Goal: Communication & Community: Answer question/provide support

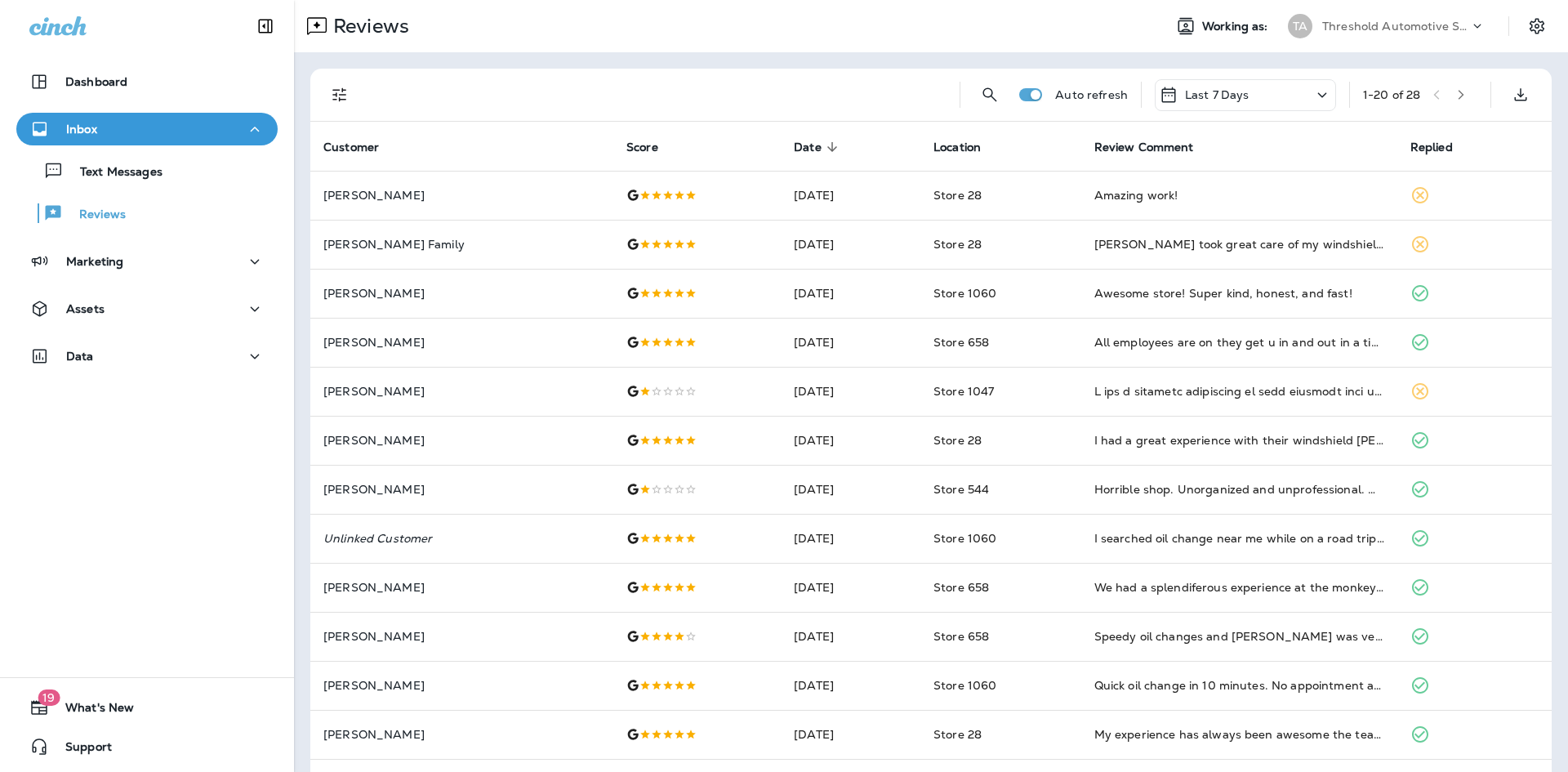
click at [330, 98] on icon "Filters" at bounding box center [340, 95] width 20 height 20
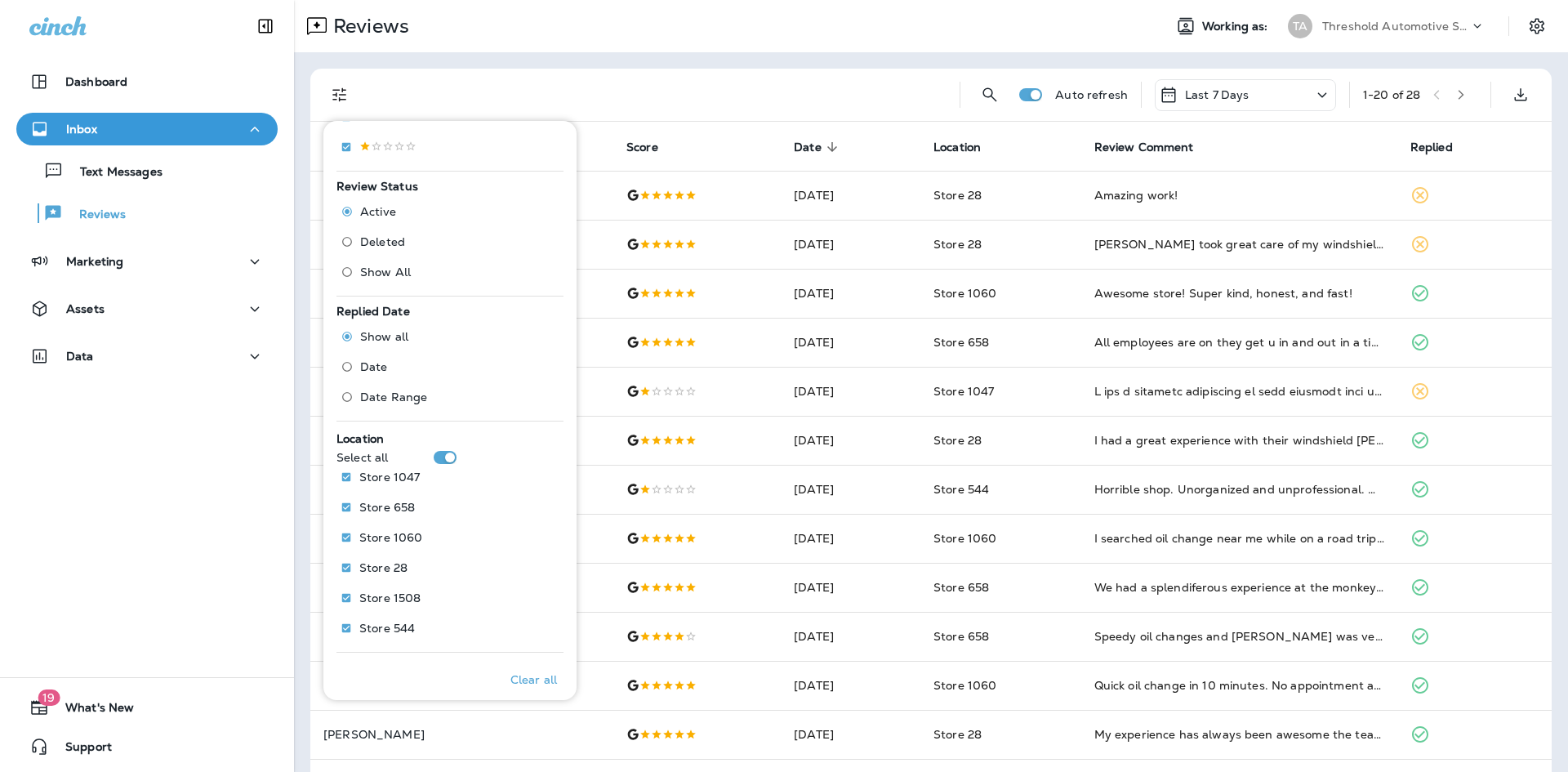
scroll to position [449, 0]
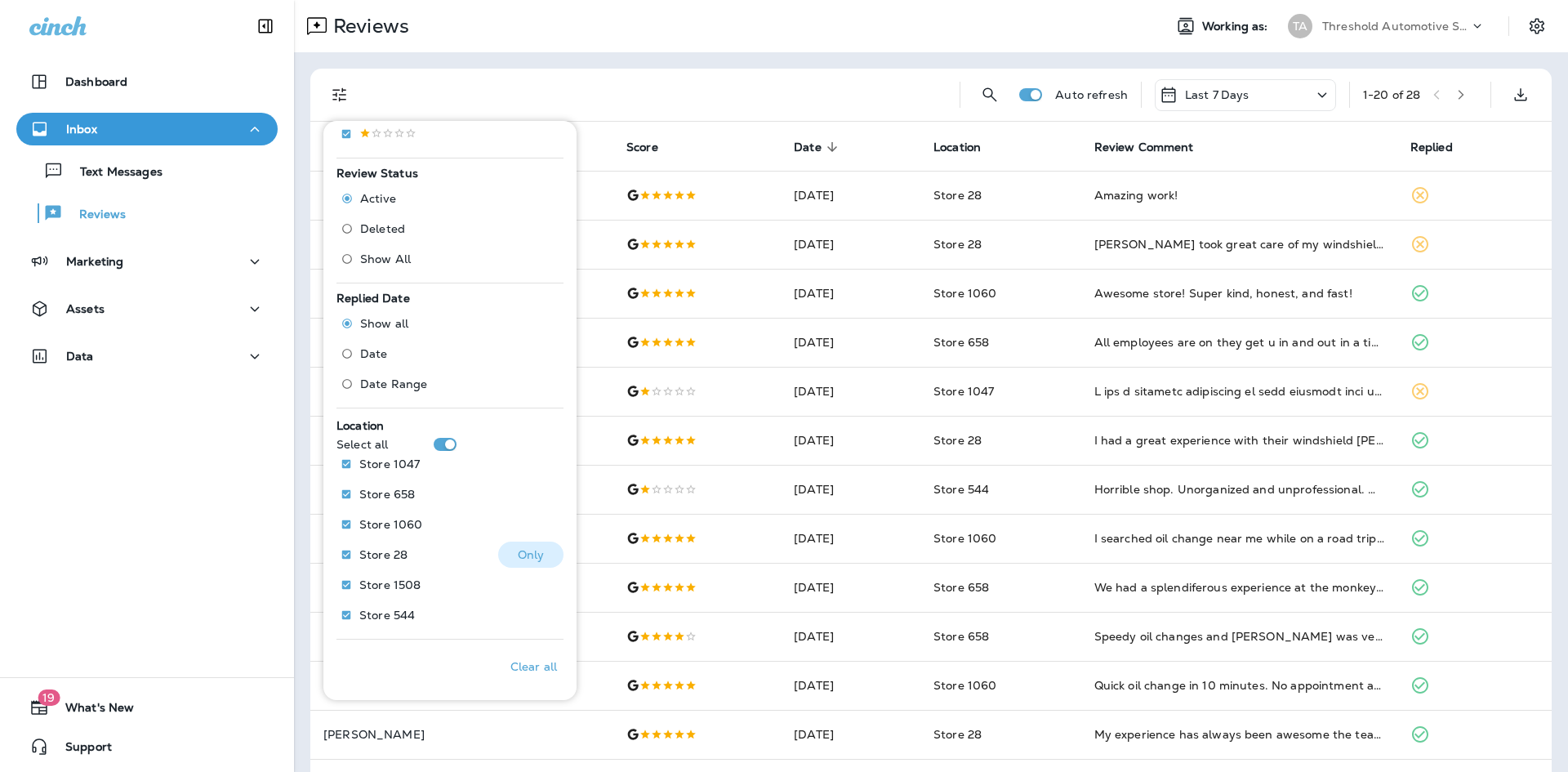
click at [531, 555] on p "Only" at bounding box center [531, 554] width 27 height 13
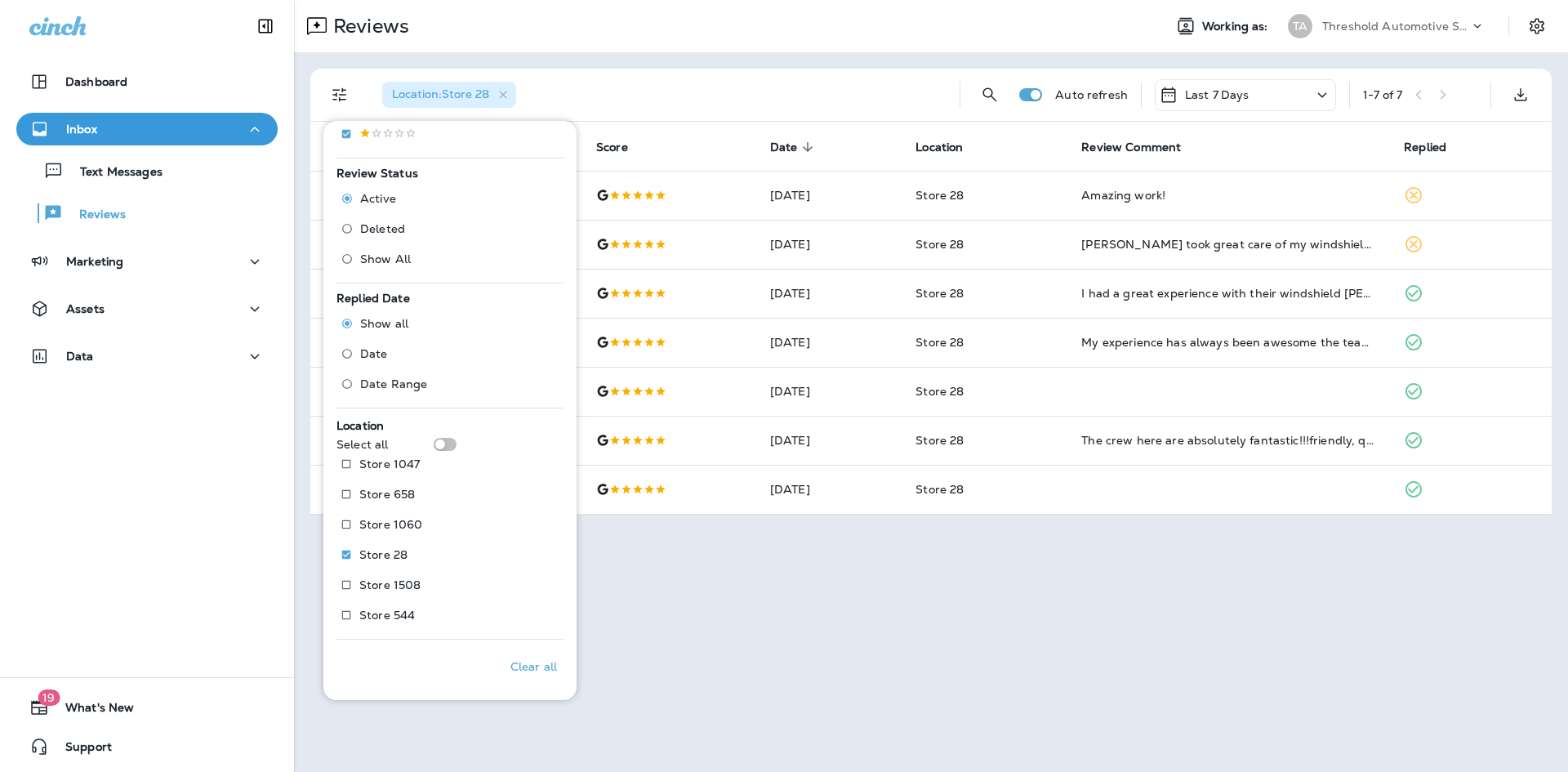
click at [847, 565] on div "Reviews Working as: TA Threshold Automotive Service dba Grease Monkey Location …" at bounding box center [930, 386] width 1274 height 772
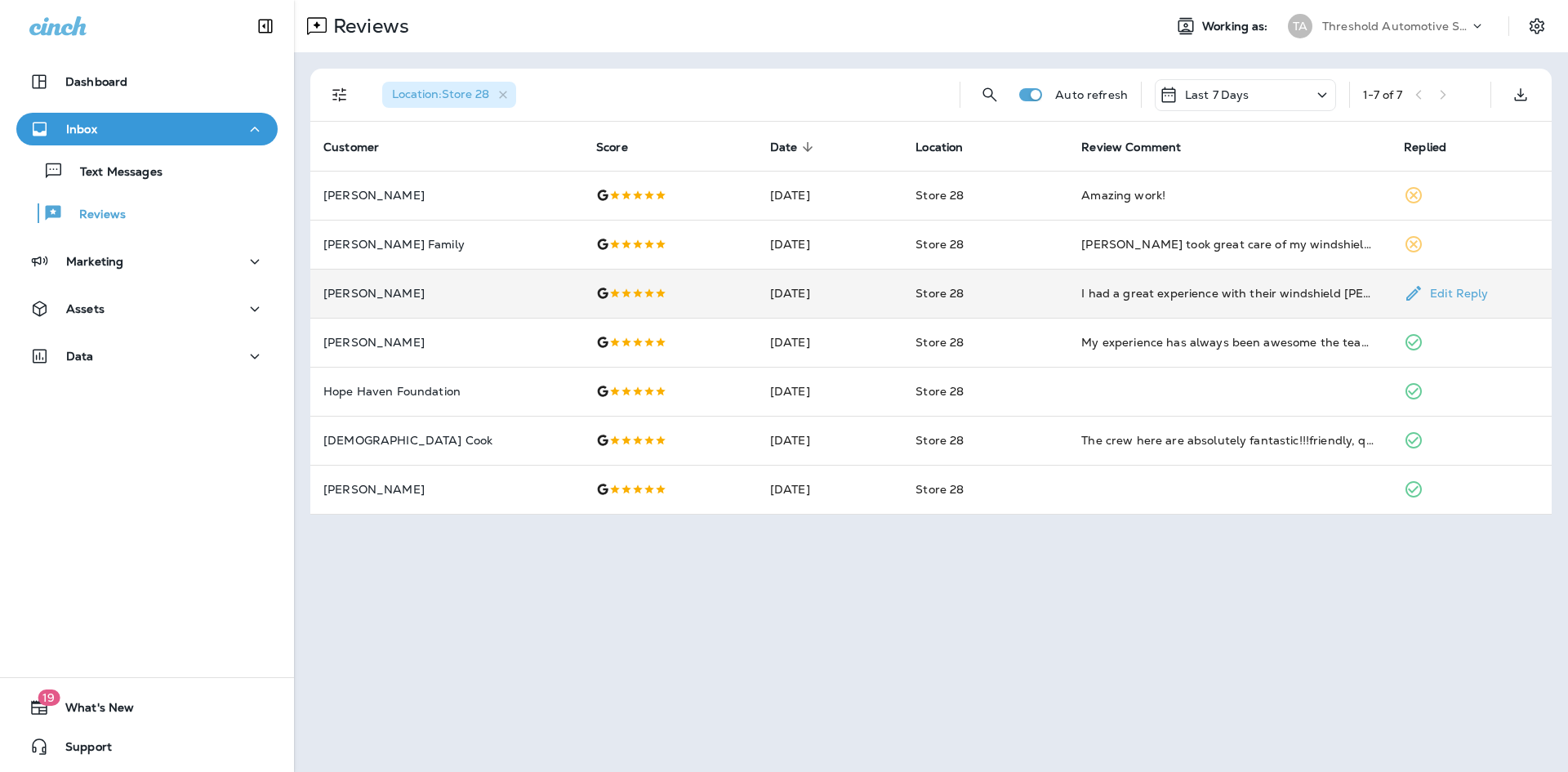
click at [1041, 301] on td "Store 28" at bounding box center [985, 293] width 166 height 49
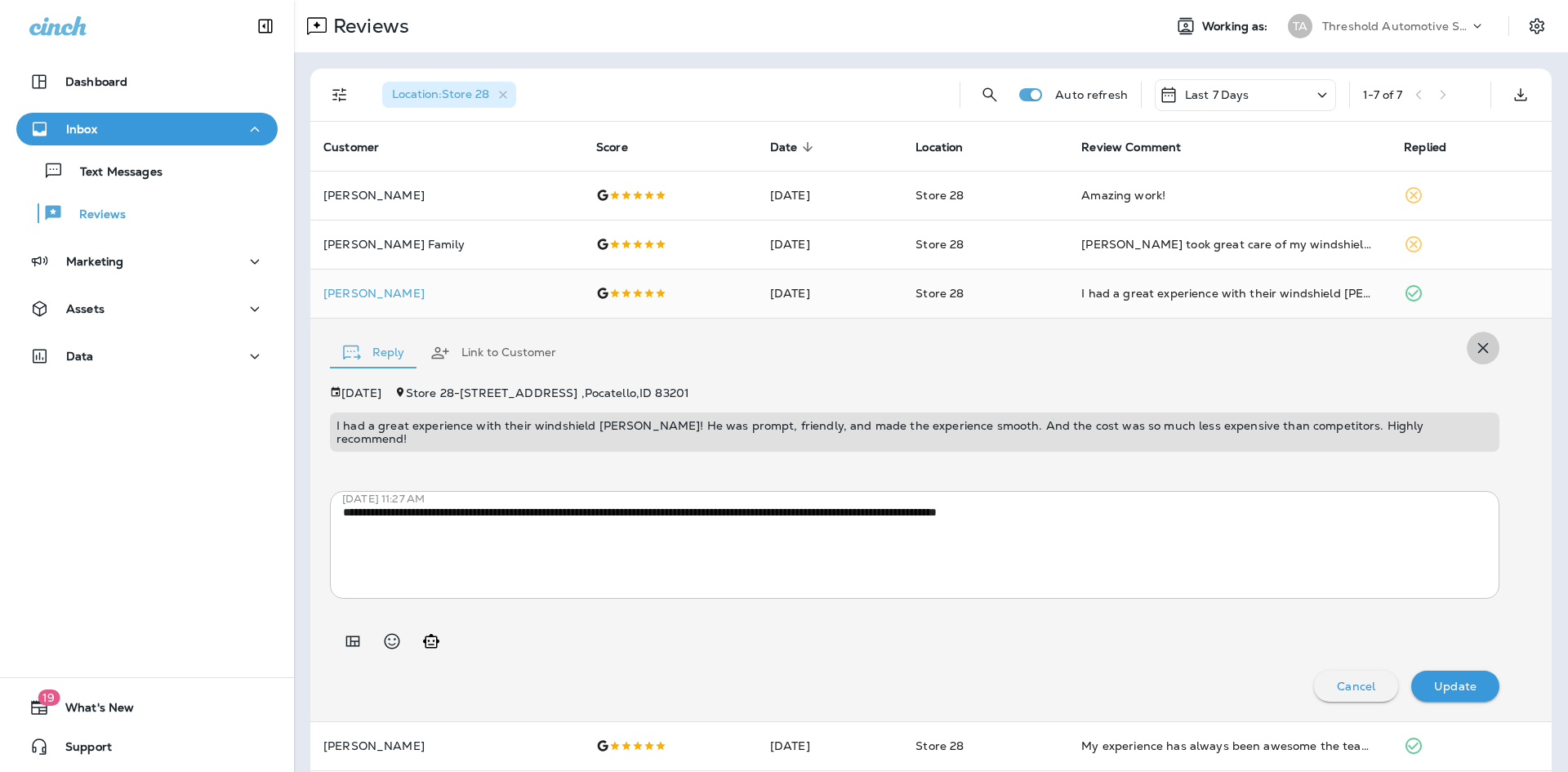
click at [1478, 349] on icon "button" at bounding box center [1484, 348] width 11 height 11
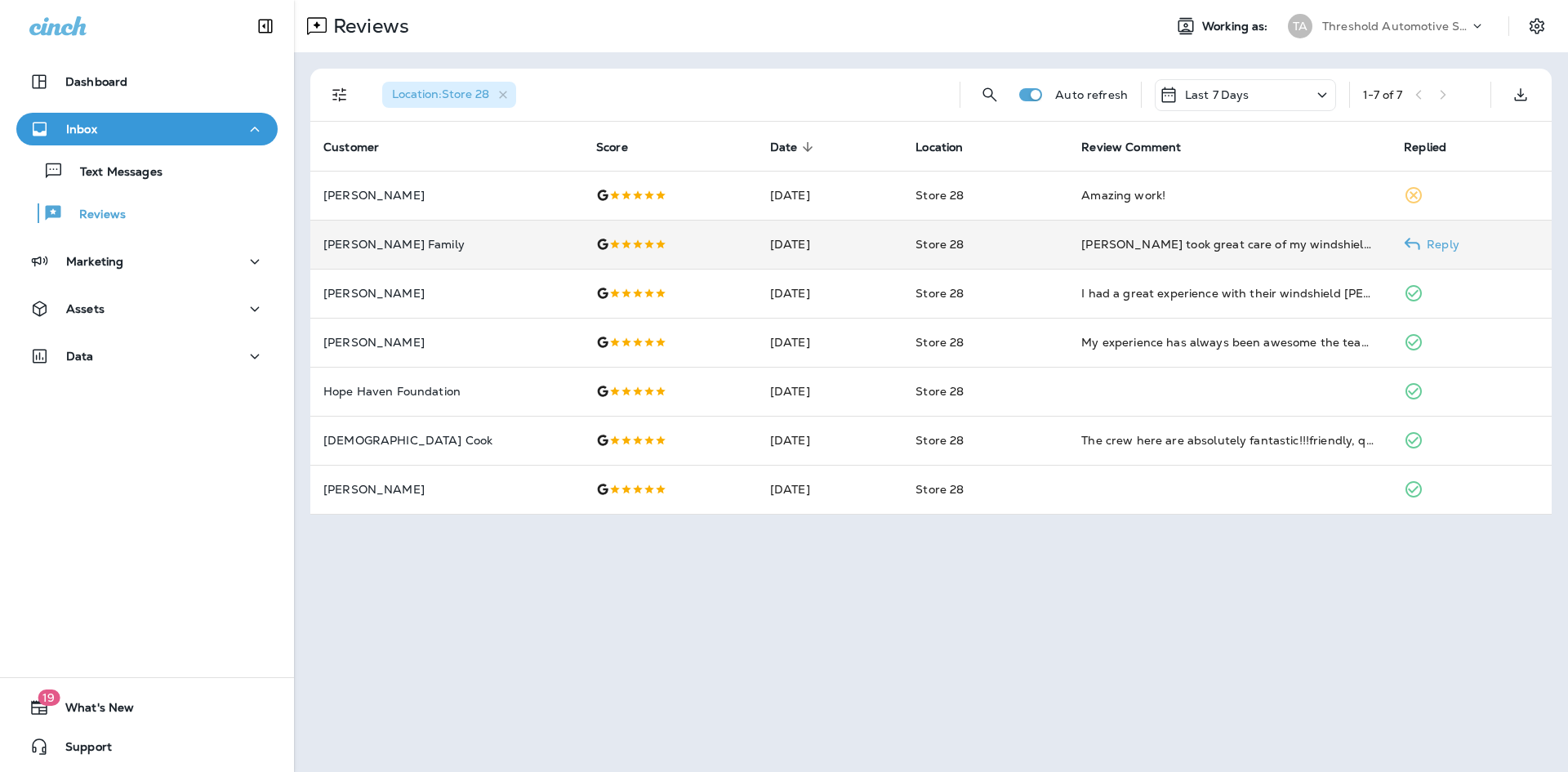
click at [1061, 251] on td "Store 28" at bounding box center [985, 244] width 166 height 49
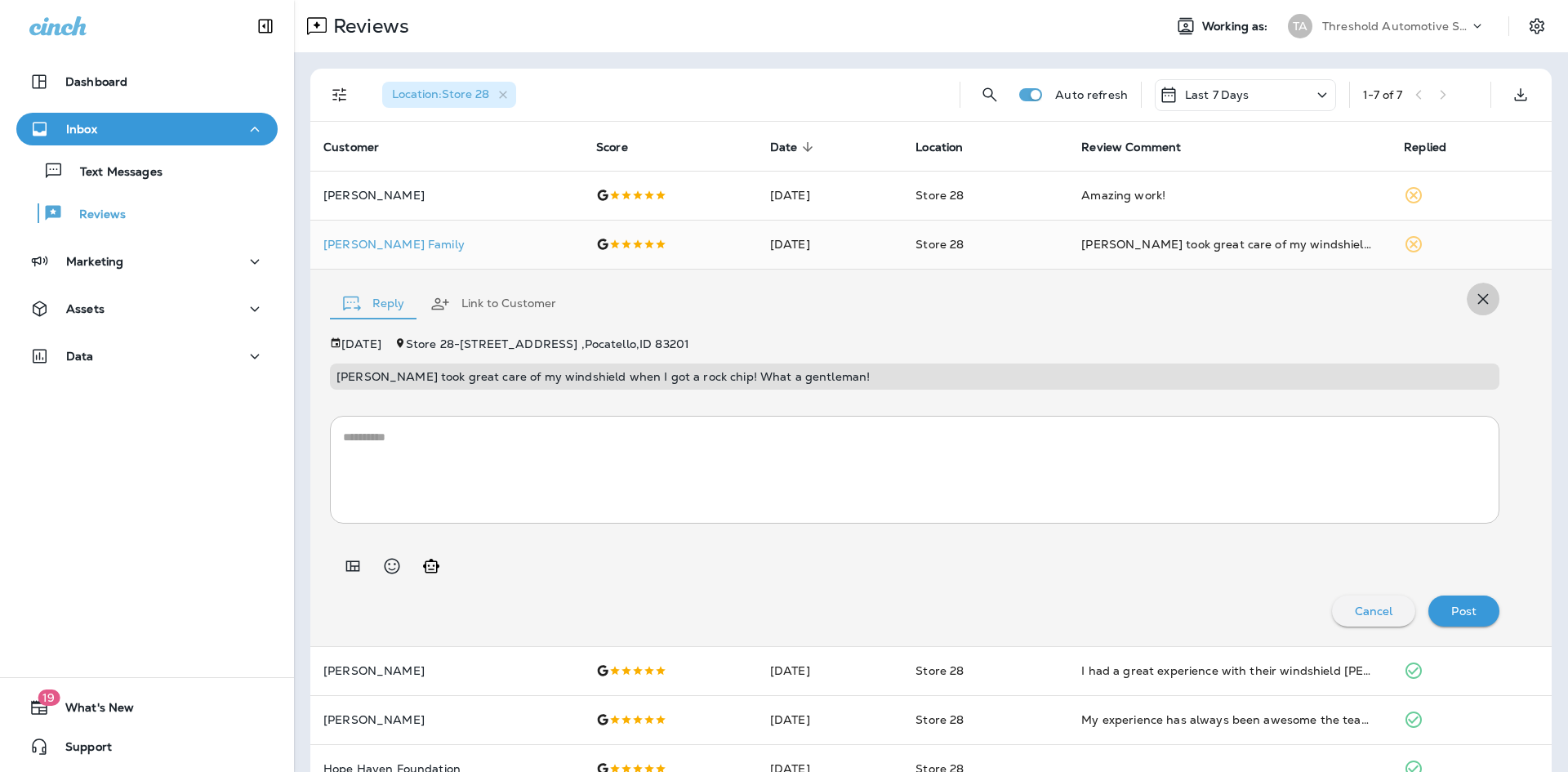
click at [1478, 297] on icon "button" at bounding box center [1484, 299] width 11 height 11
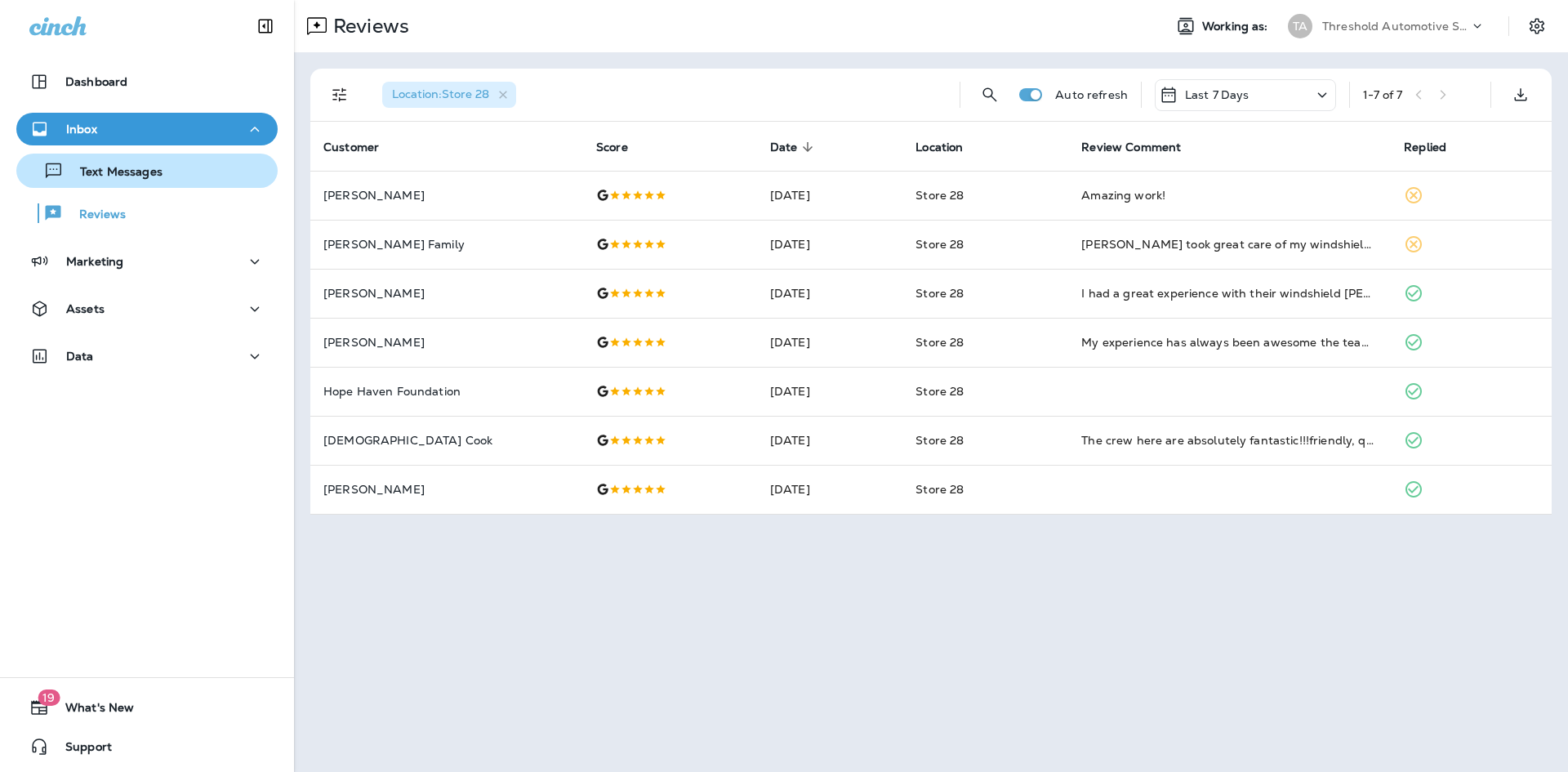
click at [97, 177] on p "Text Messages" at bounding box center [112, 172] width 99 height 15
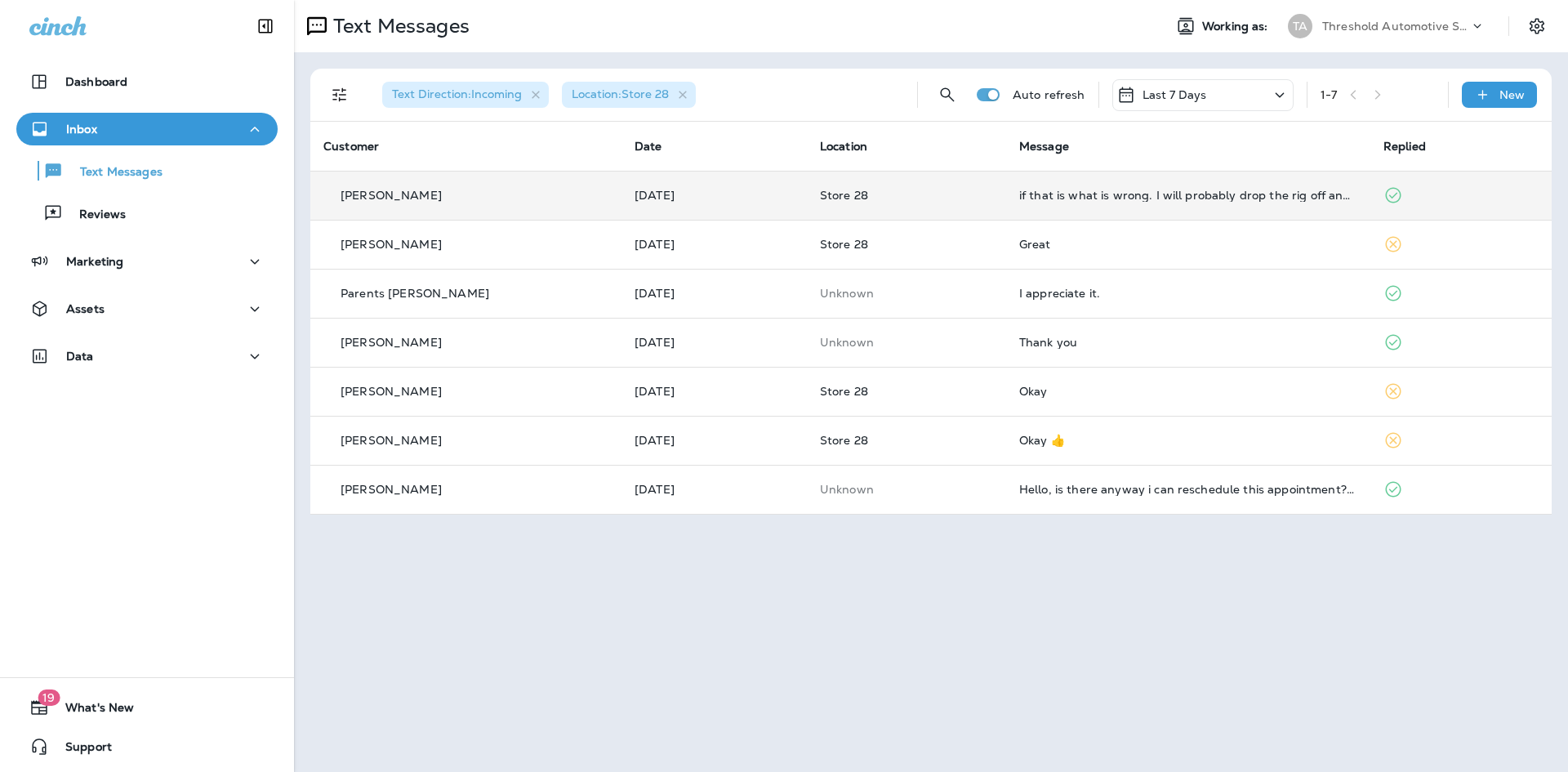
click at [1184, 208] on td "if that is what is wrong. I will probably drop the rig off and come back for it…" at bounding box center [1189, 195] width 365 height 49
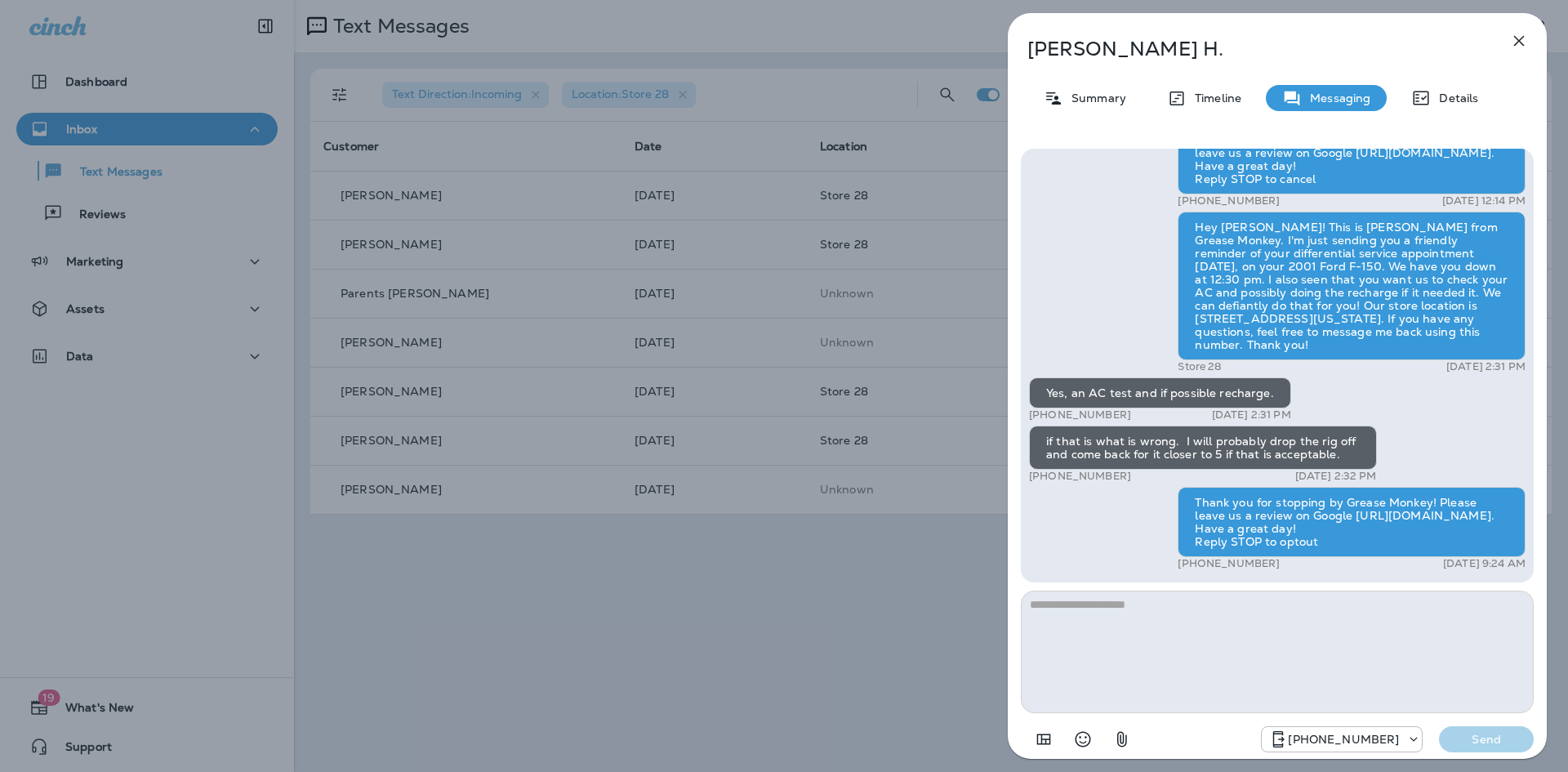
click at [916, 567] on div "[PERSON_NAME] Summary Timeline Messaging Details Hey [PERSON_NAME], thanks for …" at bounding box center [784, 386] width 1568 height 772
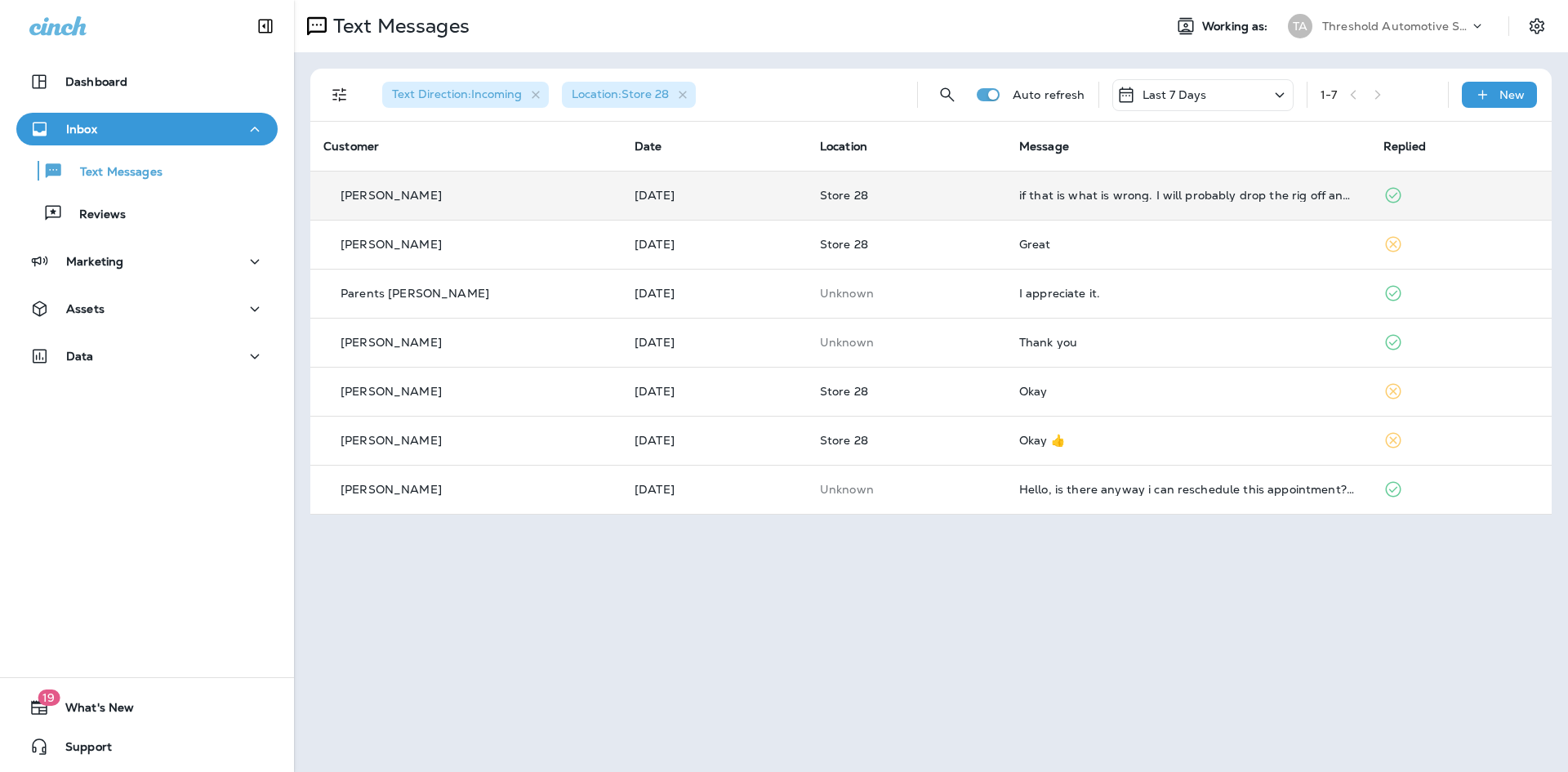
click at [948, 200] on p "Store 28" at bounding box center [906, 195] width 173 height 13
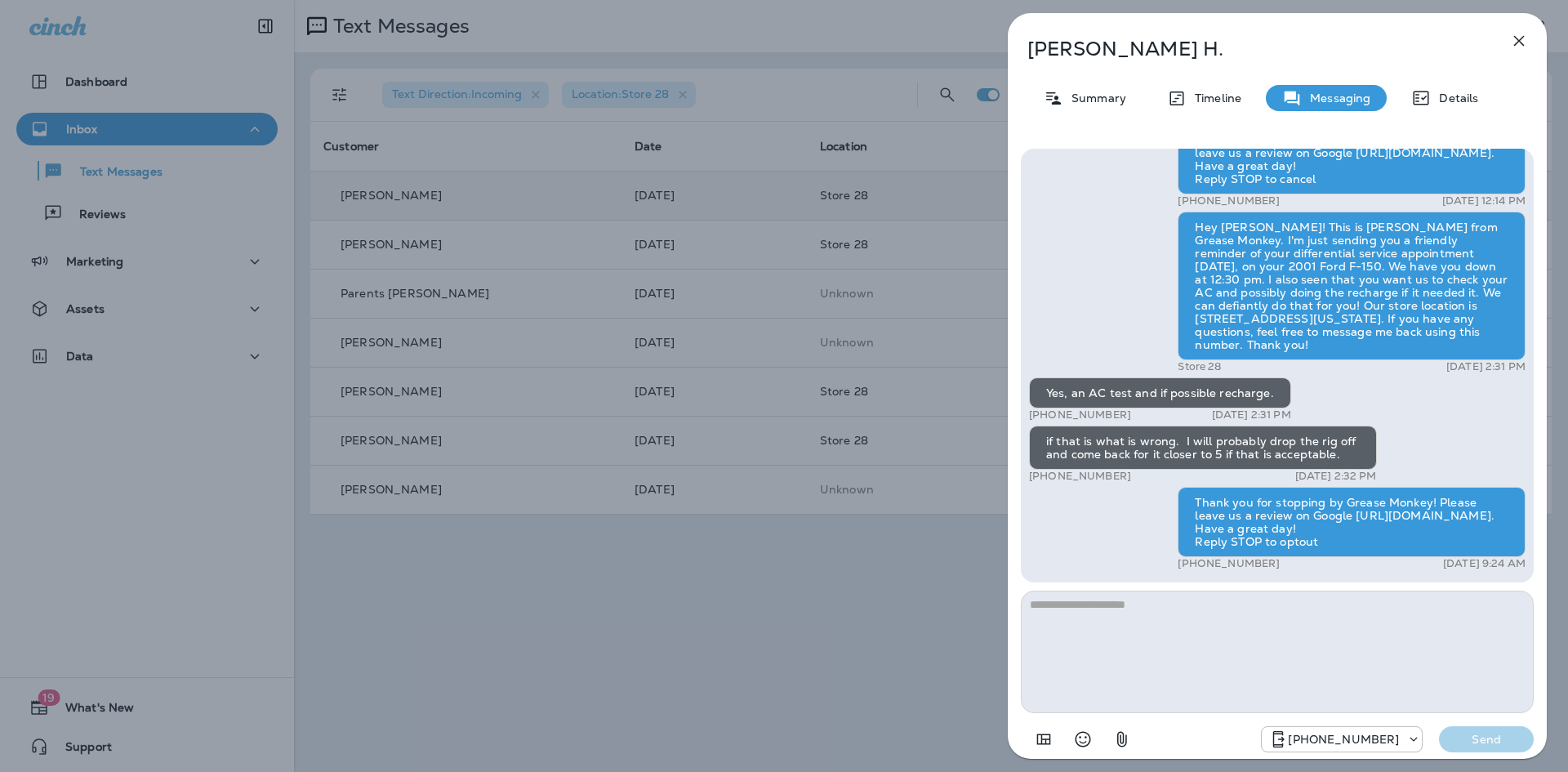
click at [814, 598] on div "[PERSON_NAME] Summary Timeline Messaging Details Hey [PERSON_NAME], thanks for …" at bounding box center [784, 386] width 1568 height 772
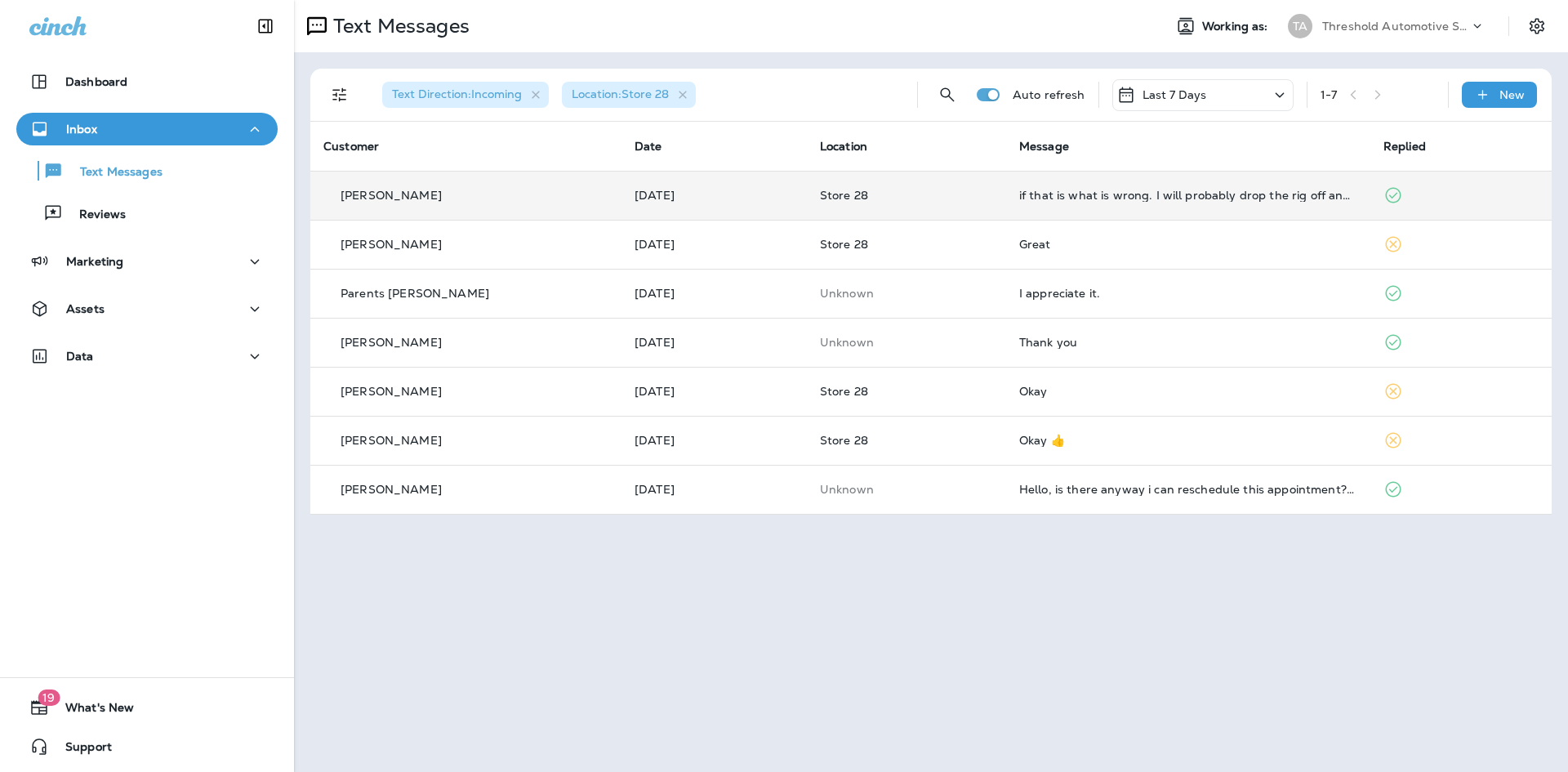
click at [1183, 189] on div "if that is what is wrong. I will probably drop the rig off and come back for it…" at bounding box center [1188, 195] width 338 height 13
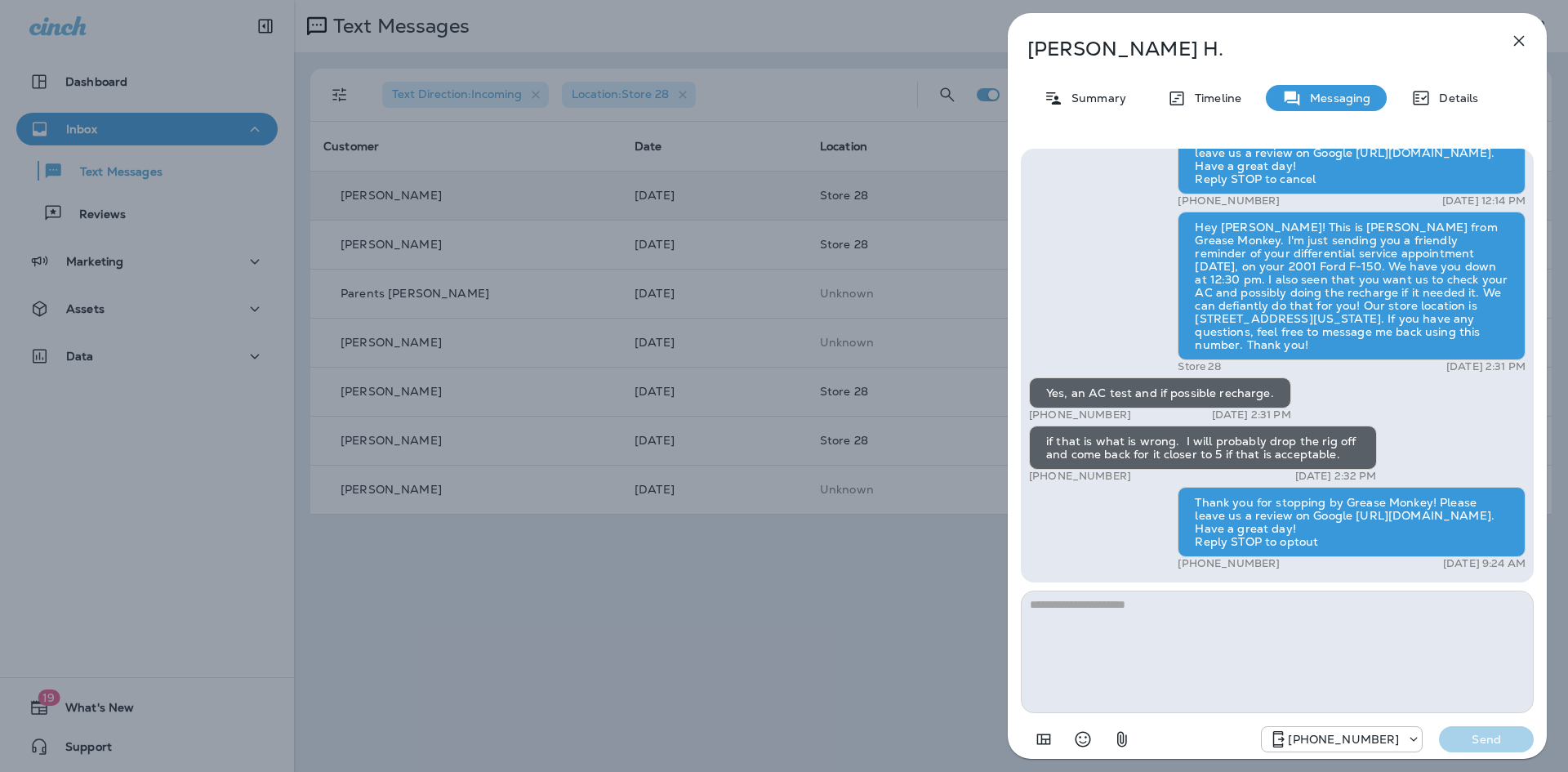
click at [804, 505] on div "[PERSON_NAME] Summary Timeline Messaging Details Hey [PERSON_NAME], thanks for …" at bounding box center [784, 386] width 1568 height 772
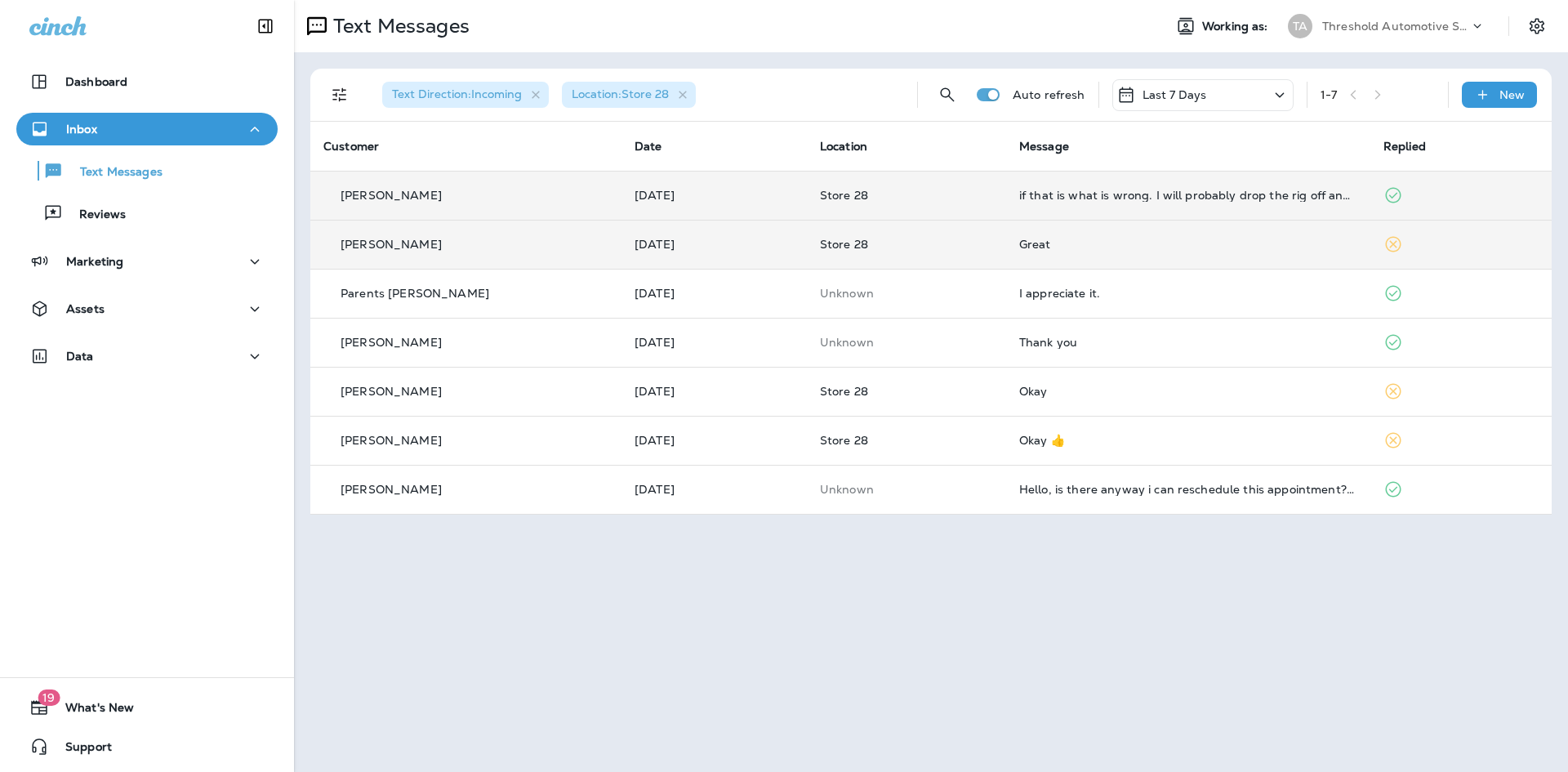
click at [1027, 246] on div "Great" at bounding box center [1188, 244] width 338 height 13
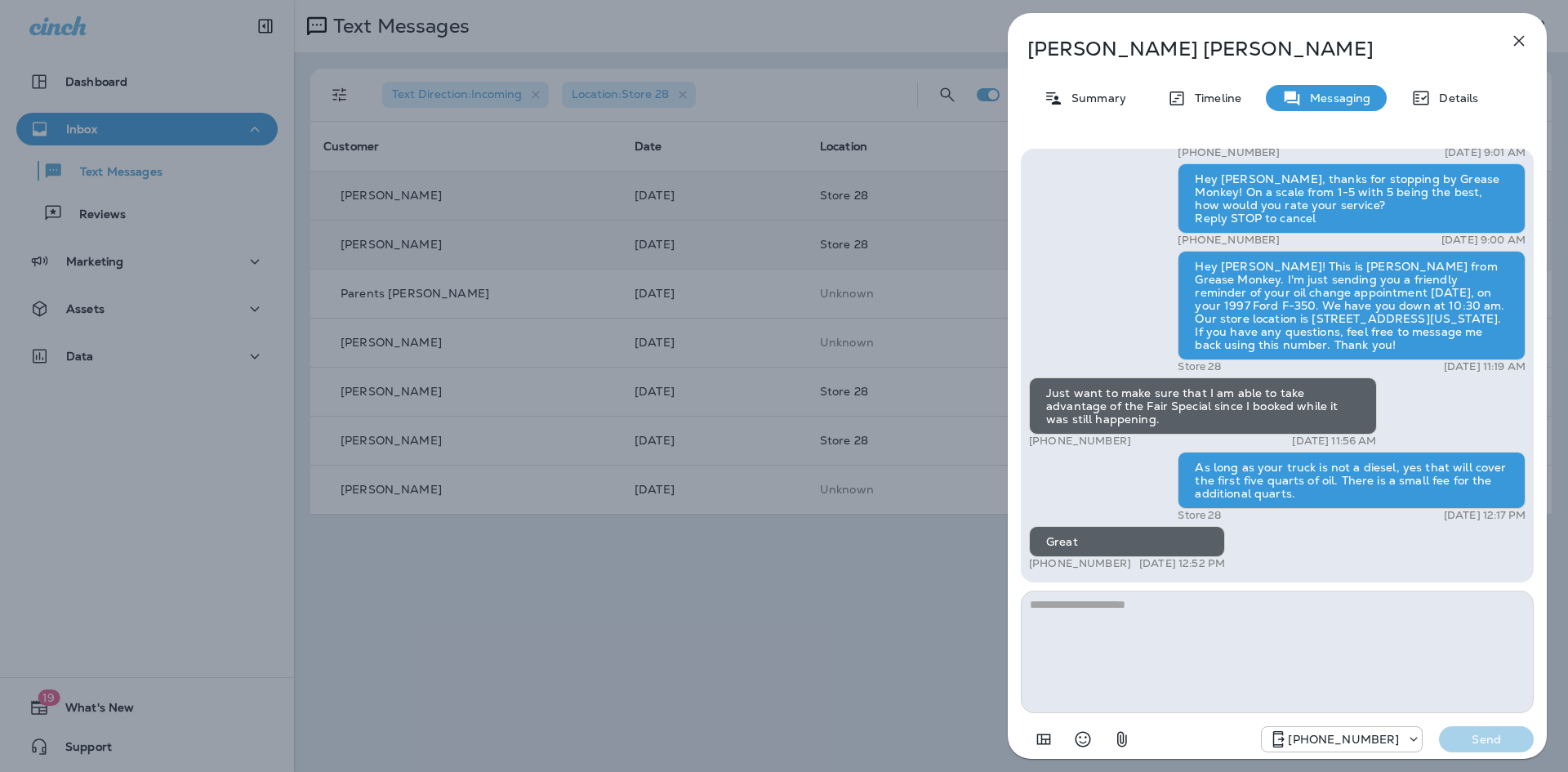
click at [924, 256] on div "[PERSON_NAME] Summary Timeline Messaging Details Hey [PERSON_NAME], thanks for …" at bounding box center [784, 386] width 1568 height 772
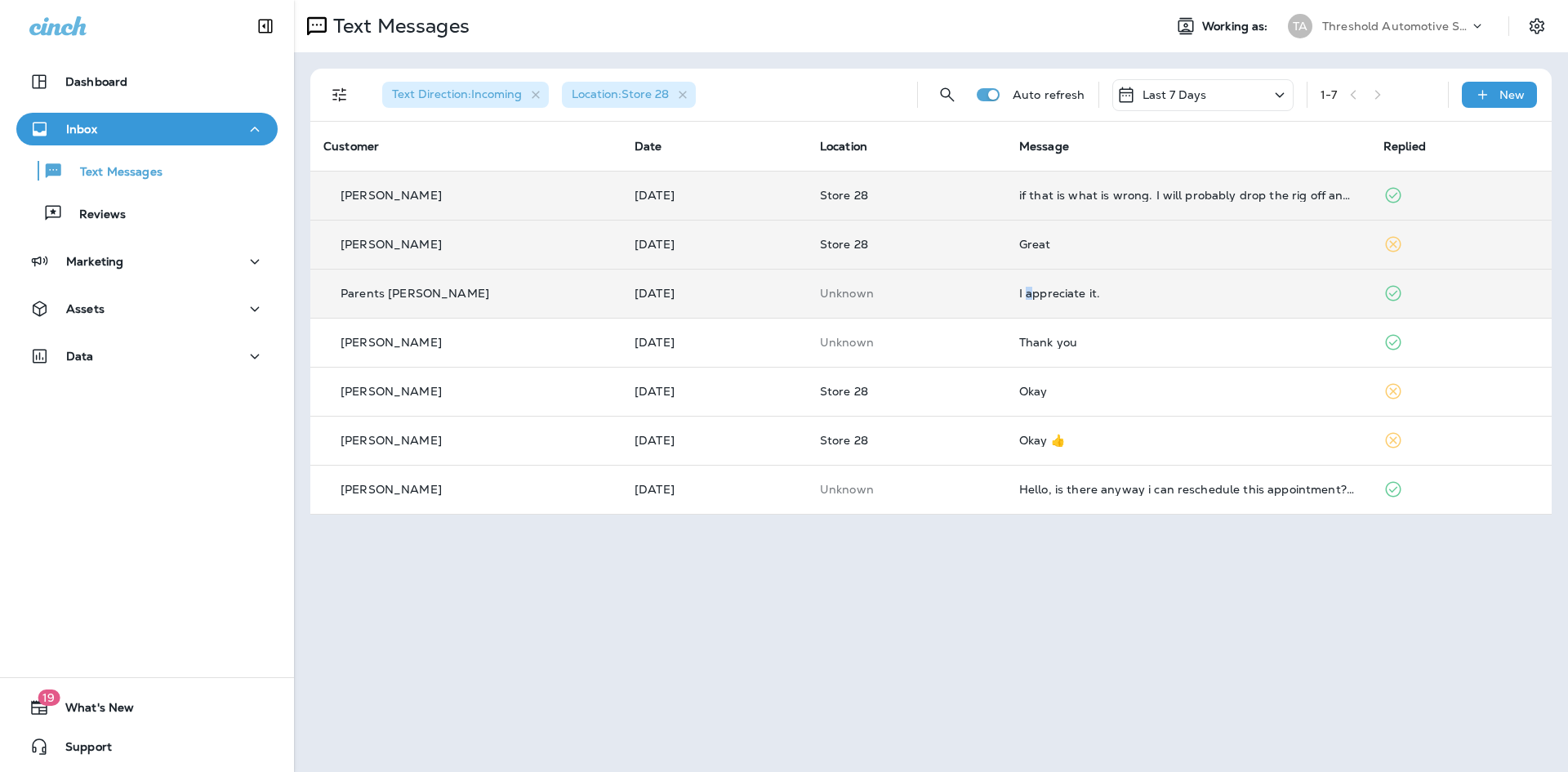
click at [1025, 285] on td "I appreciate it." at bounding box center [1189, 293] width 365 height 49
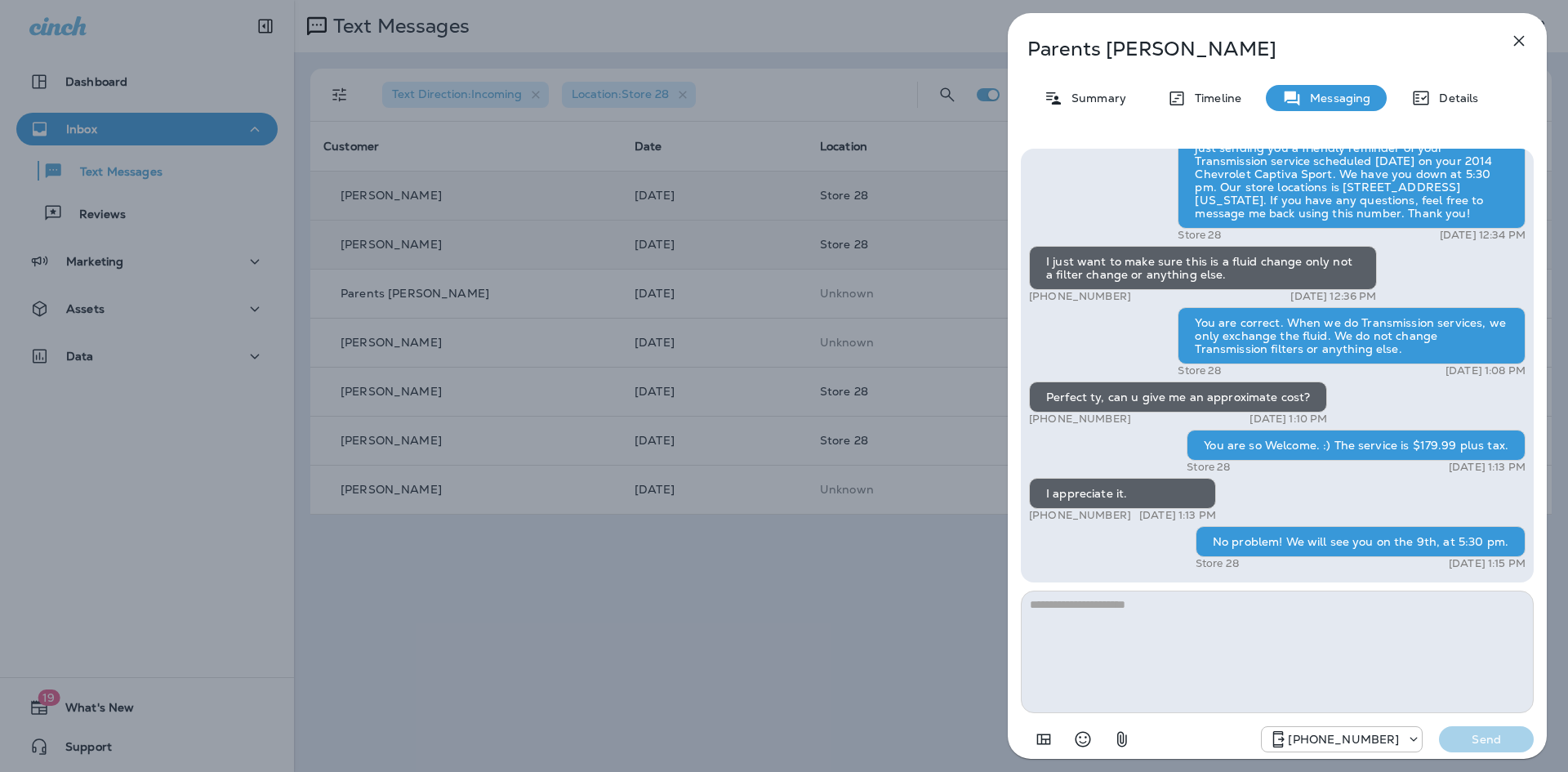
click at [895, 292] on div "Parents [PERSON_NAME] Summary Timeline Messaging Details Hey this is [PERSON_NA…" at bounding box center [784, 386] width 1568 height 772
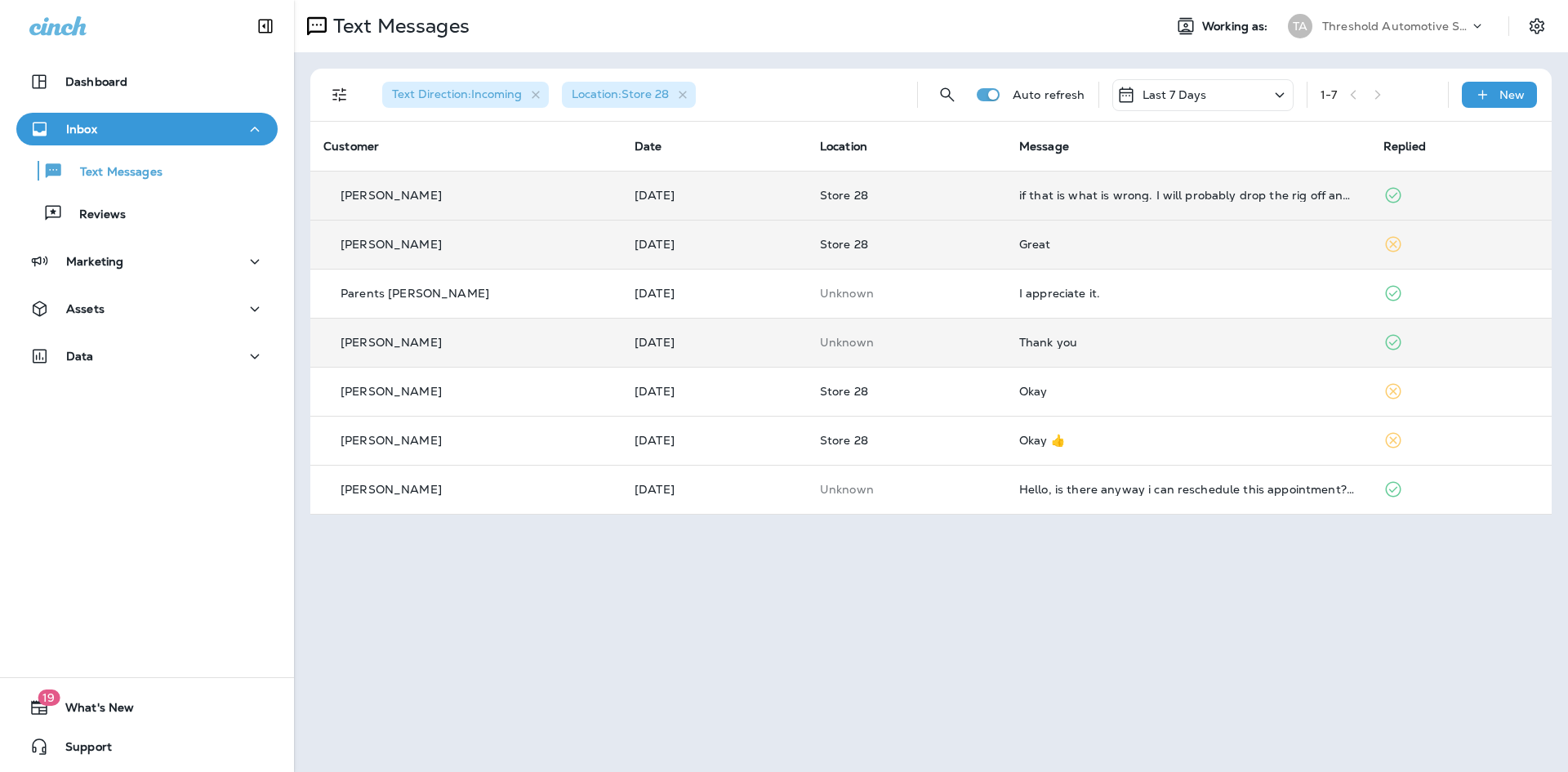
click at [1019, 336] on div "Thank you" at bounding box center [1188, 342] width 338 height 13
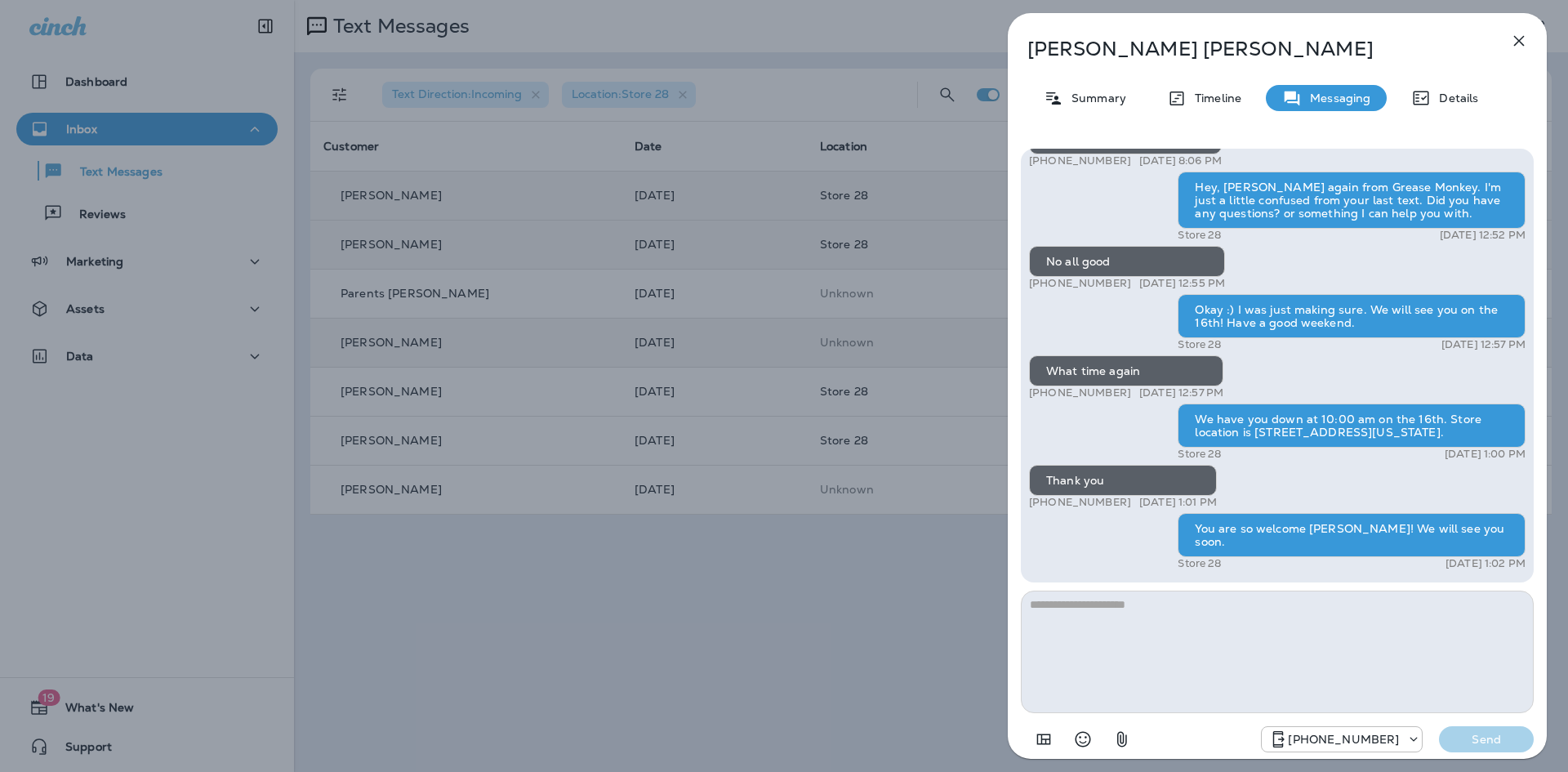
click at [942, 318] on div "[PERSON_NAME] Summary Timeline Messaging Details Hey [PERSON_NAME]! This is [PE…" at bounding box center [784, 386] width 1568 height 772
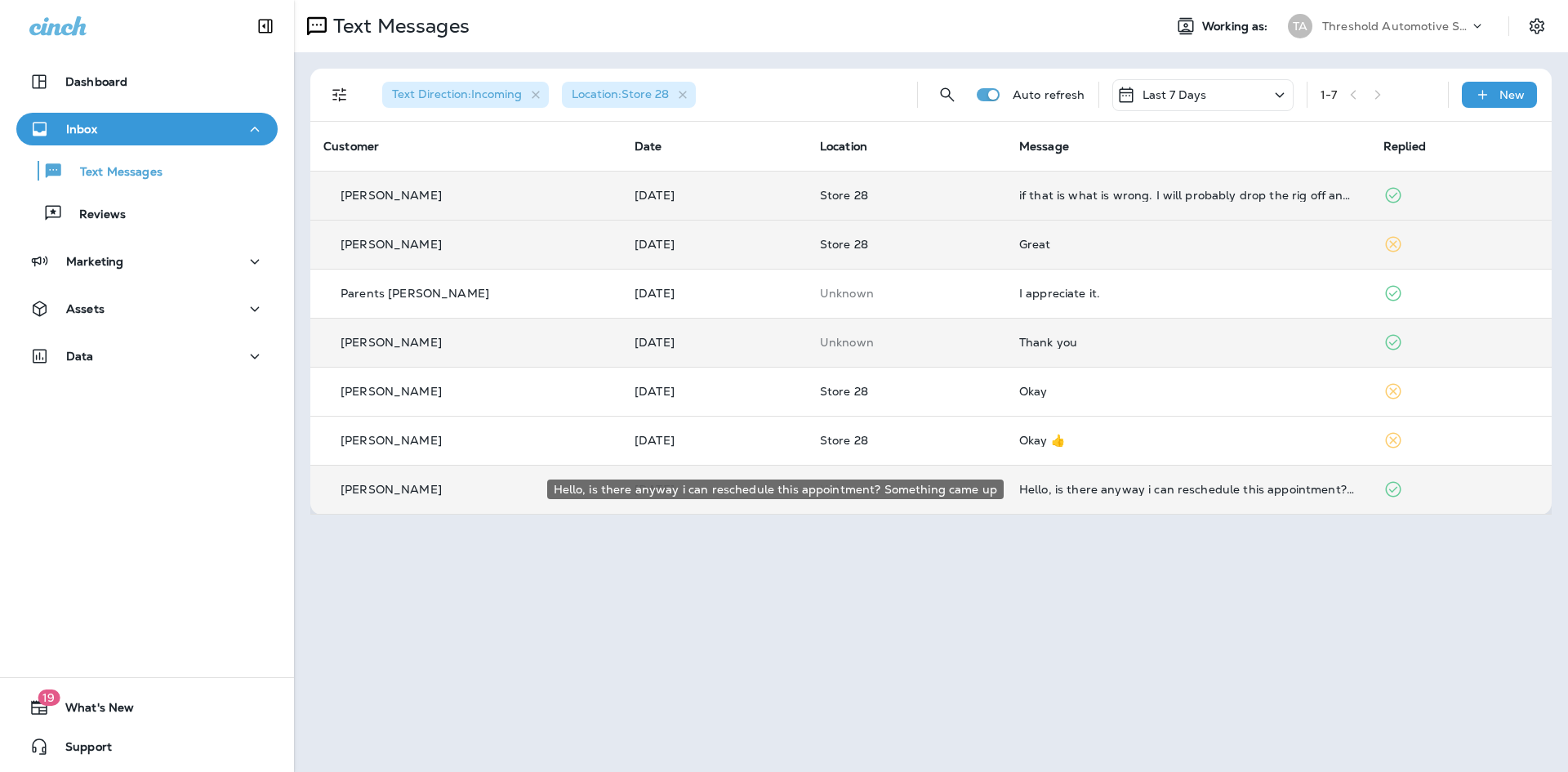
click at [1048, 492] on div "Hello, is there anyway i can reschedule this appointment? Something came up" at bounding box center [1188, 489] width 338 height 13
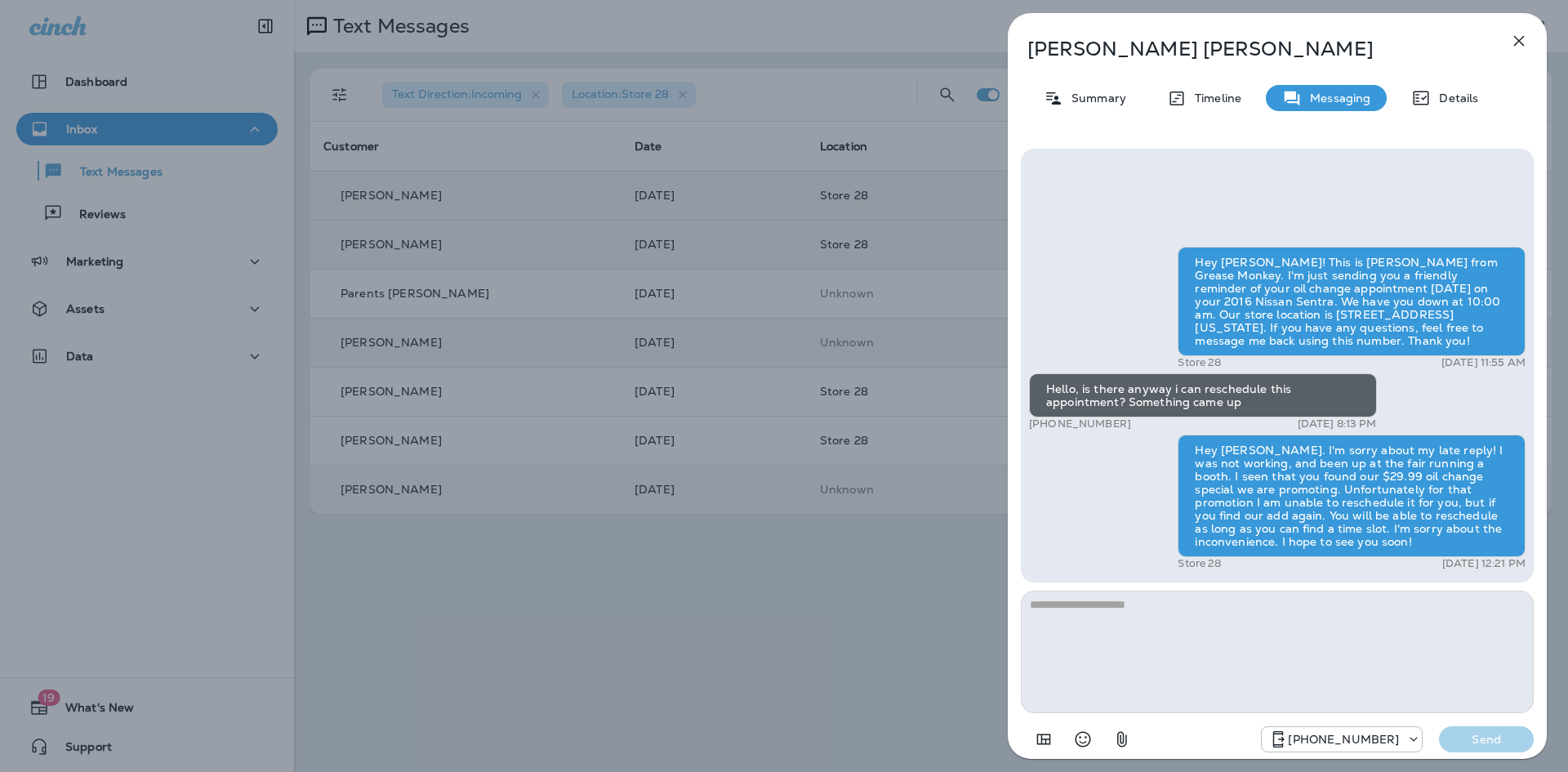
click at [972, 443] on div "[PERSON_NAME] Summary Timeline Messaging Details Hey [PERSON_NAME]! This is [PE…" at bounding box center [784, 386] width 1568 height 772
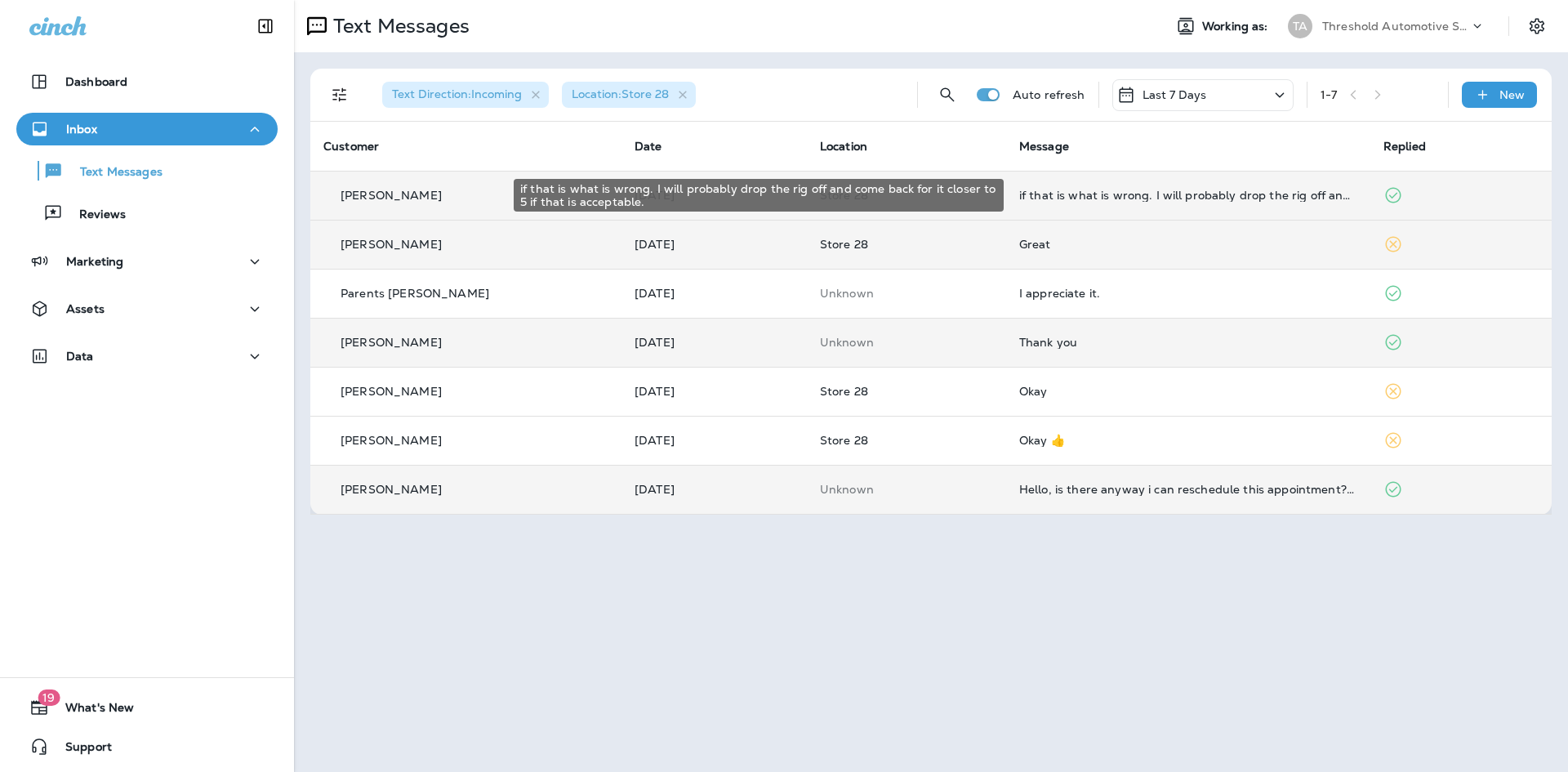
click at [1058, 191] on div "if that is what is wrong. I will probably drop the rig off and come back for it…" at bounding box center [1188, 195] width 338 height 13
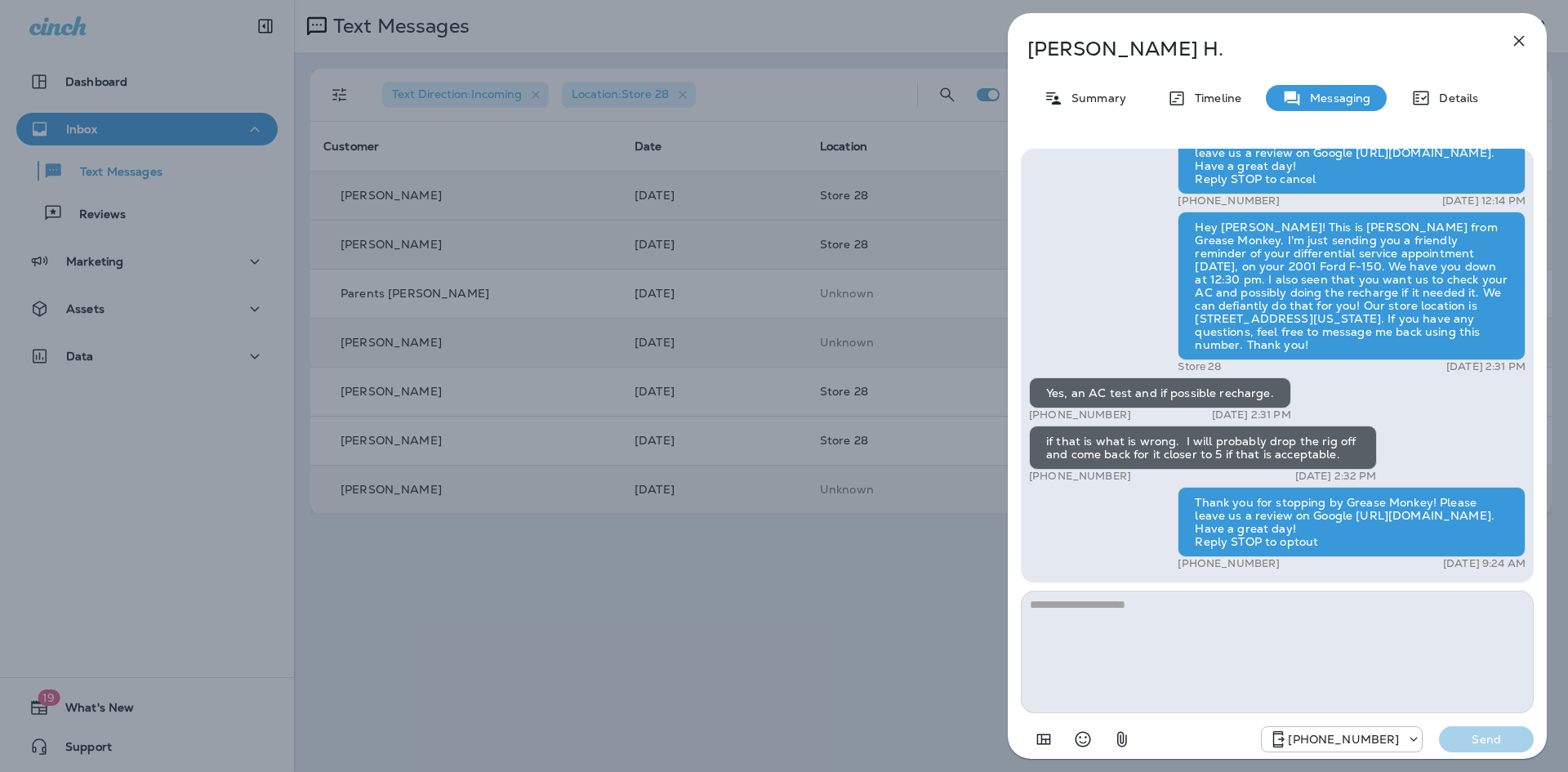
click at [827, 547] on div "[PERSON_NAME] Summary Timeline Messaging Details Hey [PERSON_NAME], thanks for …" at bounding box center [784, 386] width 1568 height 772
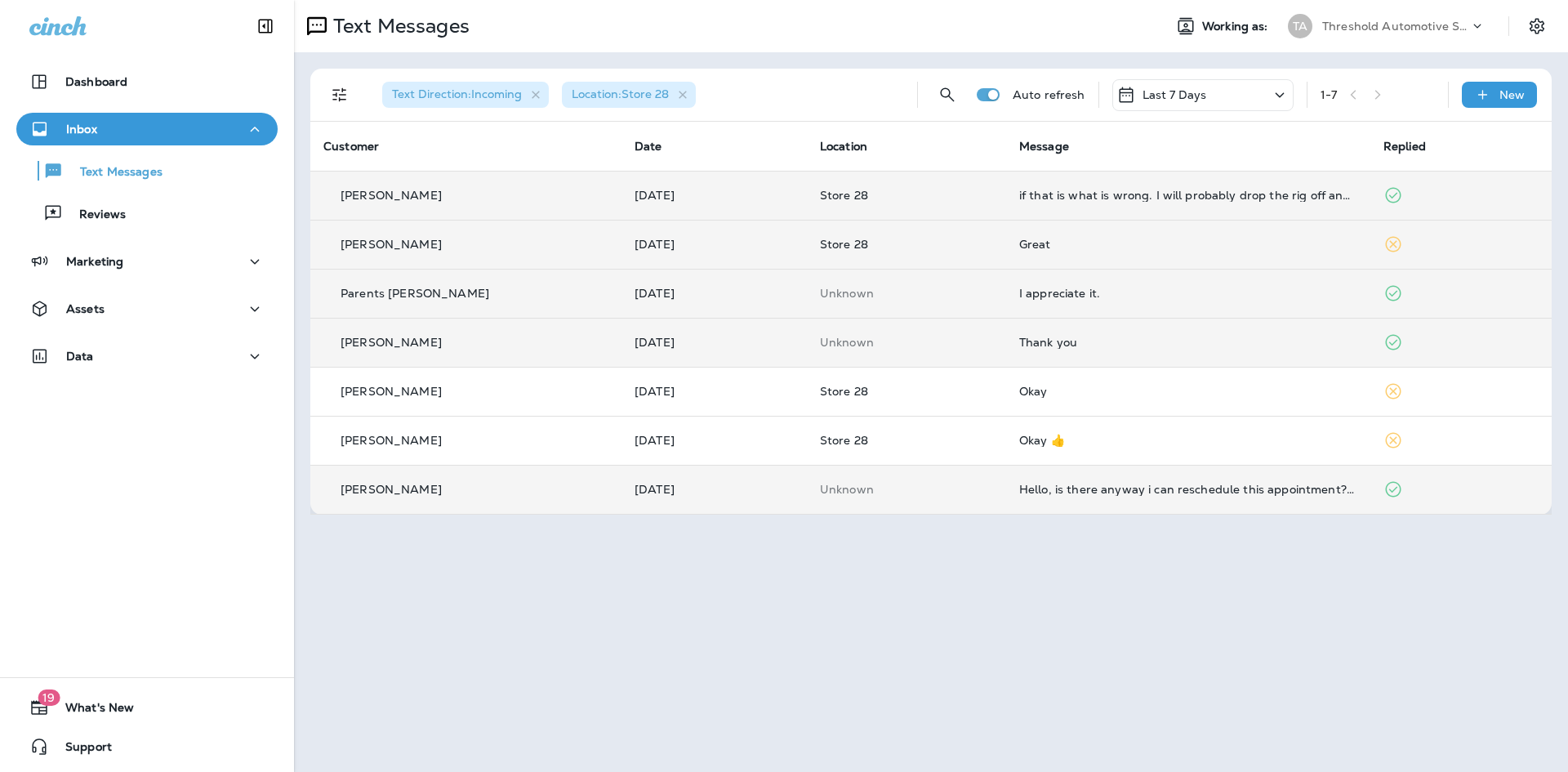
click at [1023, 284] on td "I appreciate it." at bounding box center [1189, 293] width 365 height 49
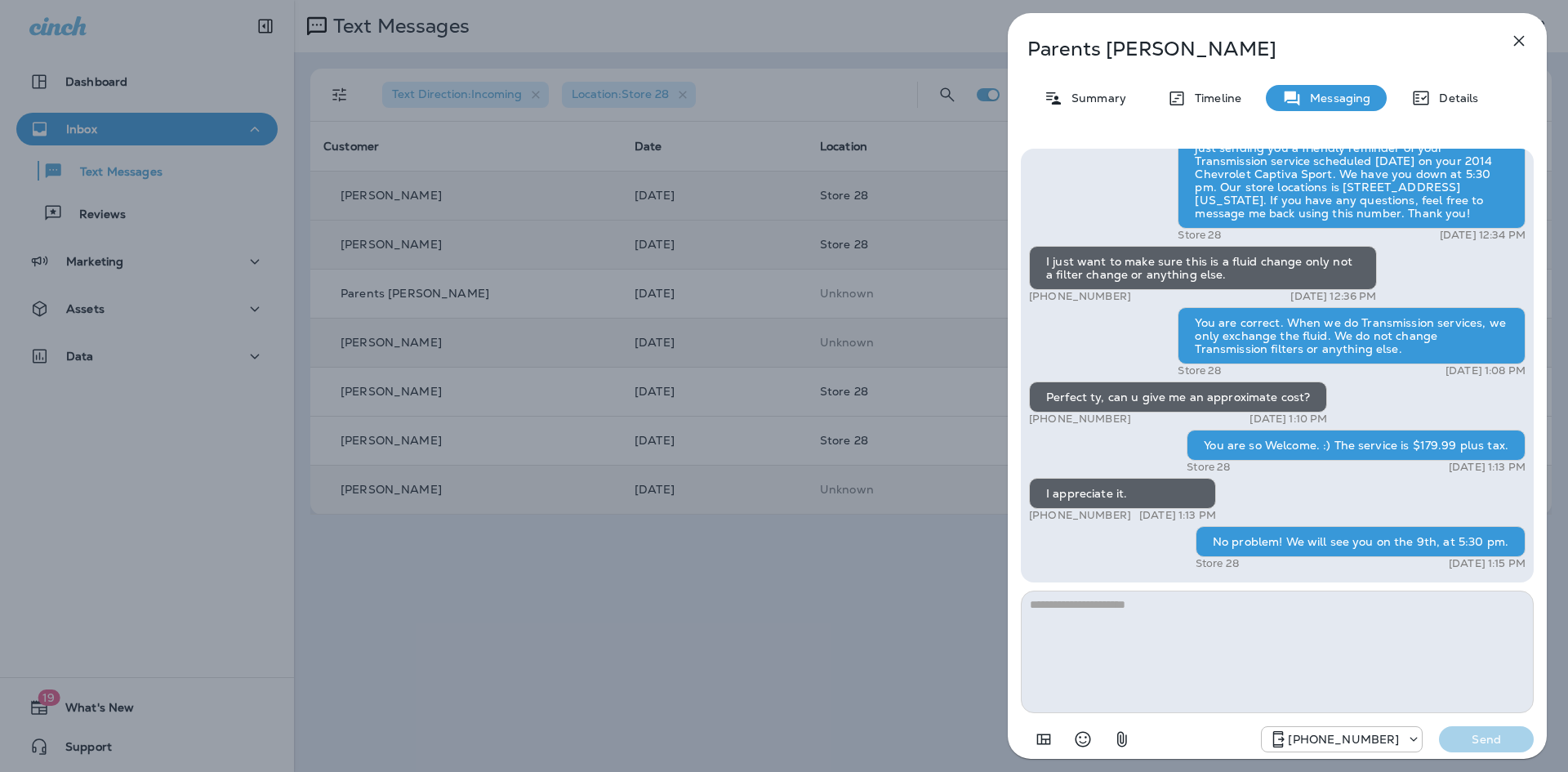
click at [874, 326] on div "Parents [PERSON_NAME] Summary Timeline Messaging Details Hey this is [PERSON_NA…" at bounding box center [784, 386] width 1568 height 772
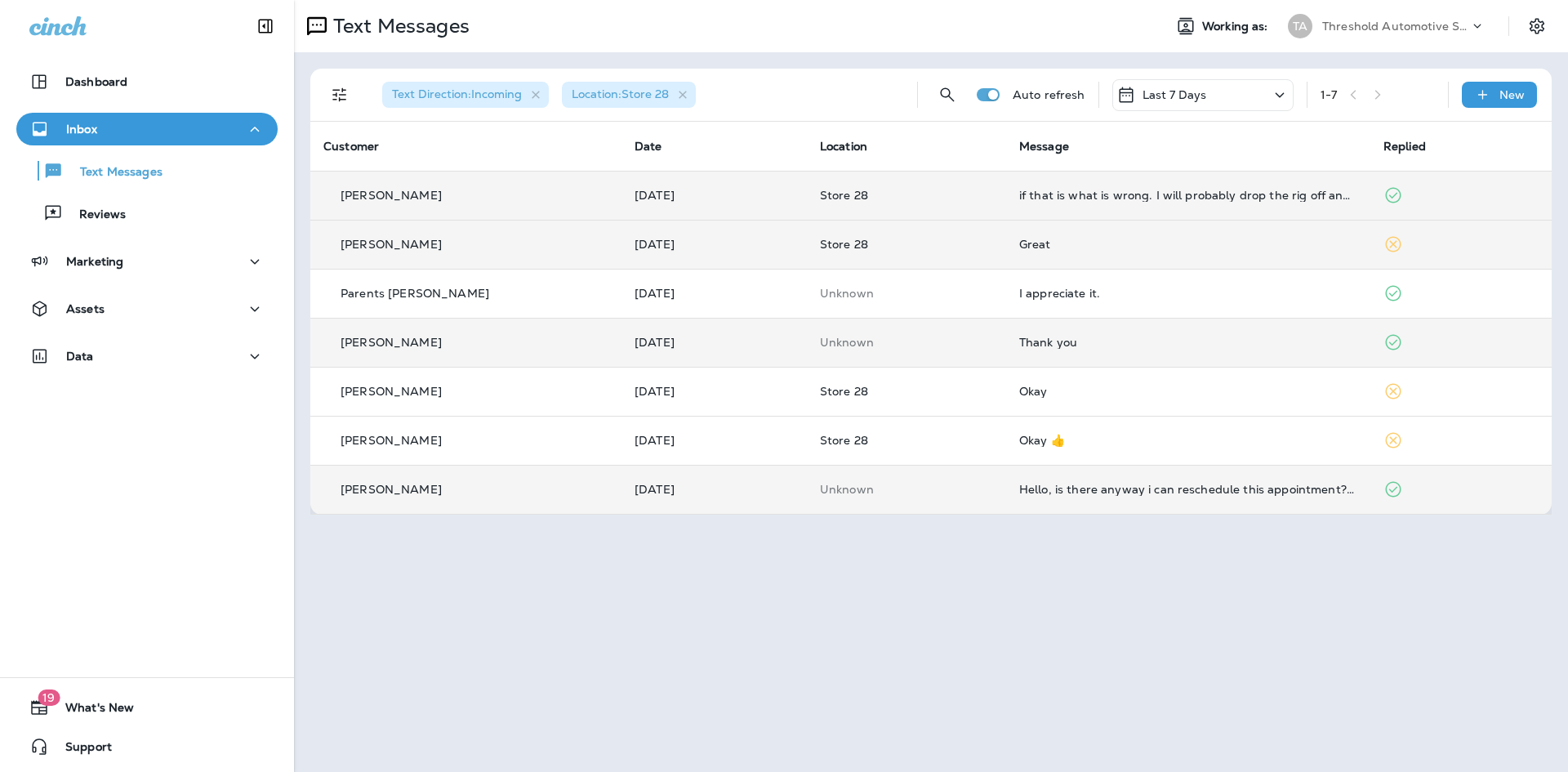
click at [1043, 335] on td "Thank you" at bounding box center [1189, 342] width 365 height 49
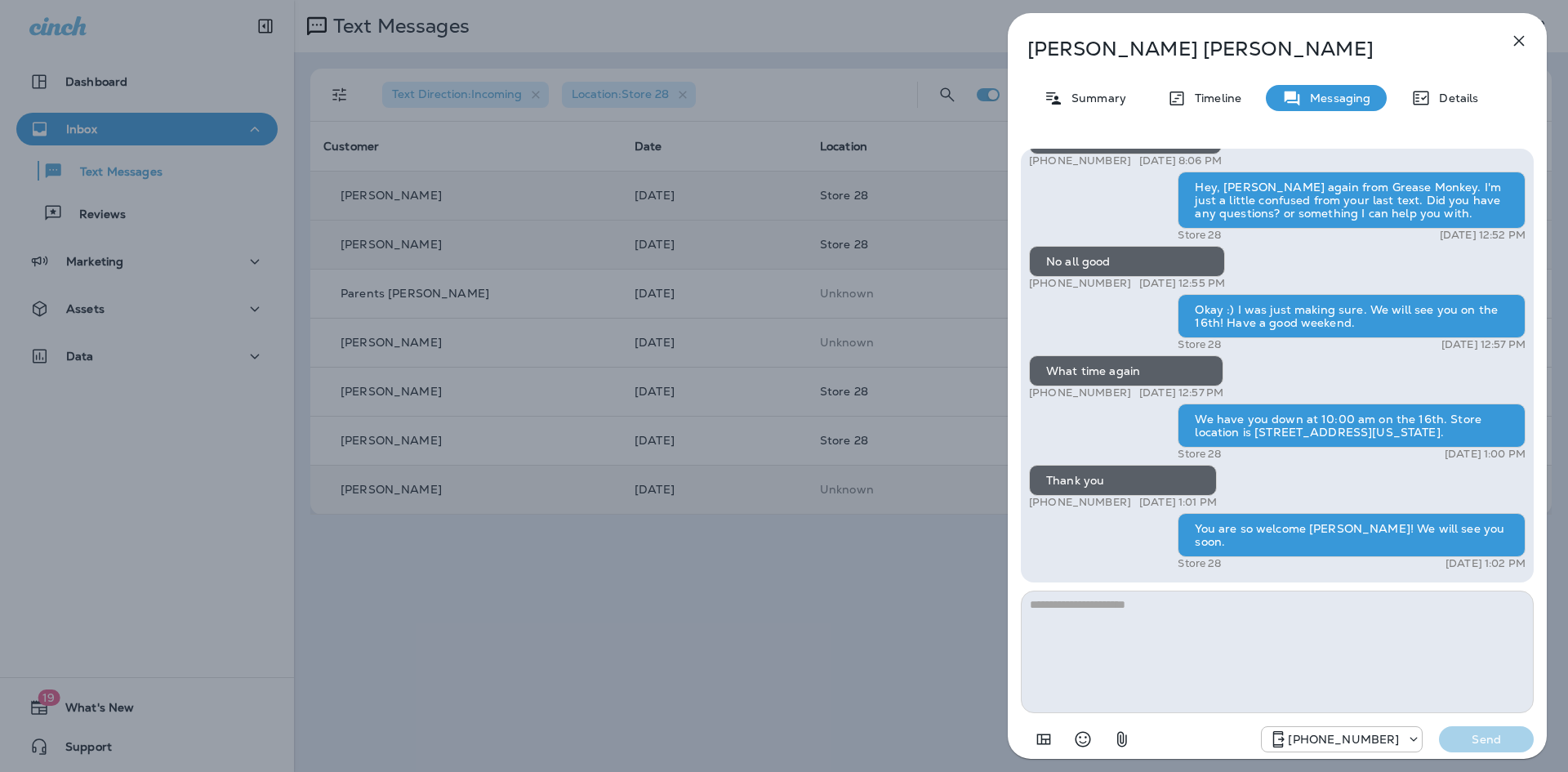
click at [859, 338] on div "[PERSON_NAME] Summary Timeline Messaging Details Hey [PERSON_NAME]! This is [PE…" at bounding box center [784, 386] width 1568 height 772
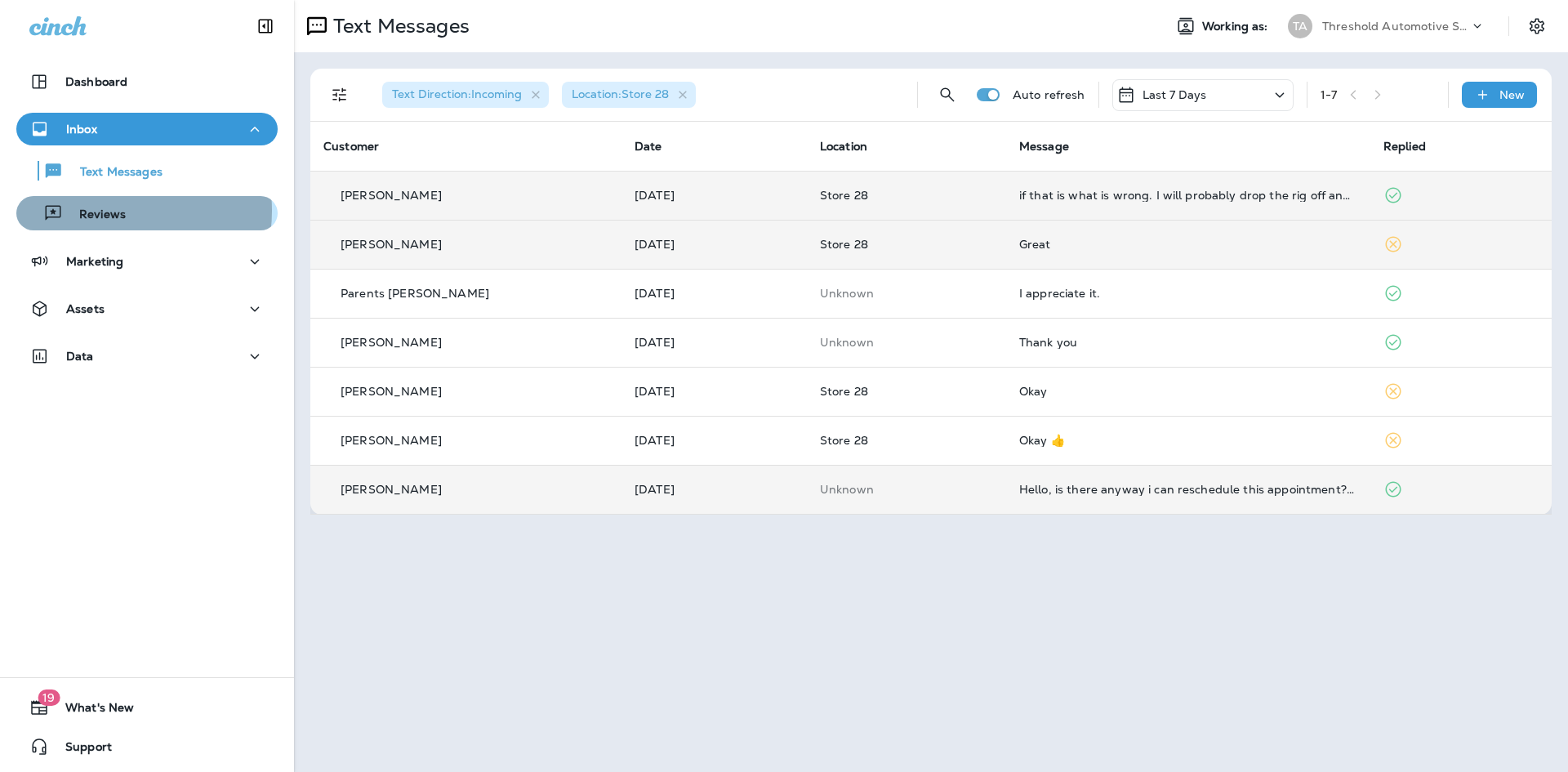
click at [109, 210] on p "Reviews" at bounding box center [93, 215] width 63 height 15
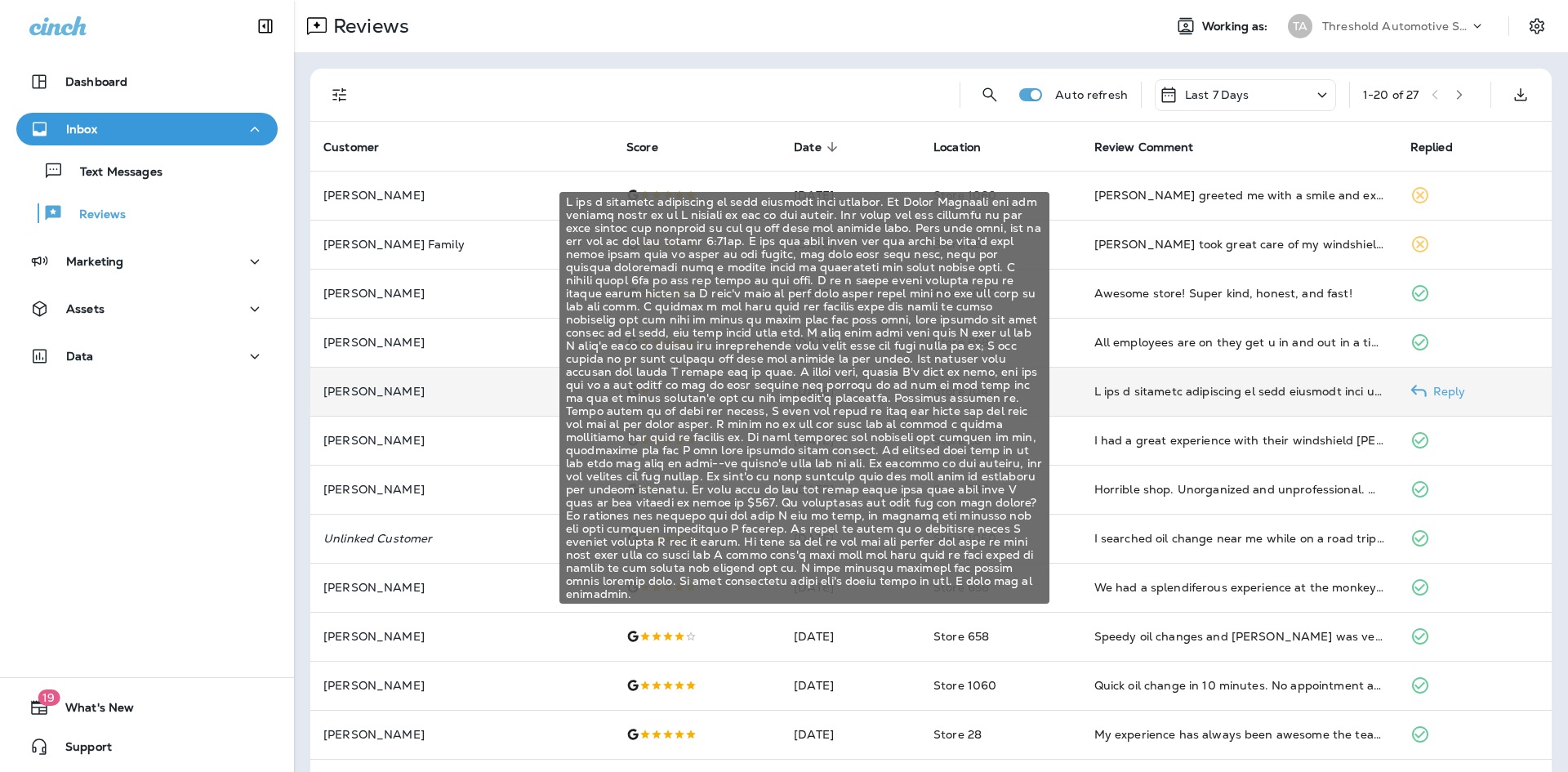
click at [1106, 397] on div "I had a terrible experience at this location last weekend. My Honda Passport ha…" at bounding box center [1240, 391] width 290 height 16
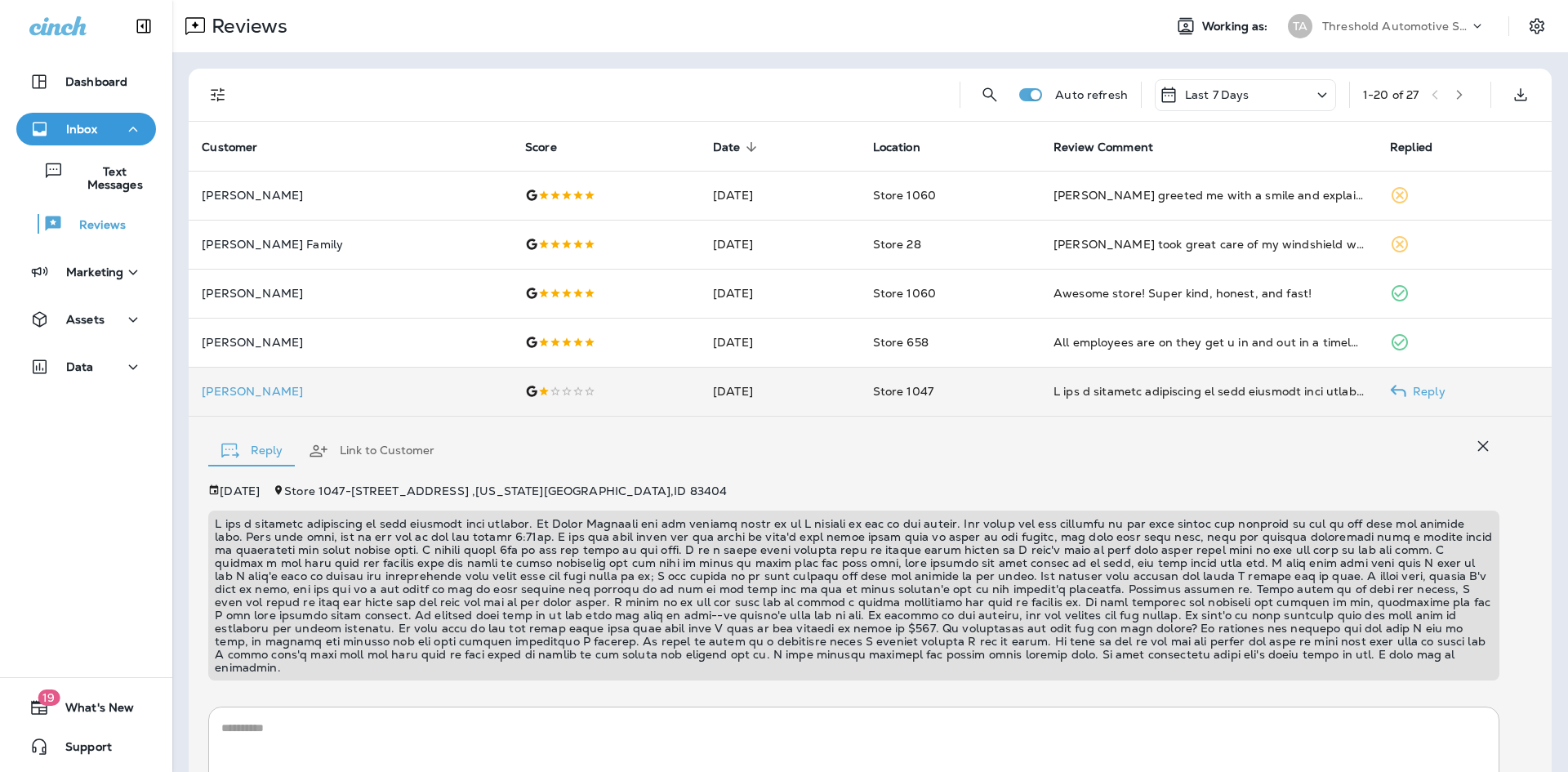
scroll to position [152, 0]
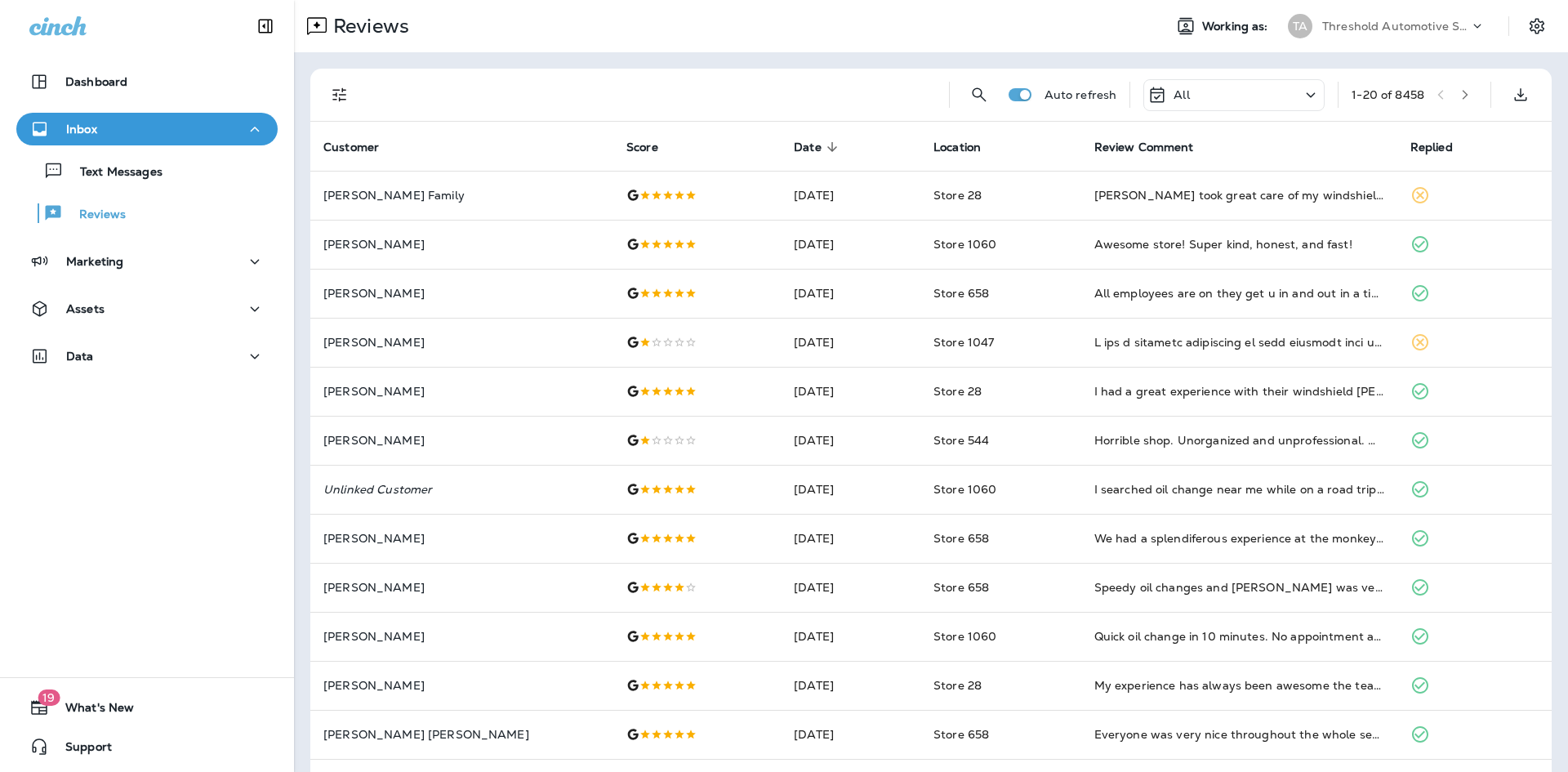
click at [1207, 87] on div "All" at bounding box center [1234, 94] width 181 height 32
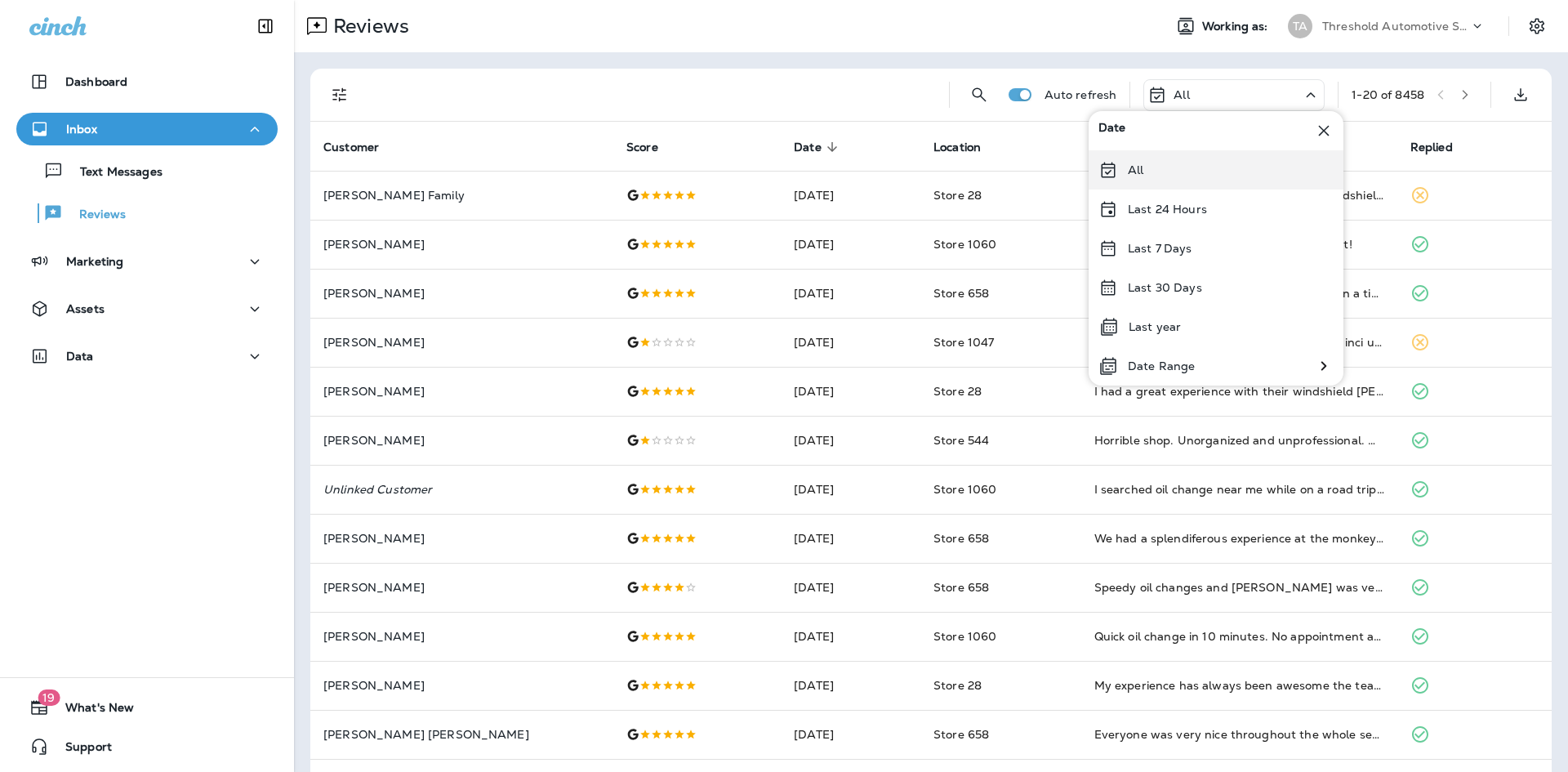
click at [1144, 174] on div "All" at bounding box center [1216, 170] width 255 height 39
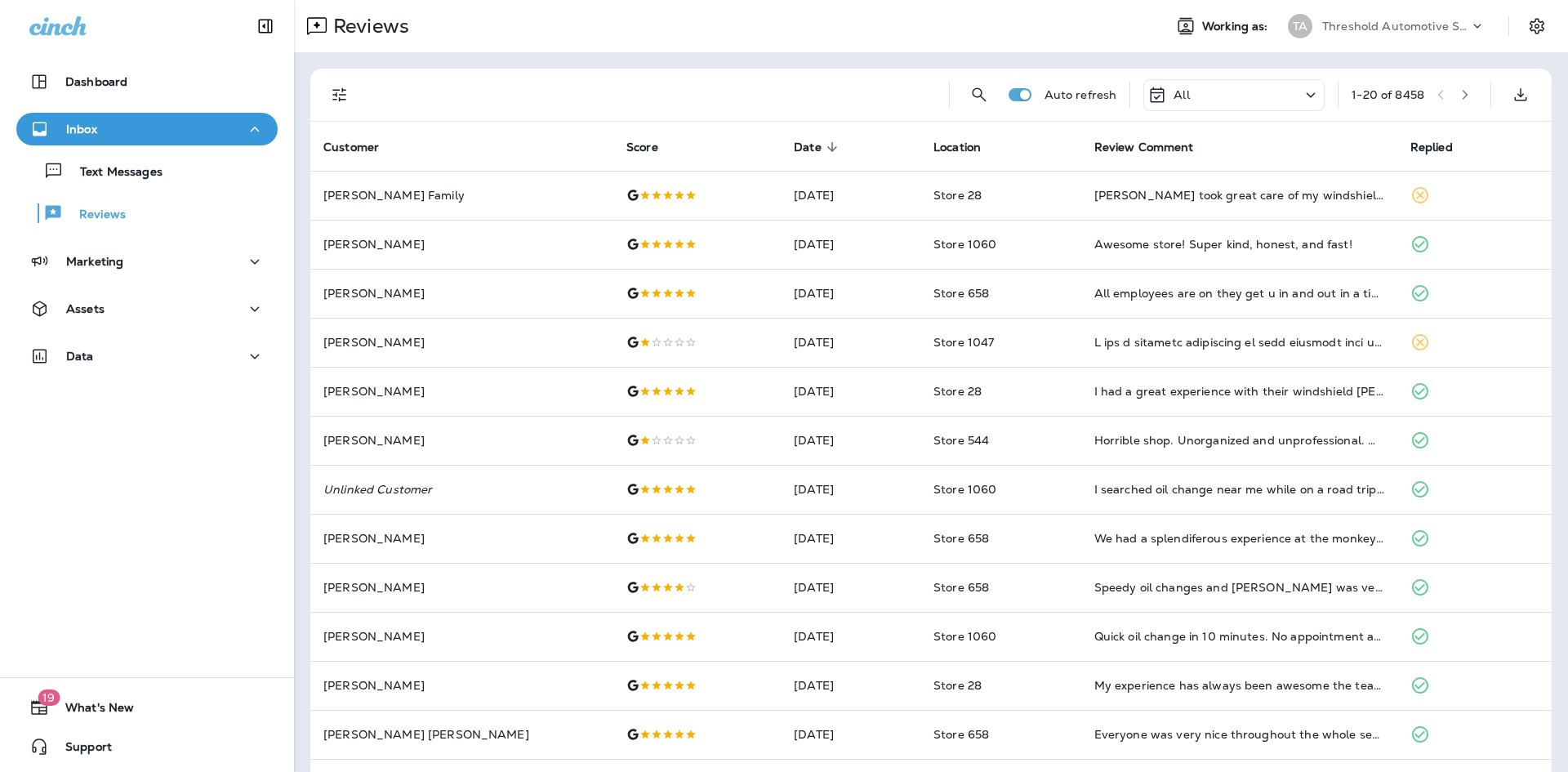
click at [1460, 92] on icon "button" at bounding box center [1466, 94] width 12 height 12
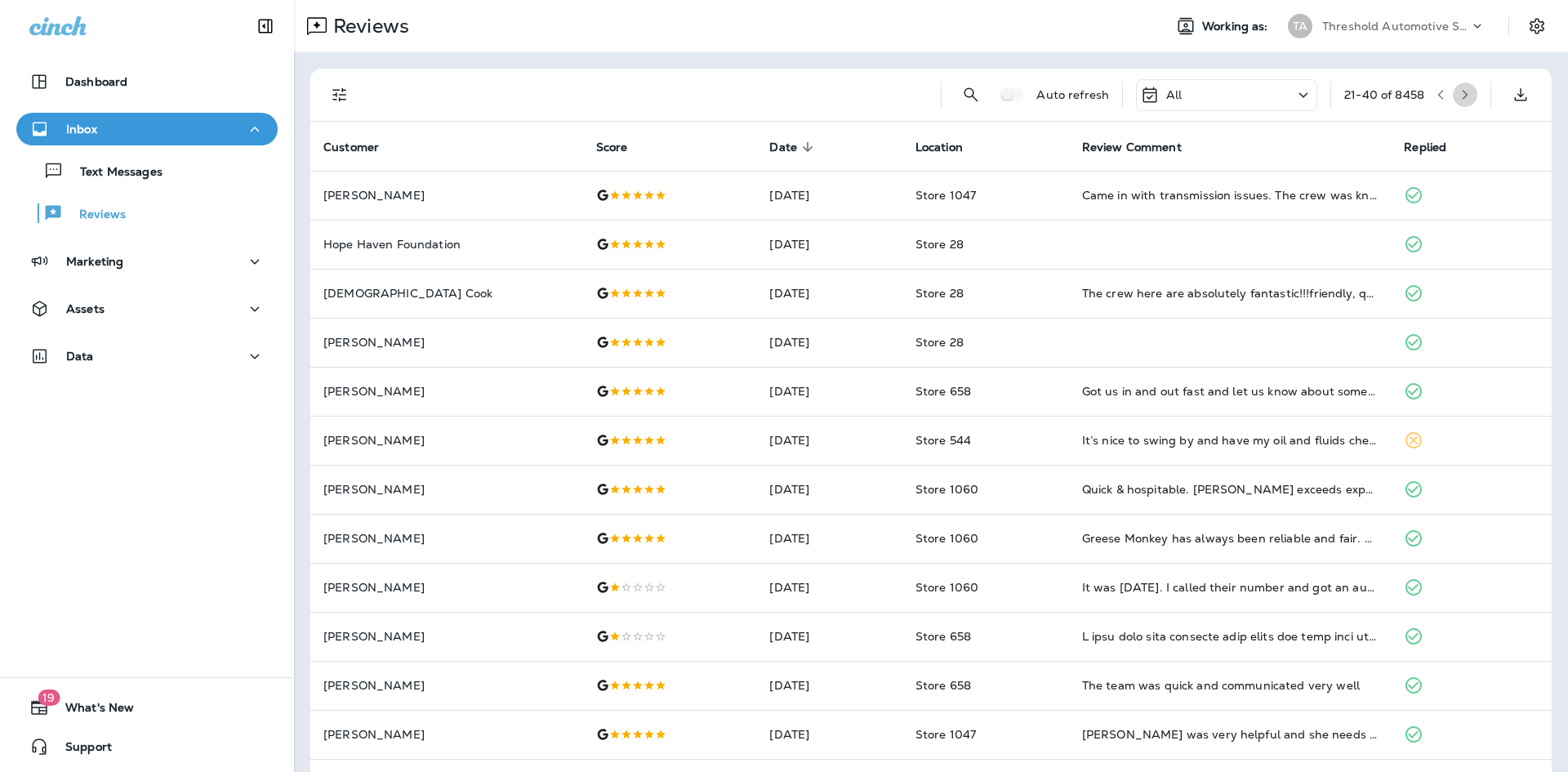
click at [1460, 94] on icon "button" at bounding box center [1466, 94] width 12 height 12
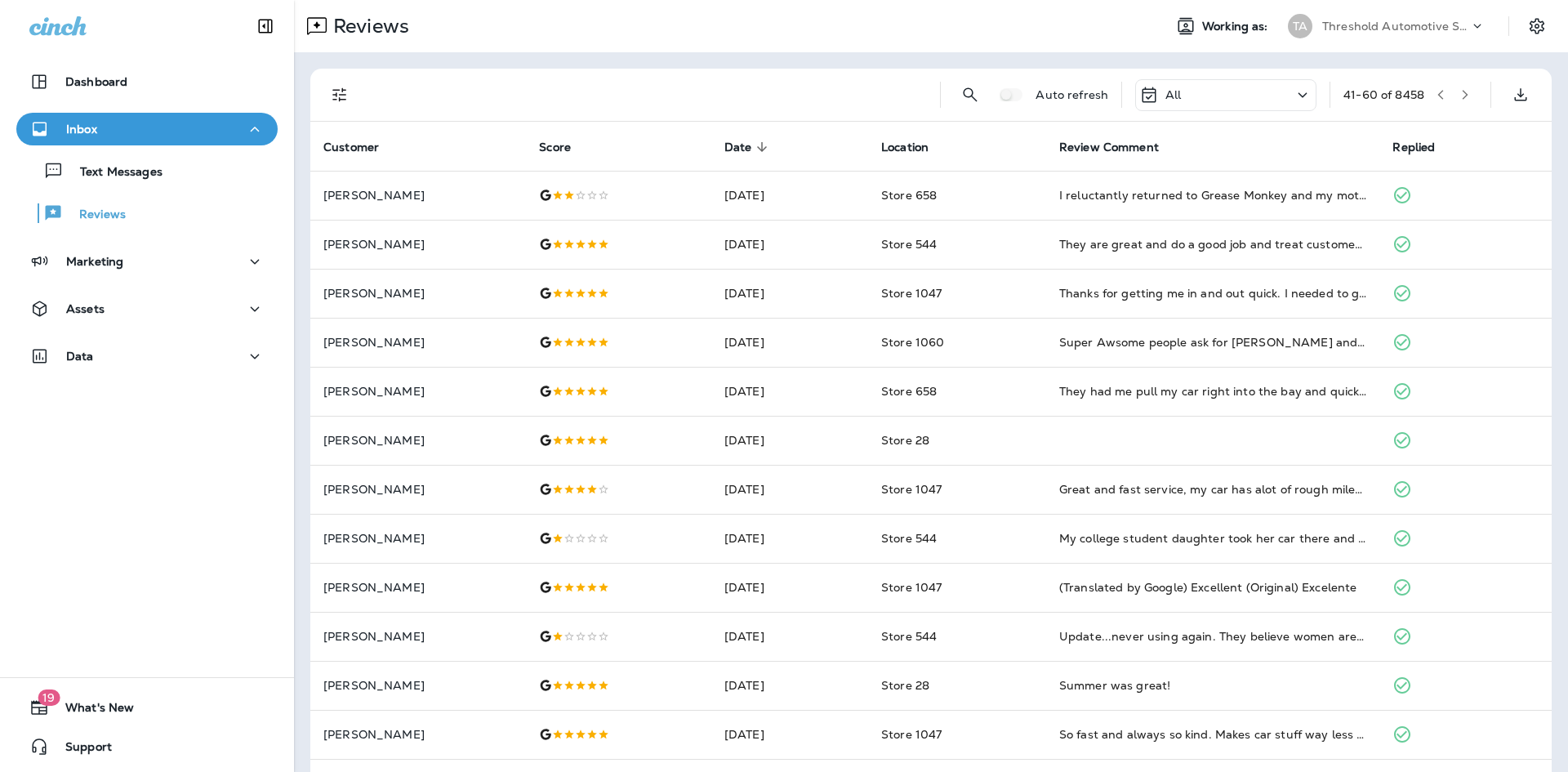
click at [1460, 93] on icon "button" at bounding box center [1466, 94] width 12 height 12
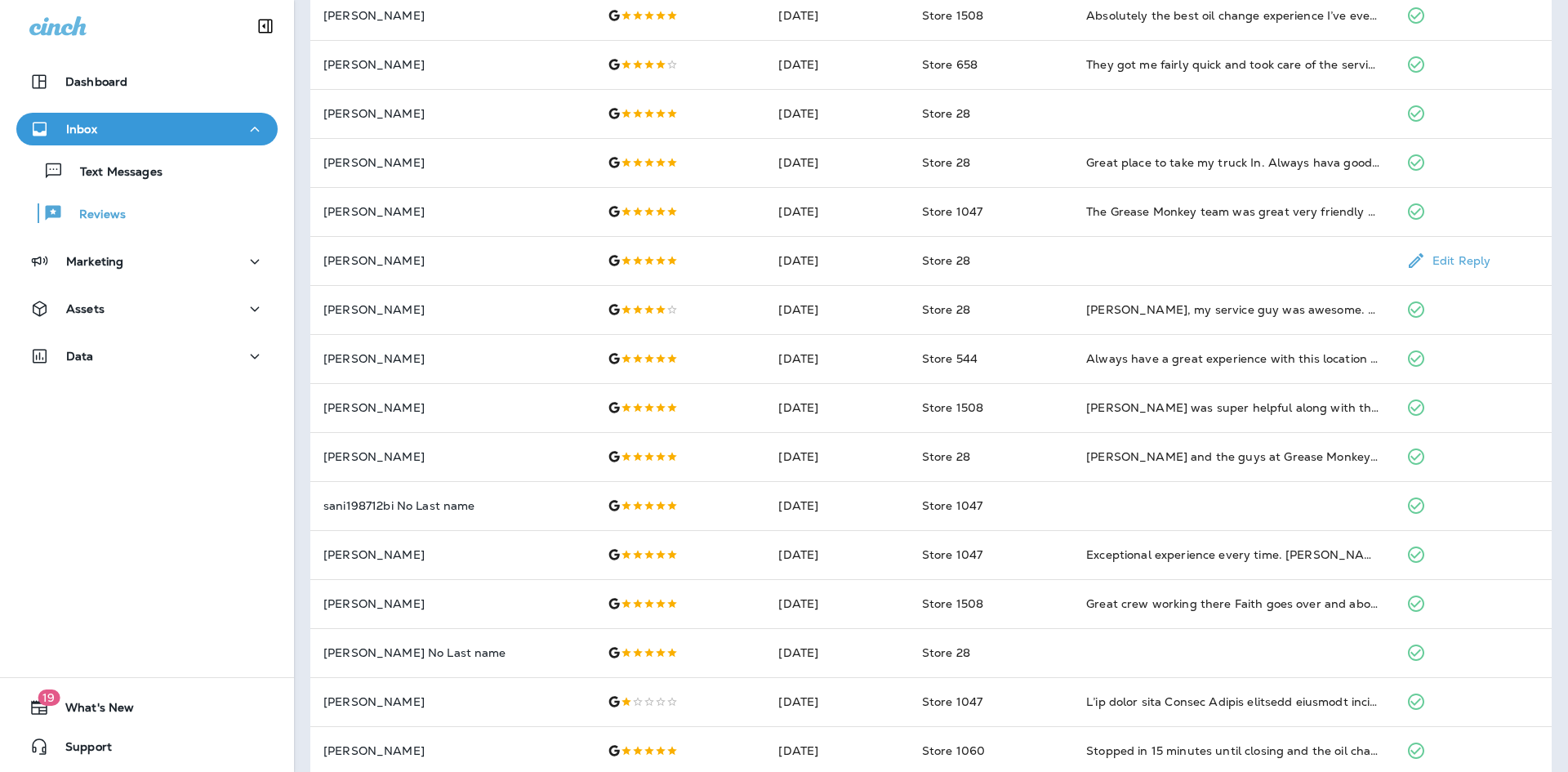
scroll to position [396, 0]
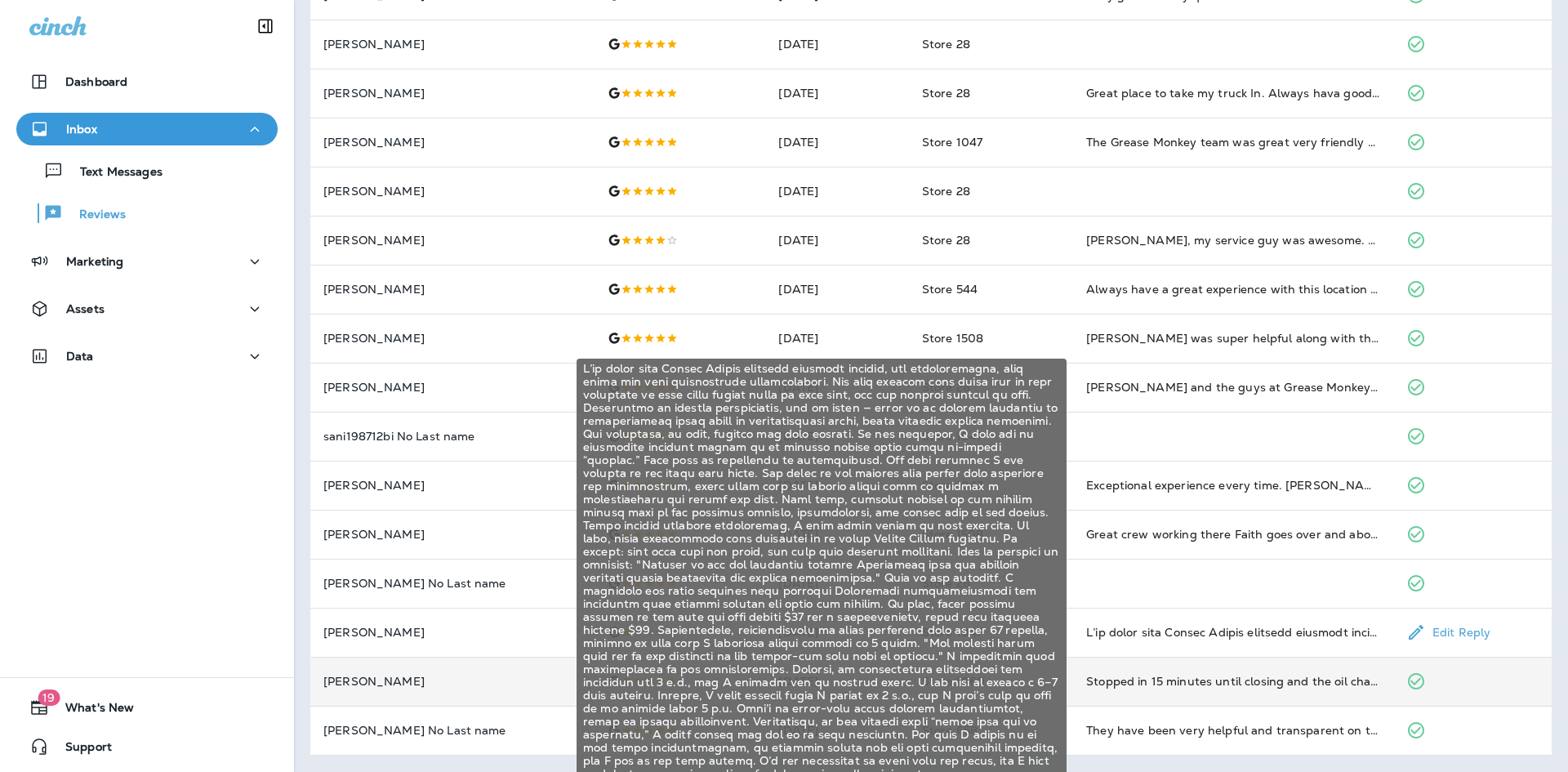
drag, startPoint x: 1152, startPoint y: 637, endPoint x: 1193, endPoint y: 685, distance: 63.1
click at [1193, 685] on tbody "[PERSON_NAME] [DATE] Store 28 Wild spirit [DATE] Store 28 excellent service gre…" at bounding box center [930, 264] width 1242 height 981
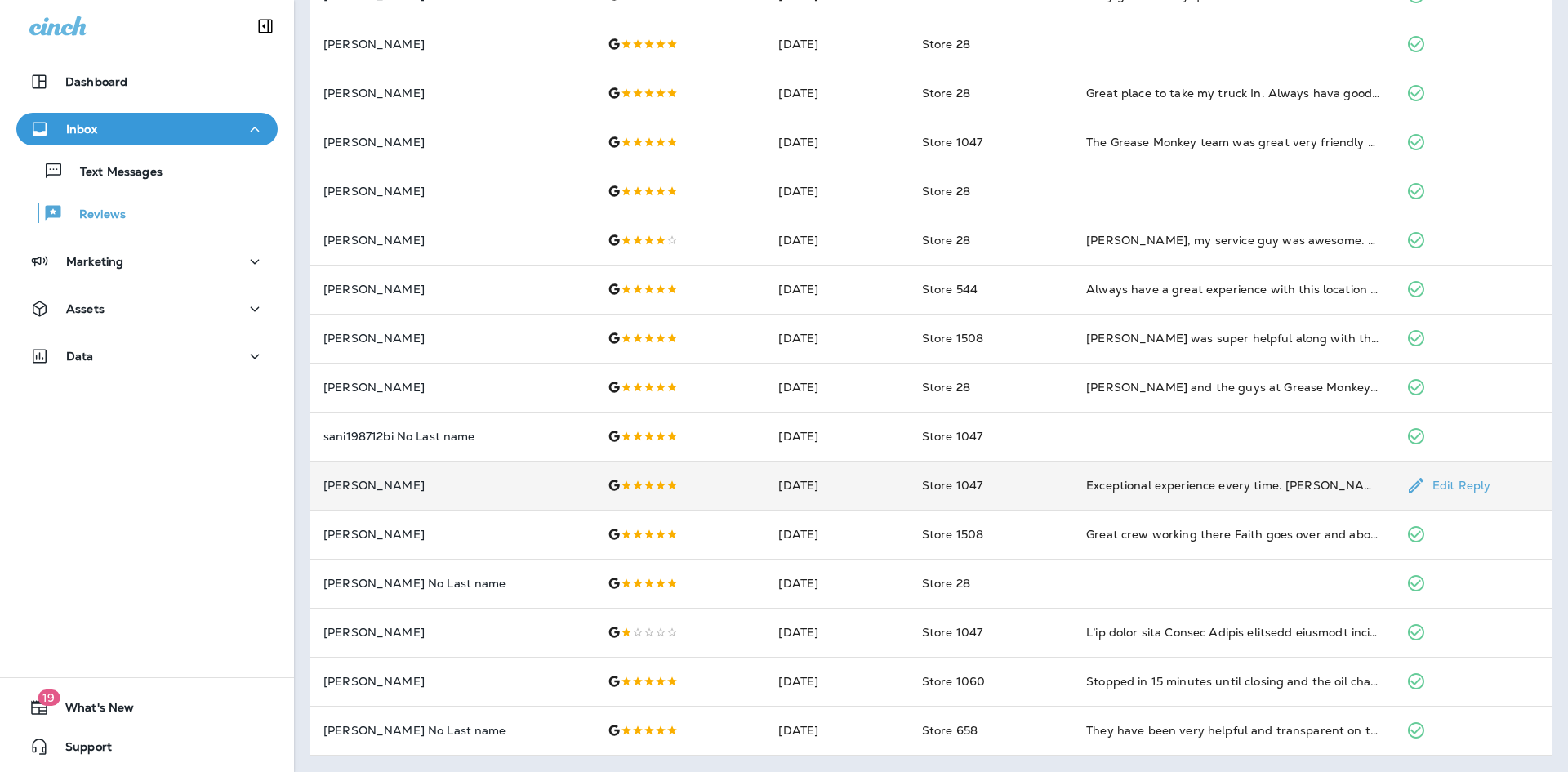
click at [1520, 494] on td "Edit Reply" at bounding box center [1473, 485] width 159 height 49
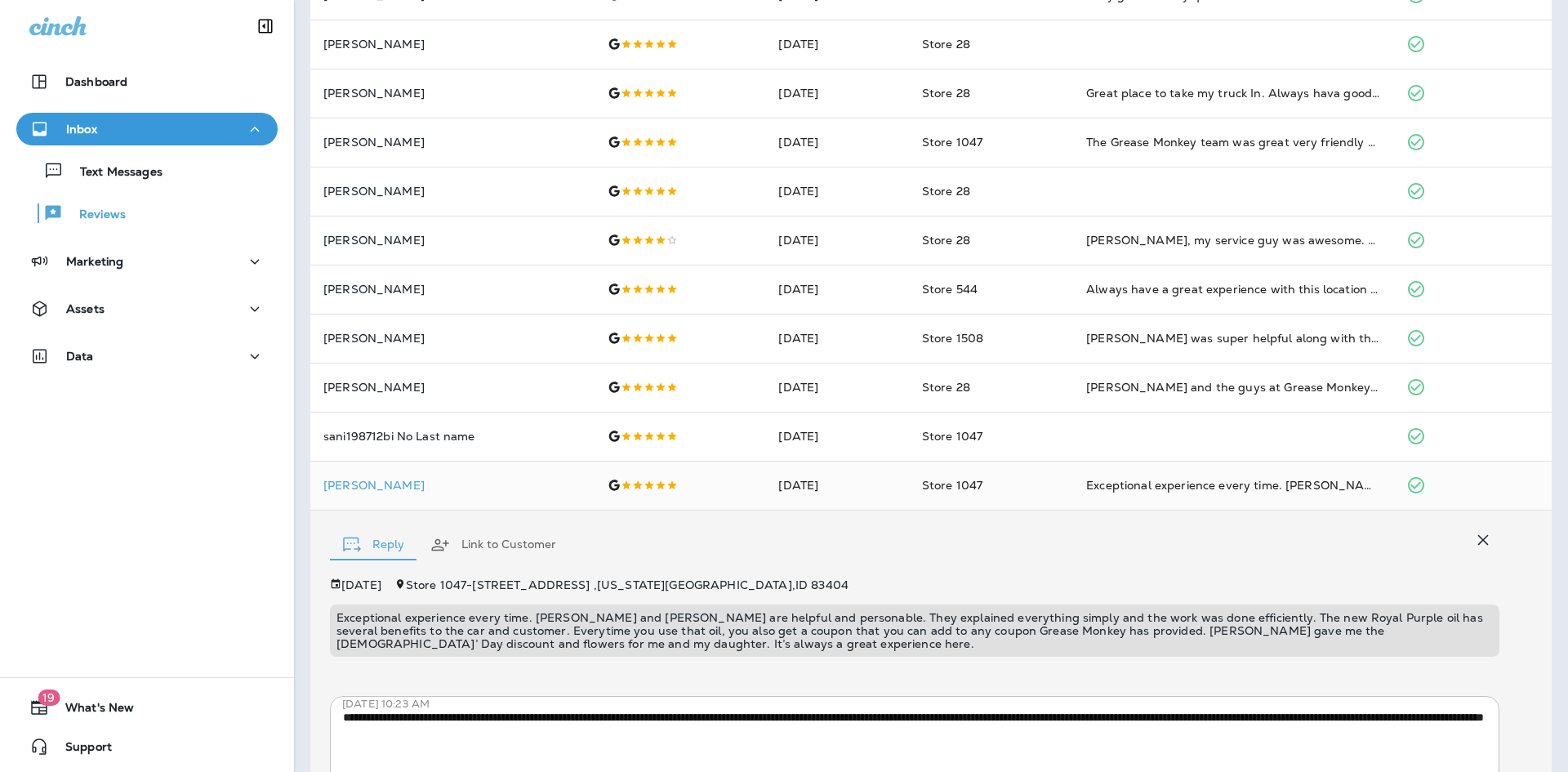
scroll to position [551, 0]
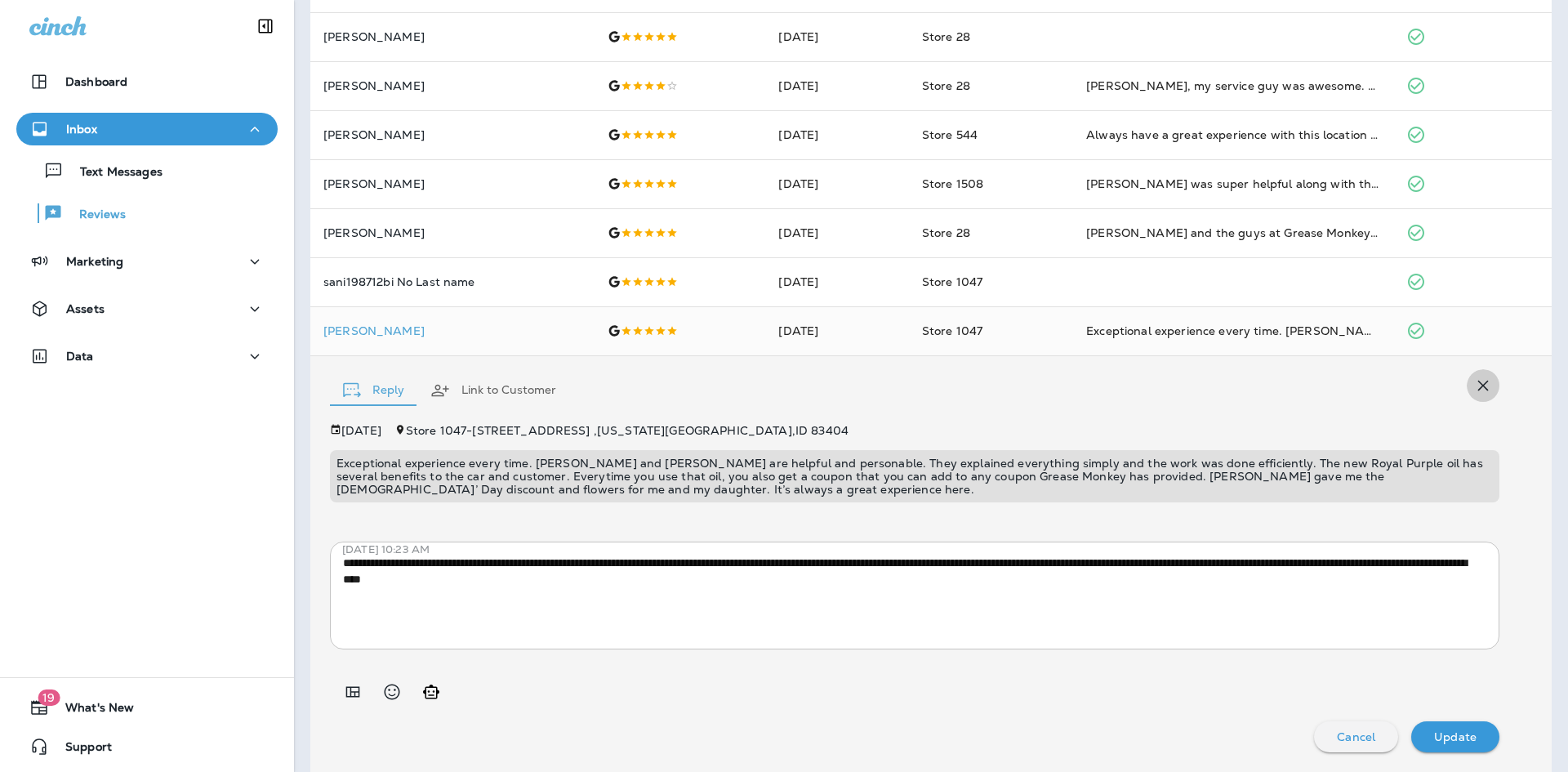
click at [1478, 387] on icon "button" at bounding box center [1484, 386] width 11 height 11
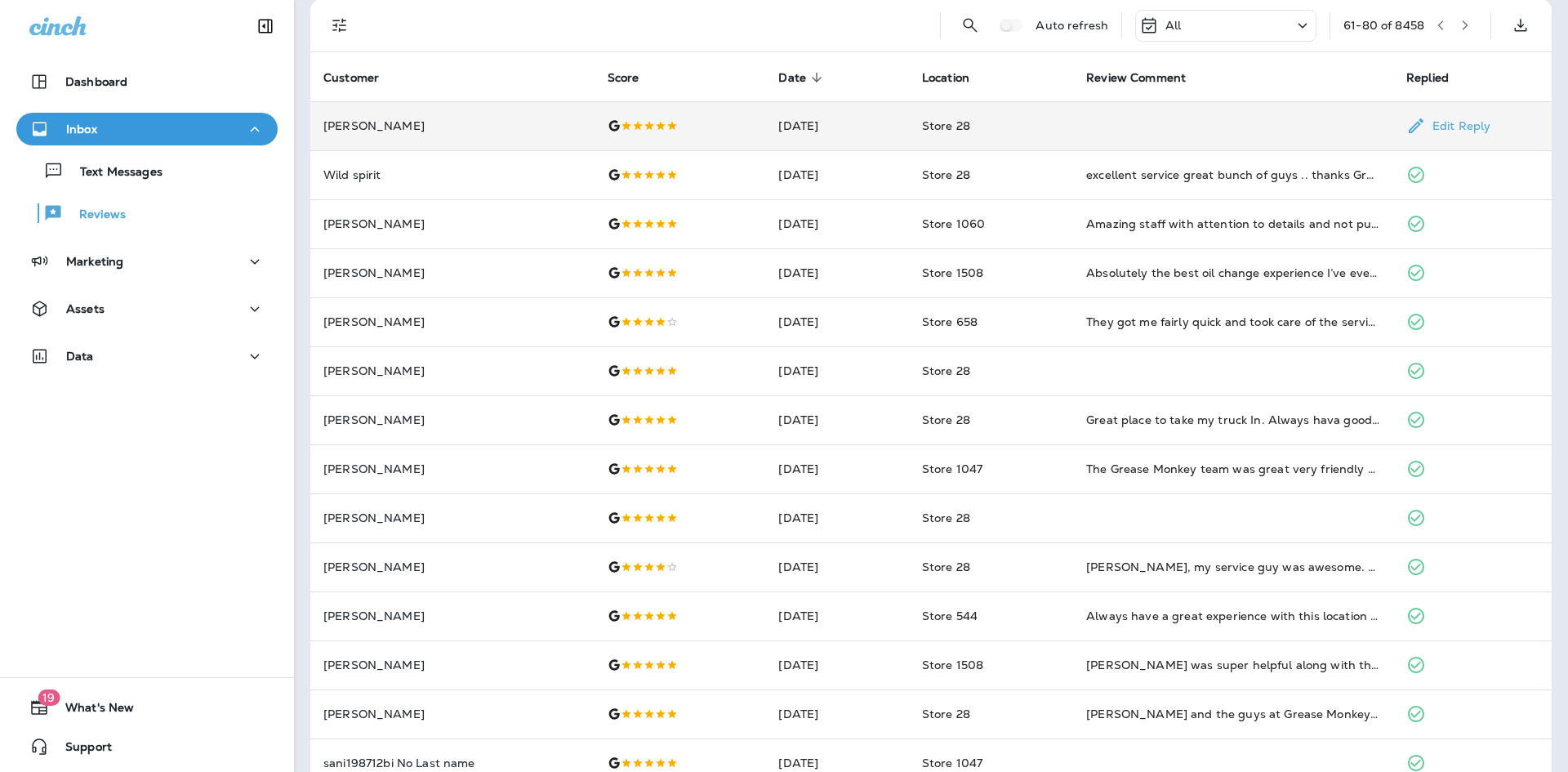
scroll to position [0, 0]
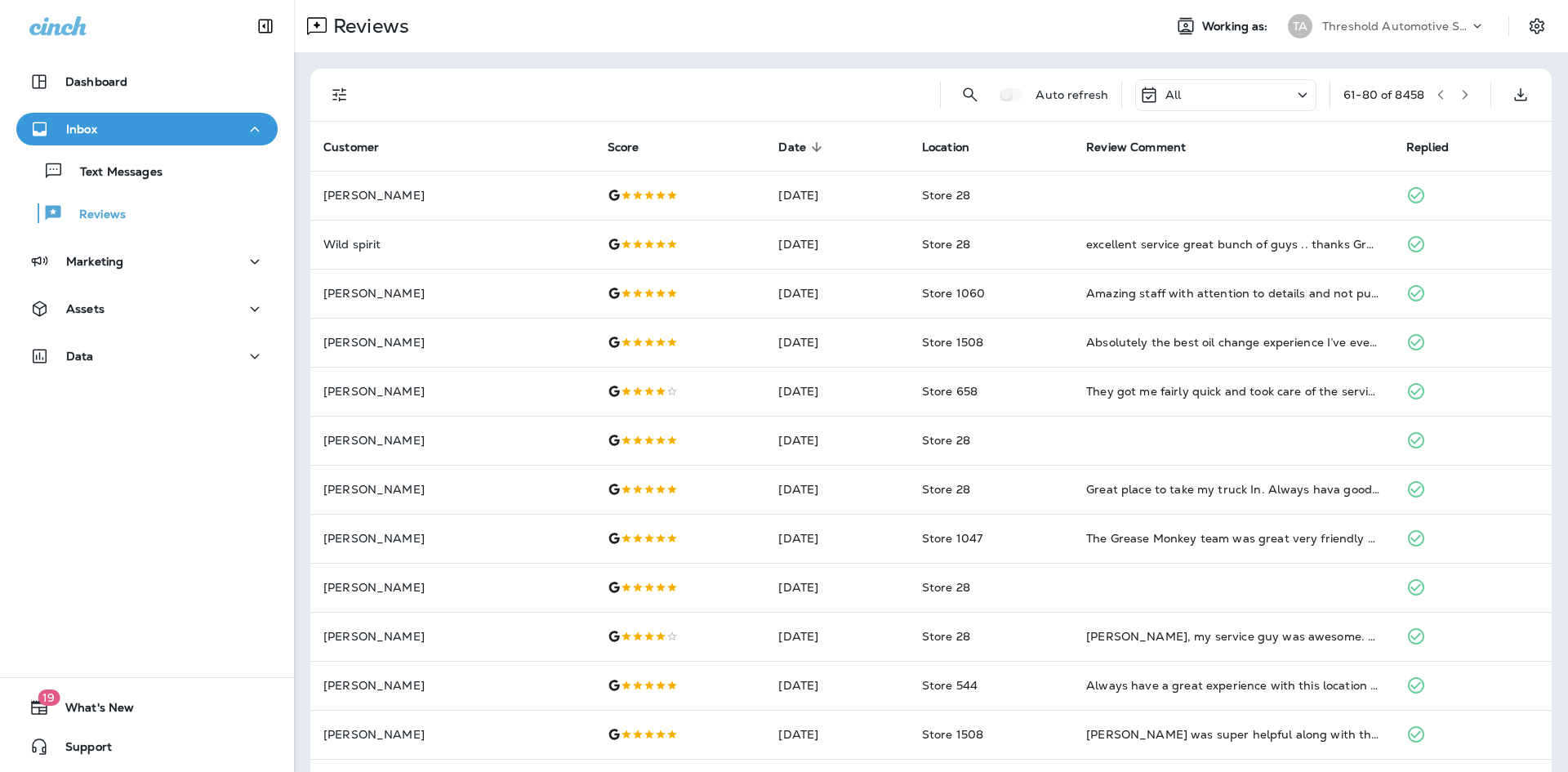
click at [1463, 92] on icon "button" at bounding box center [1466, 94] width 5 height 10
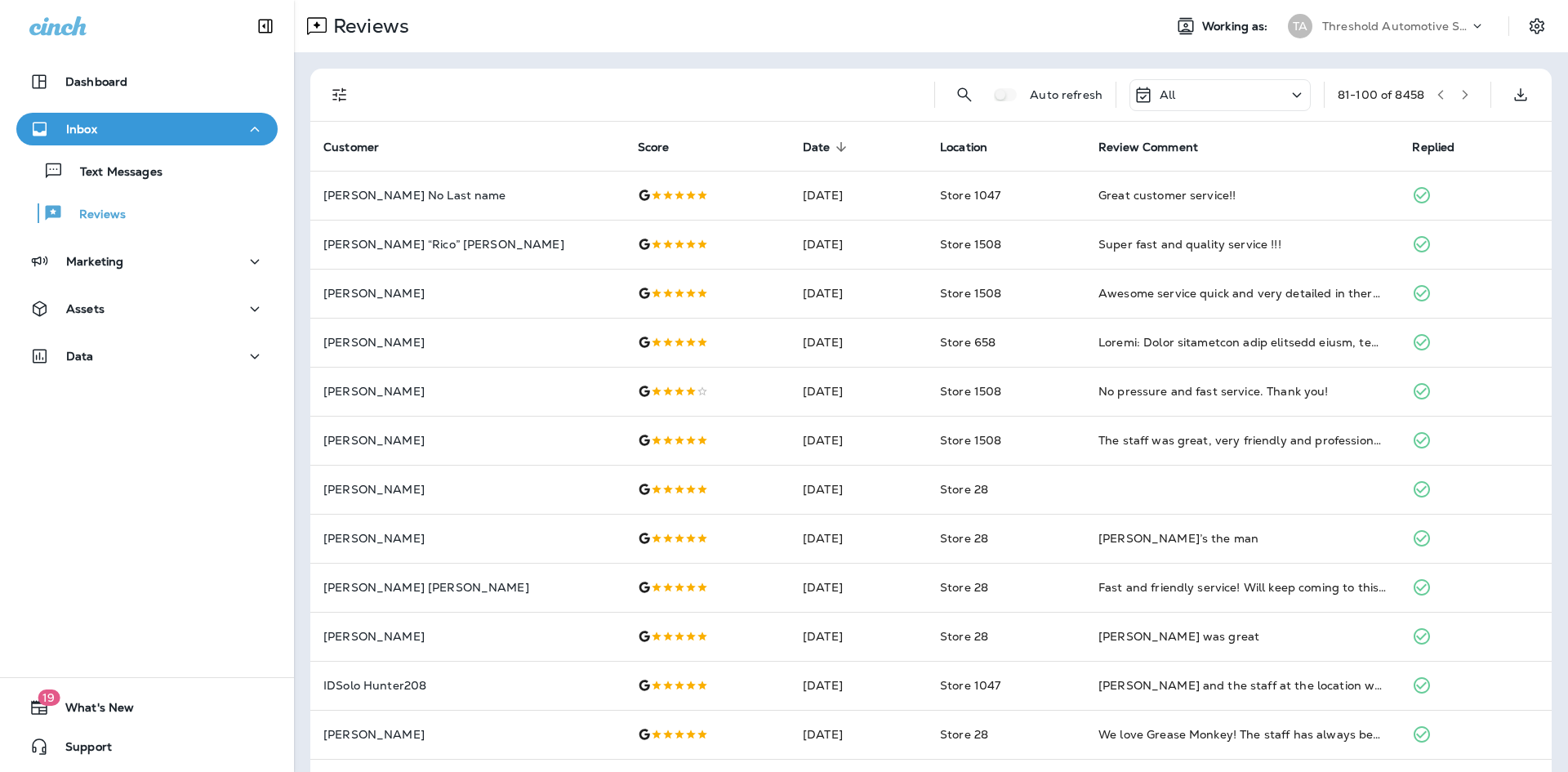
click at [1453, 102] on button "button" at bounding box center [1465, 94] width 24 height 24
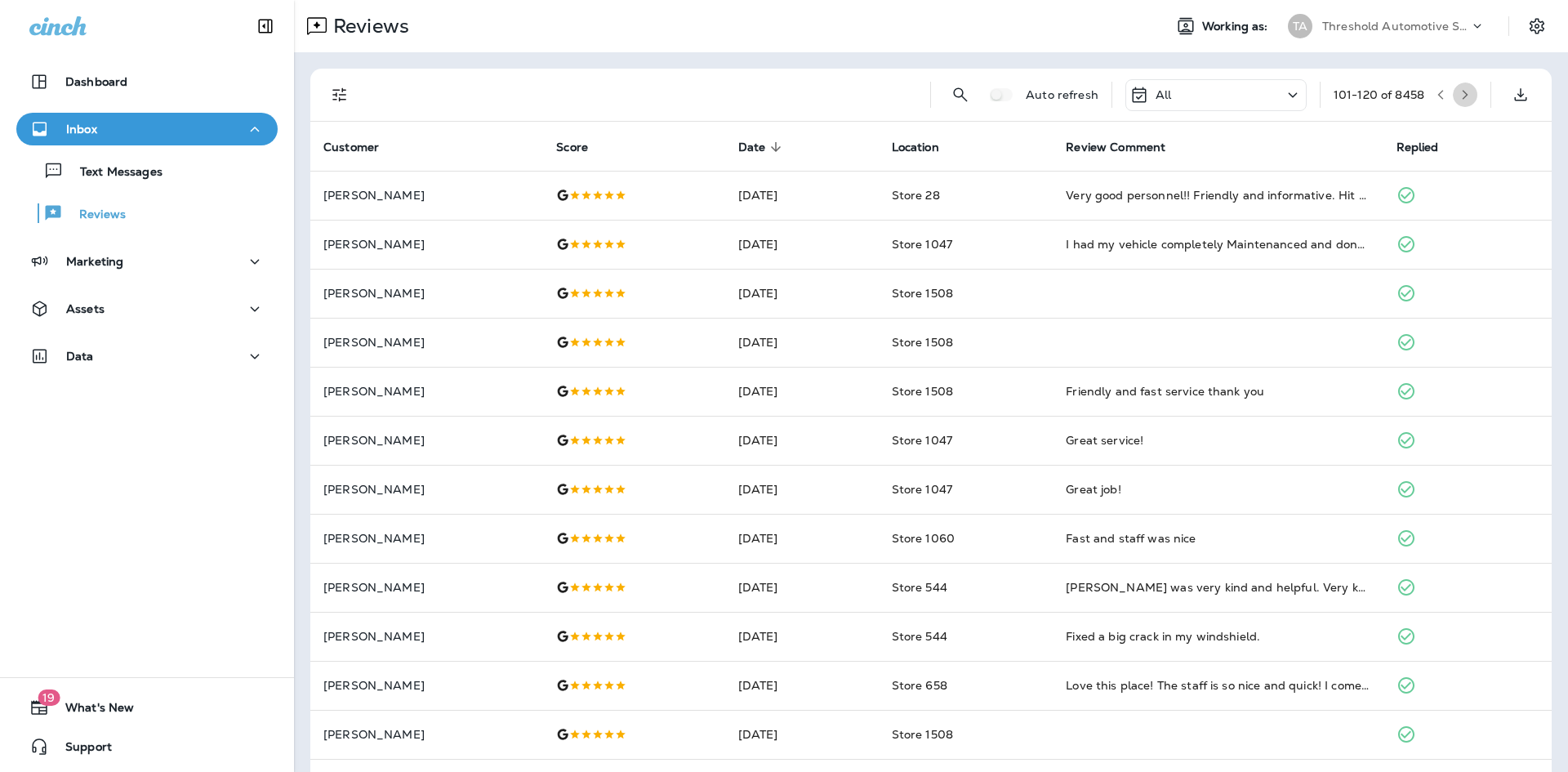
click at [1453, 84] on button "button" at bounding box center [1465, 94] width 24 height 24
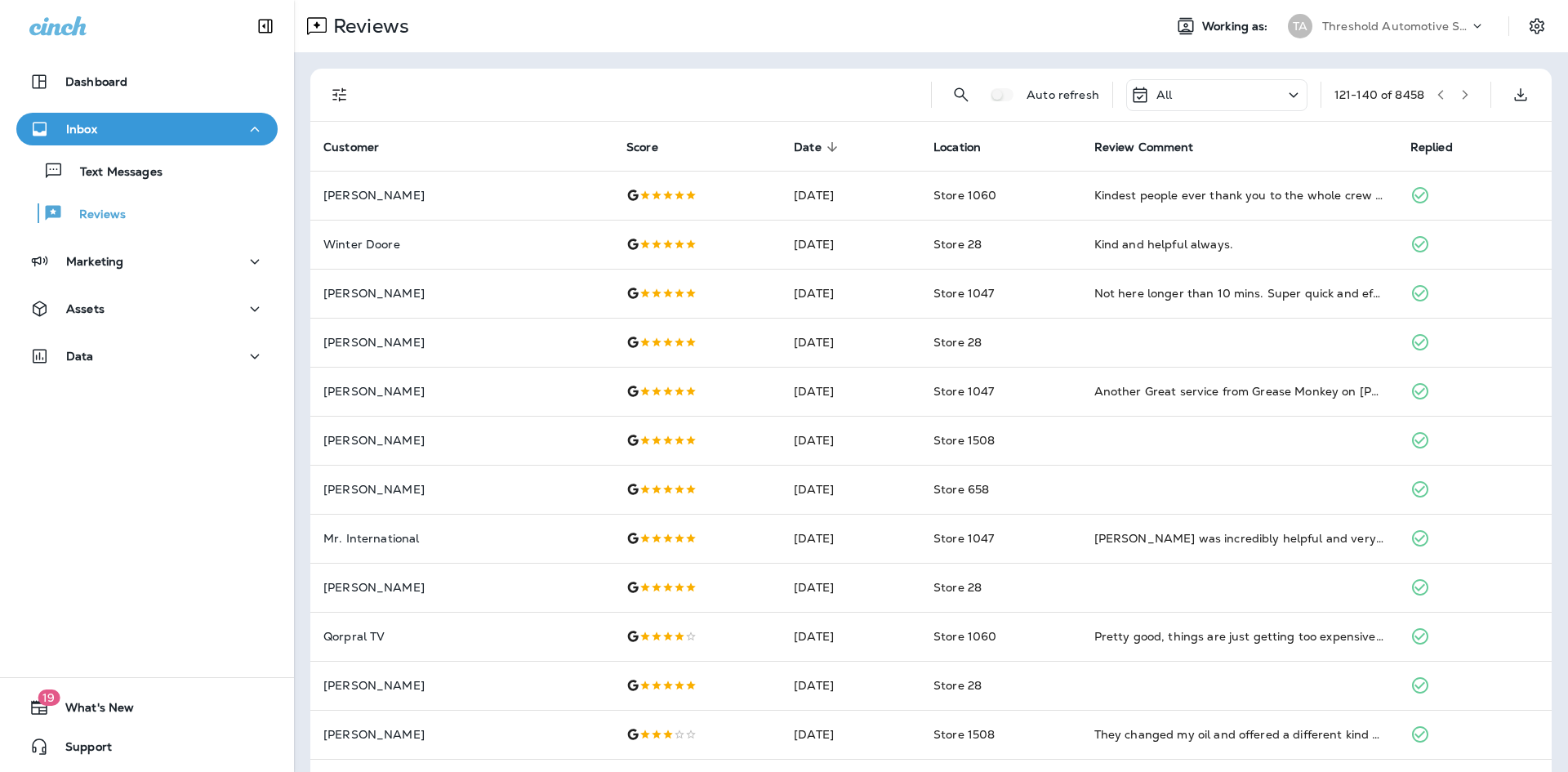
click at [1463, 94] on icon "button" at bounding box center [1466, 94] width 5 height 10
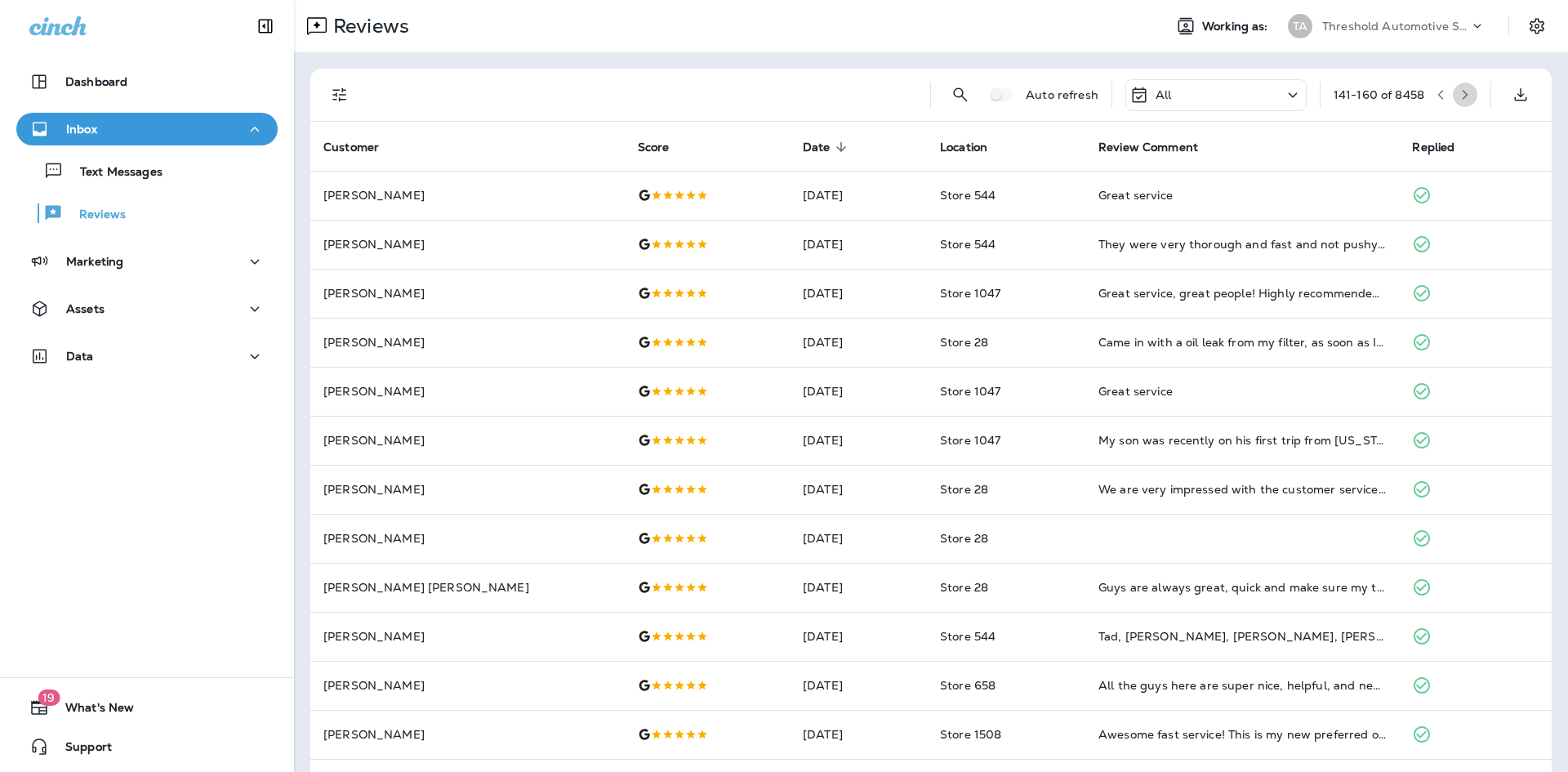
click at [1461, 103] on button "button" at bounding box center [1465, 94] width 24 height 24
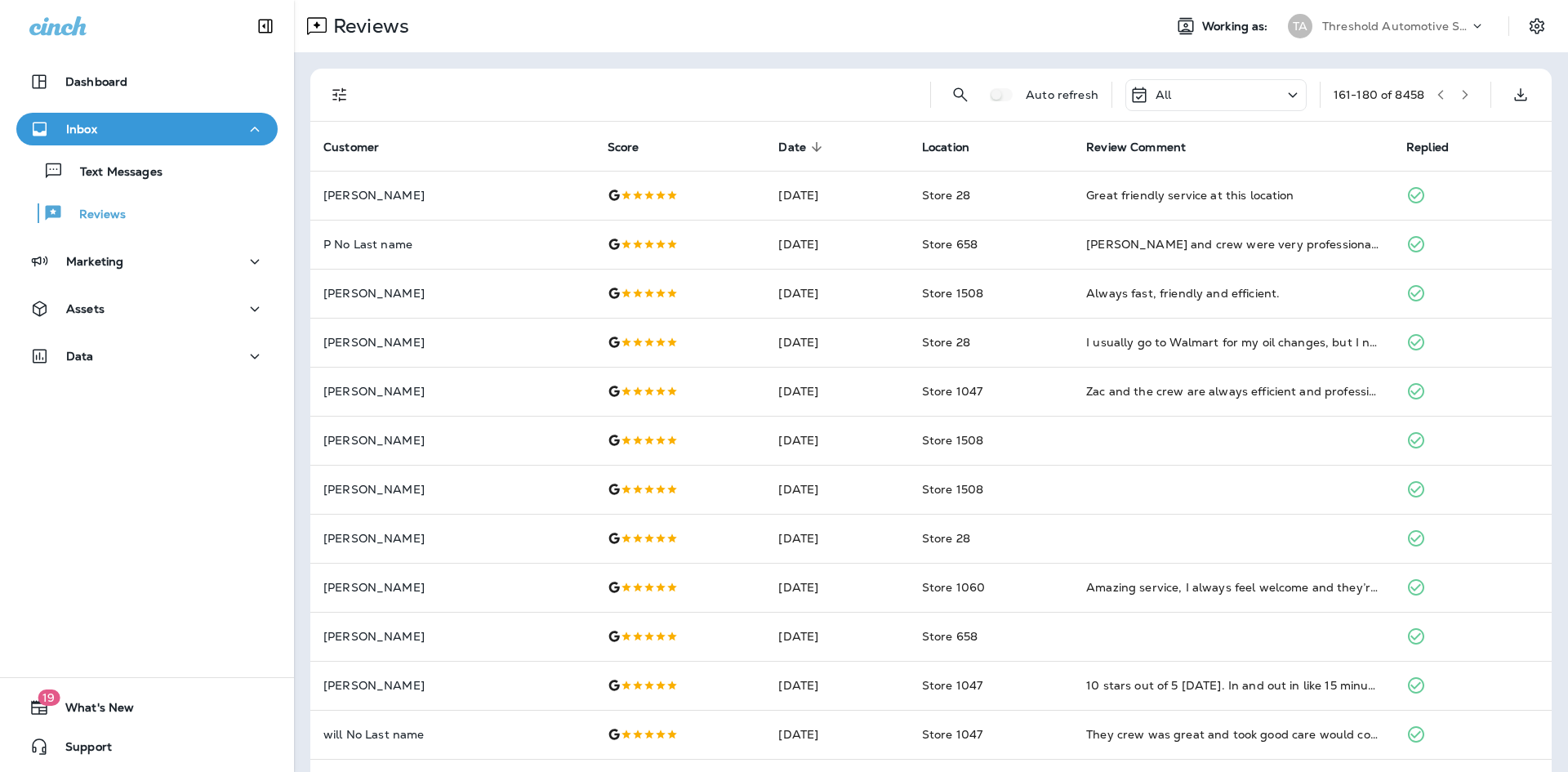
click at [1453, 101] on button "button" at bounding box center [1465, 94] width 24 height 24
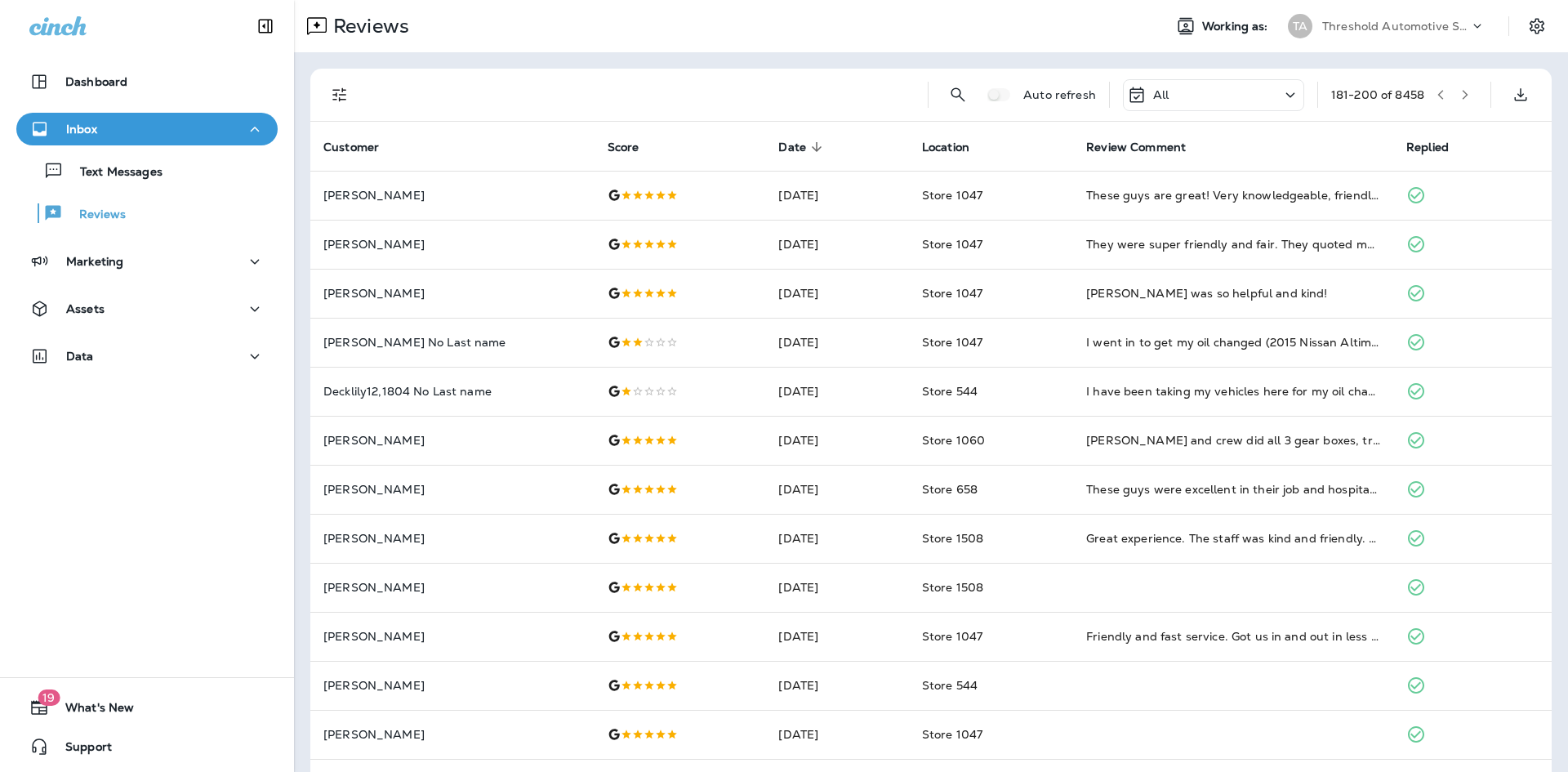
click at [1461, 97] on button "button" at bounding box center [1465, 94] width 24 height 24
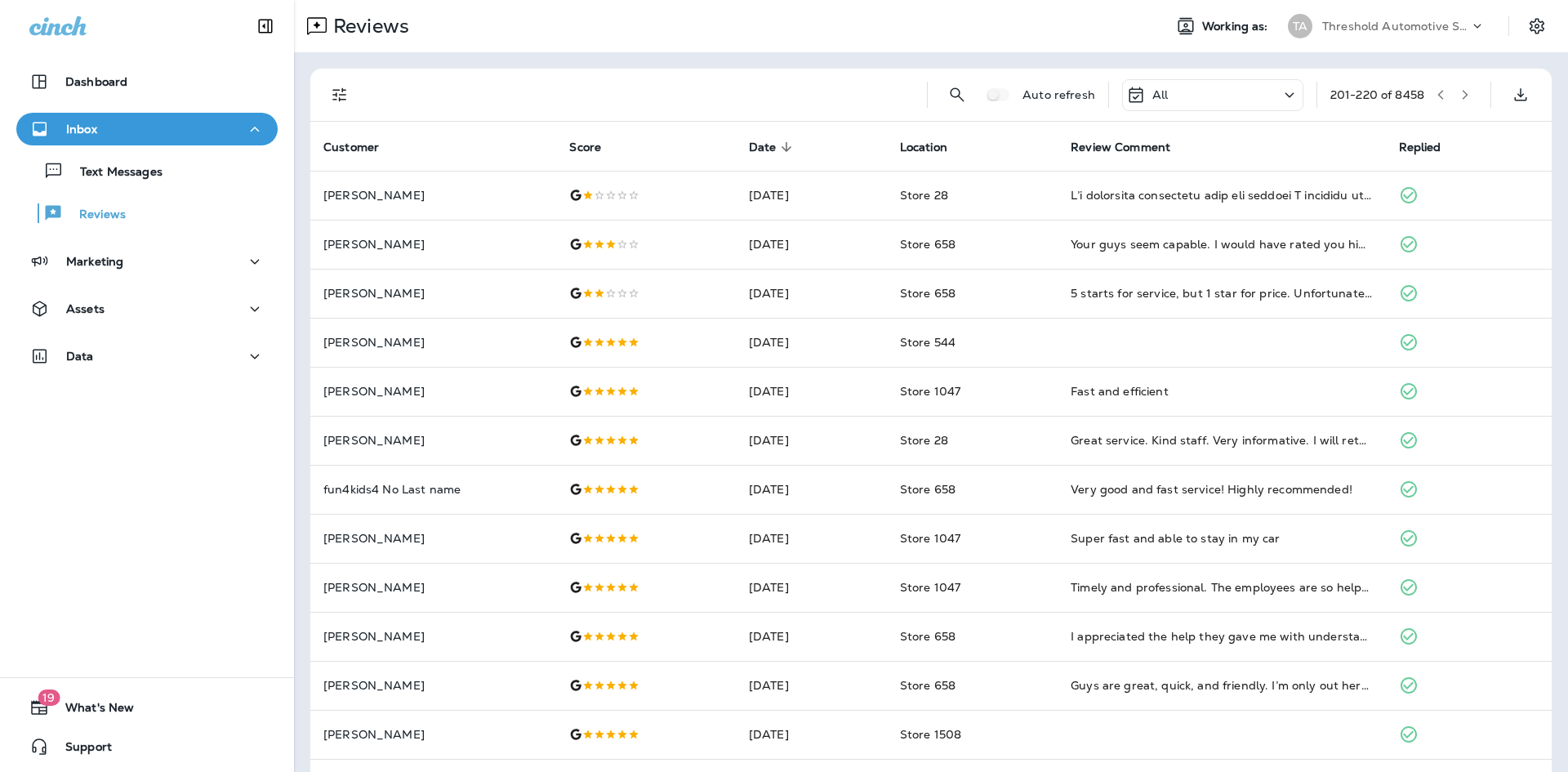
click at [1460, 93] on icon "button" at bounding box center [1466, 94] width 12 height 12
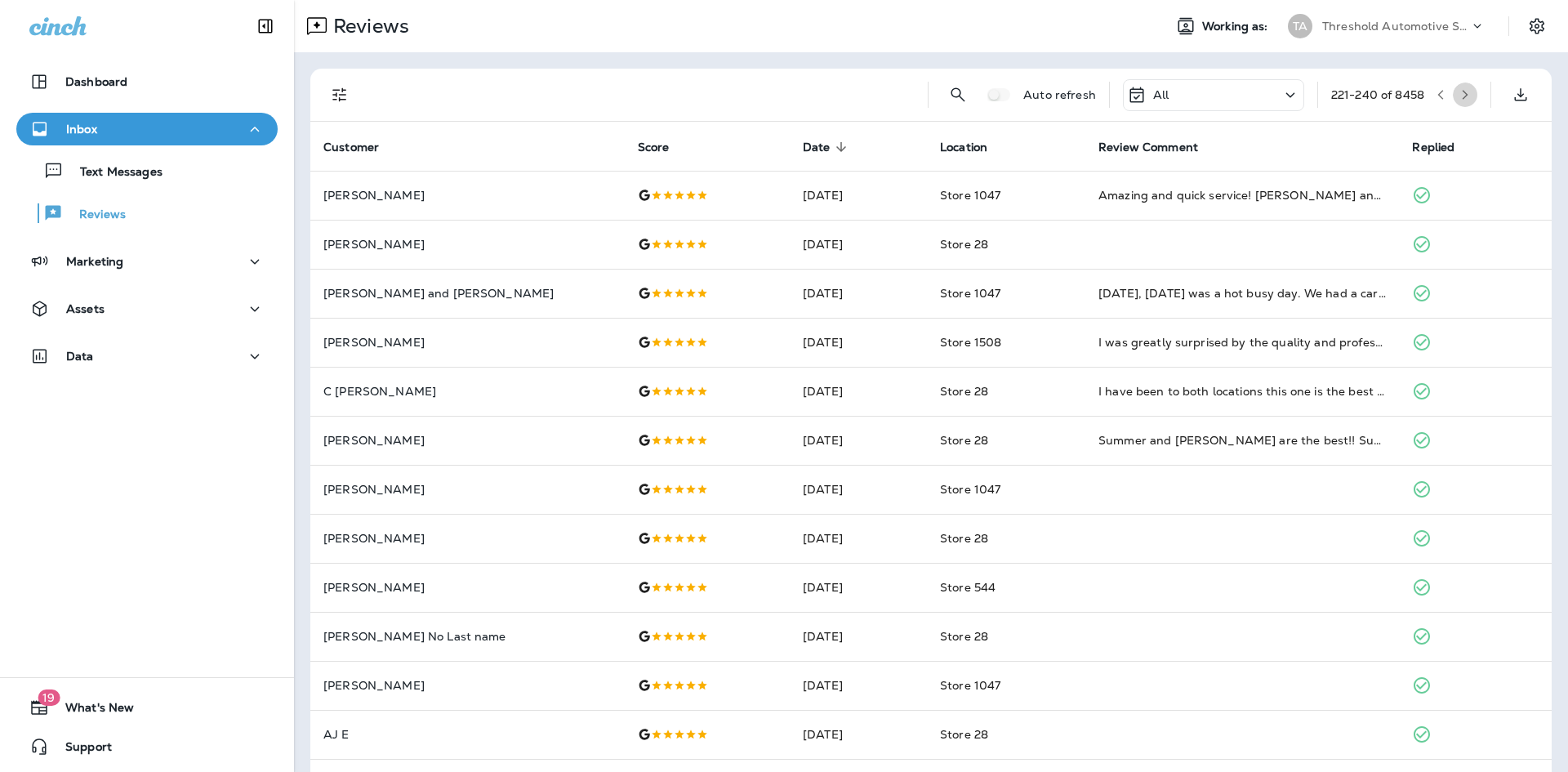
click at [1461, 94] on button "button" at bounding box center [1465, 94] width 24 height 24
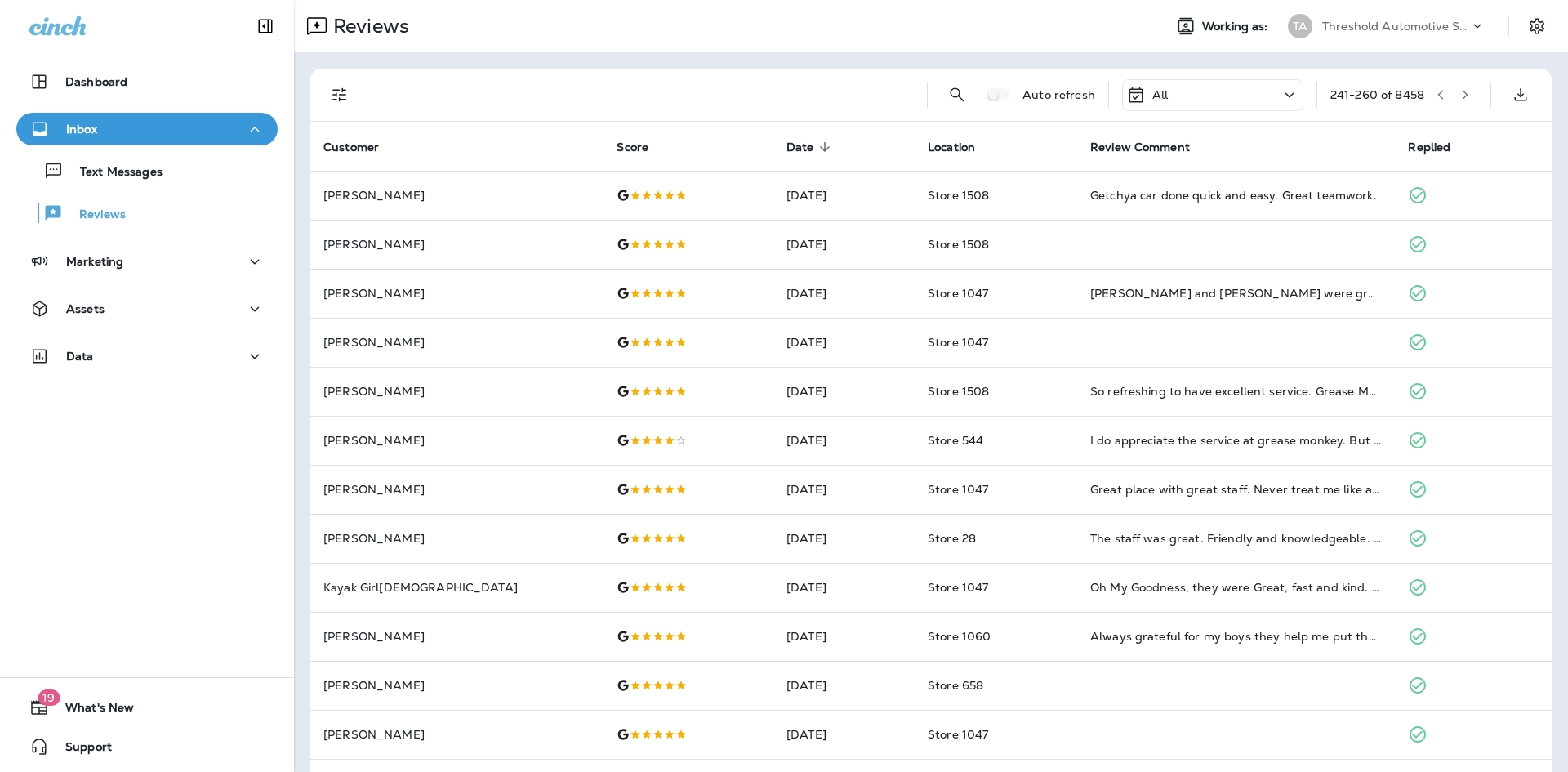
click at [1456, 88] on button "button" at bounding box center [1465, 94] width 24 height 24
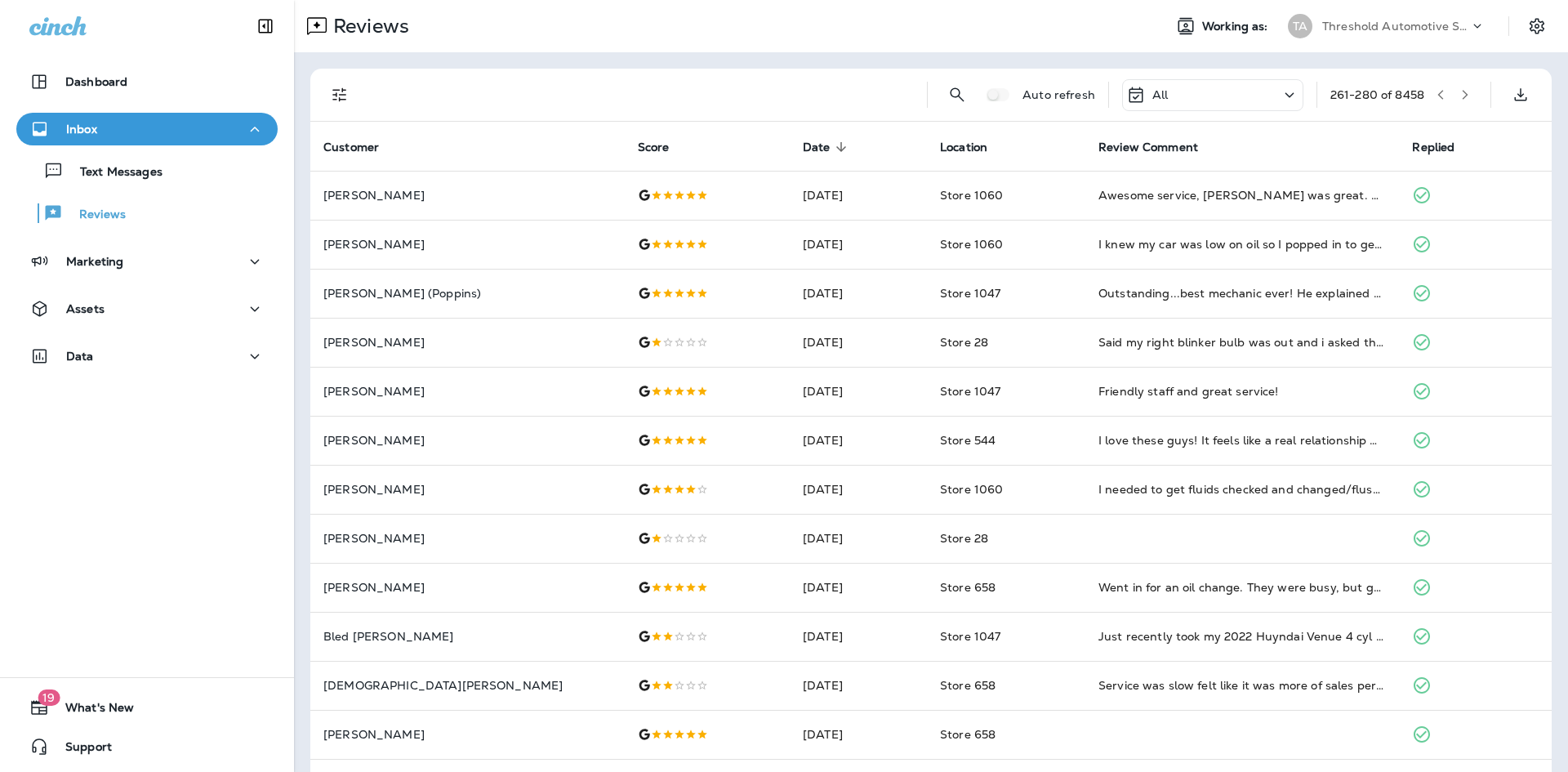
click at [1460, 96] on icon "button" at bounding box center [1466, 94] width 12 height 12
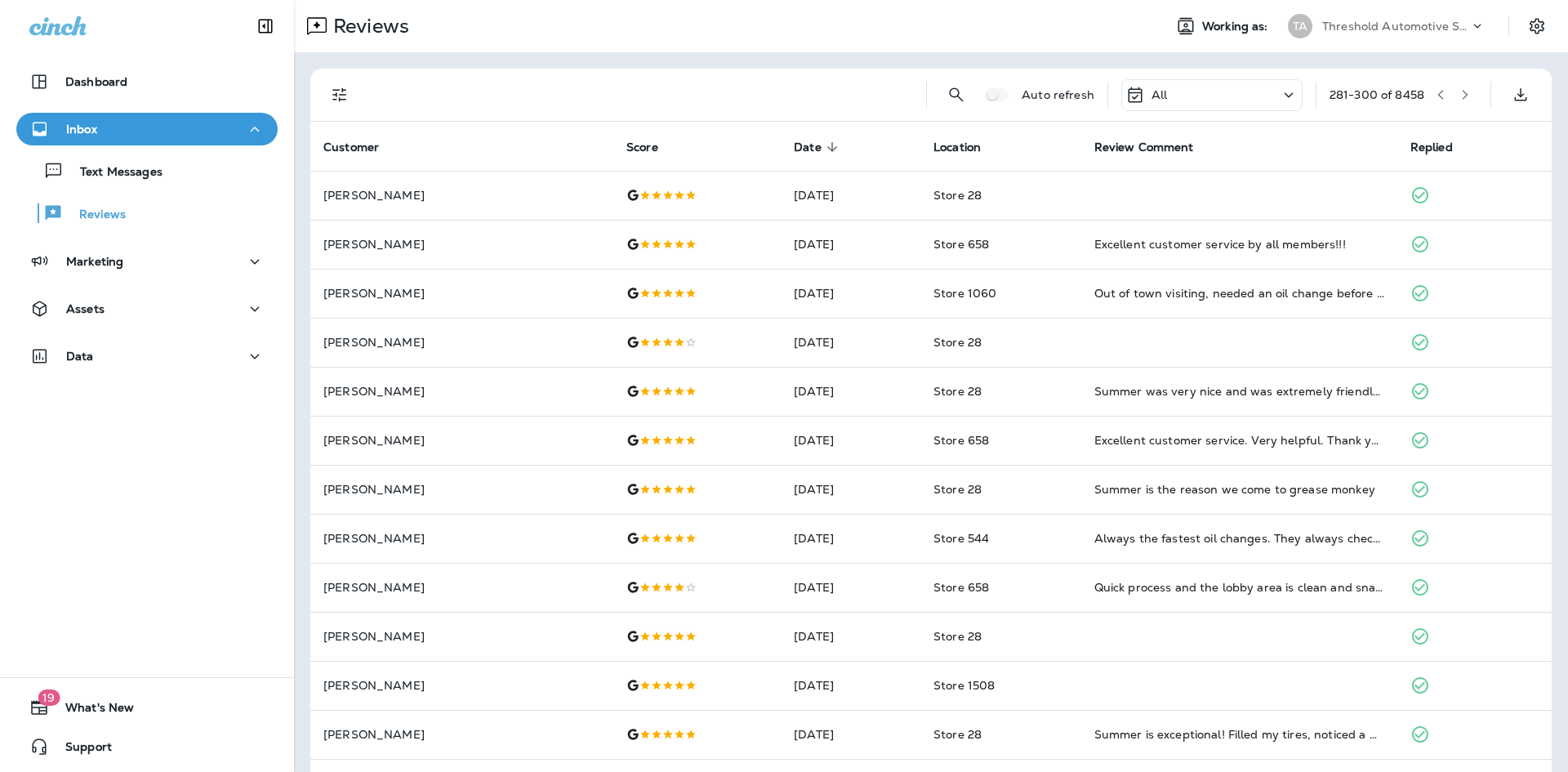
click at [1462, 90] on button "button" at bounding box center [1465, 94] width 24 height 24
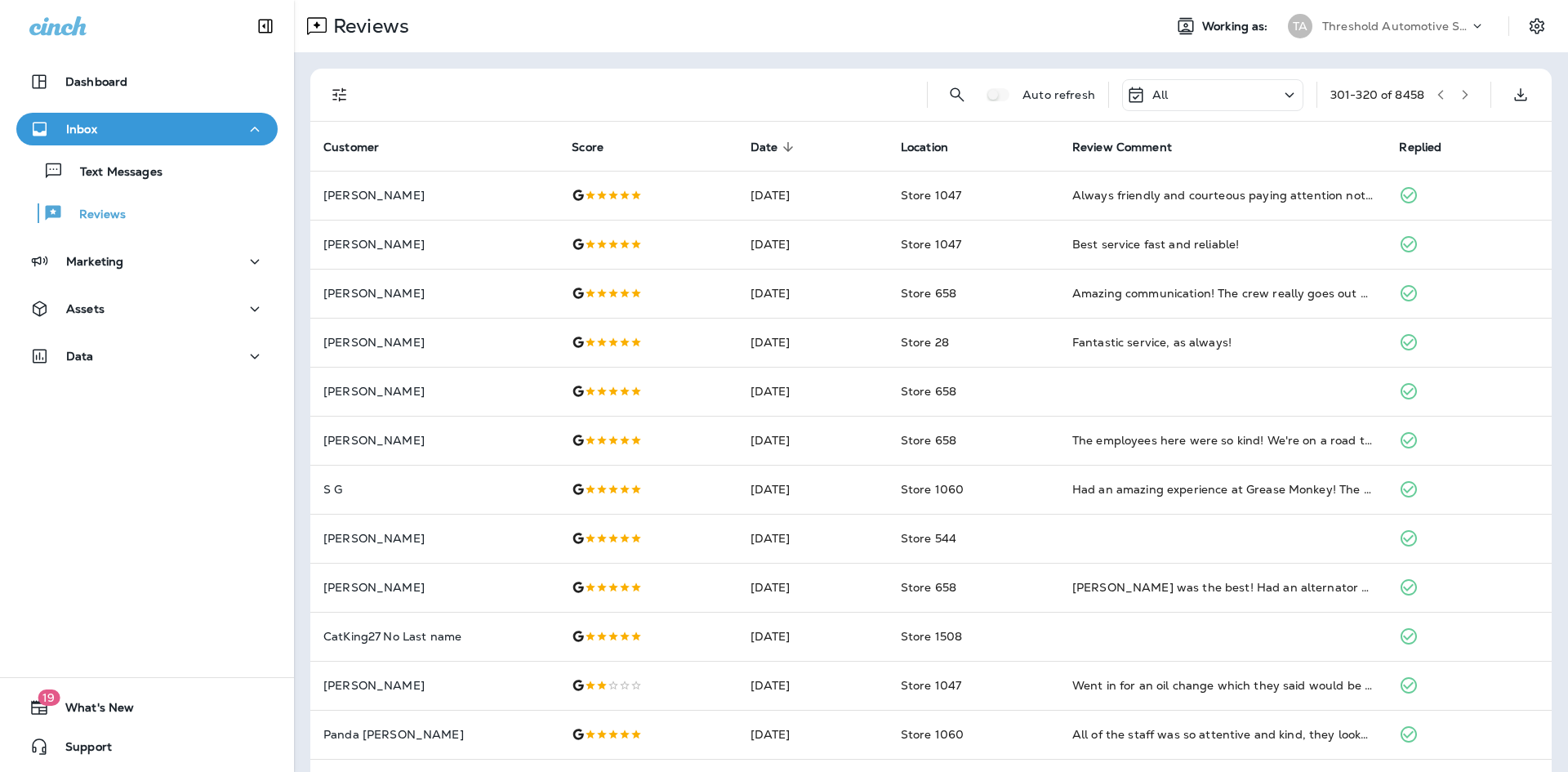
click at [1460, 89] on icon "button" at bounding box center [1466, 94] width 12 height 12
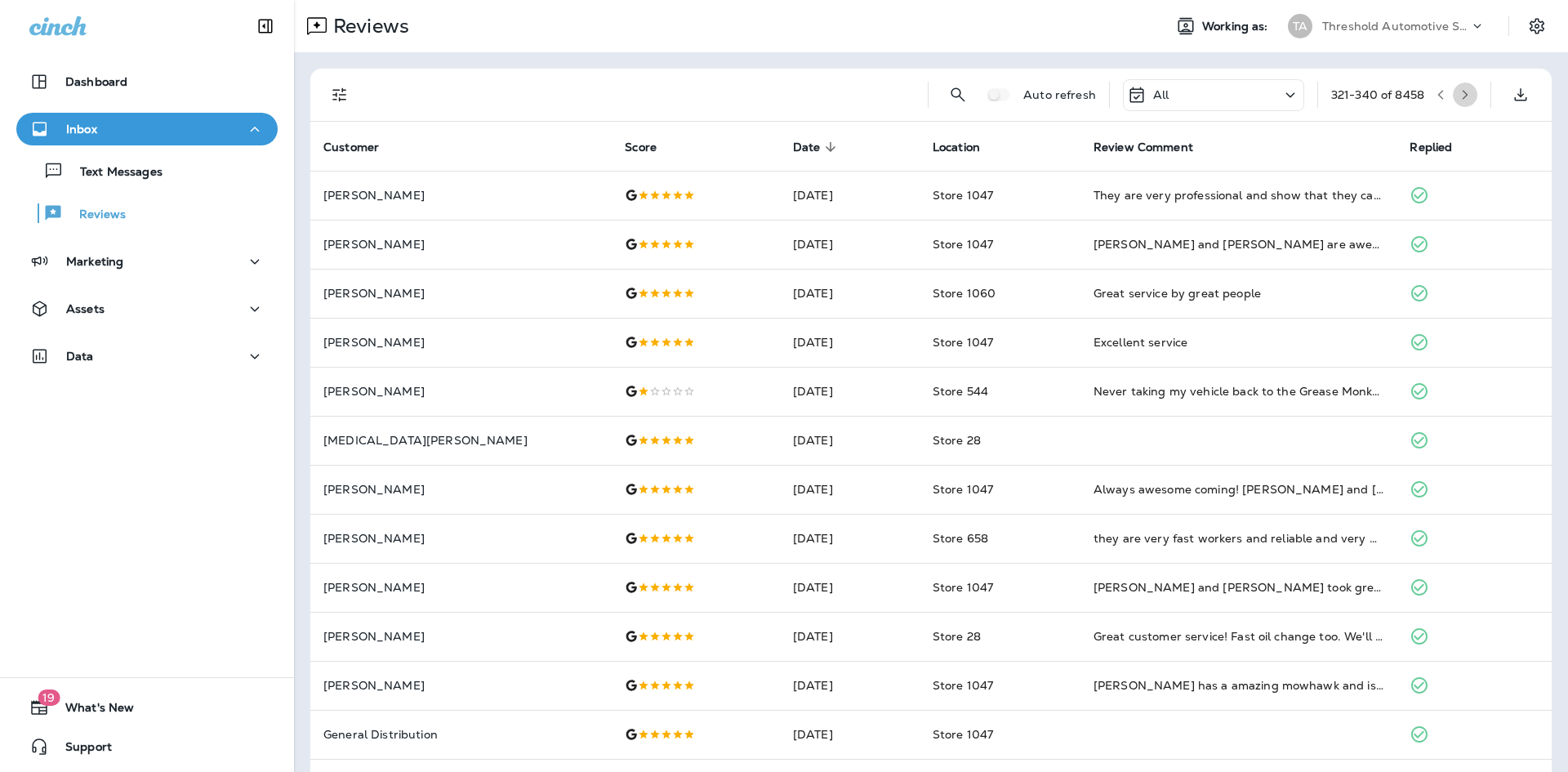
click at [1453, 93] on button "button" at bounding box center [1465, 94] width 24 height 24
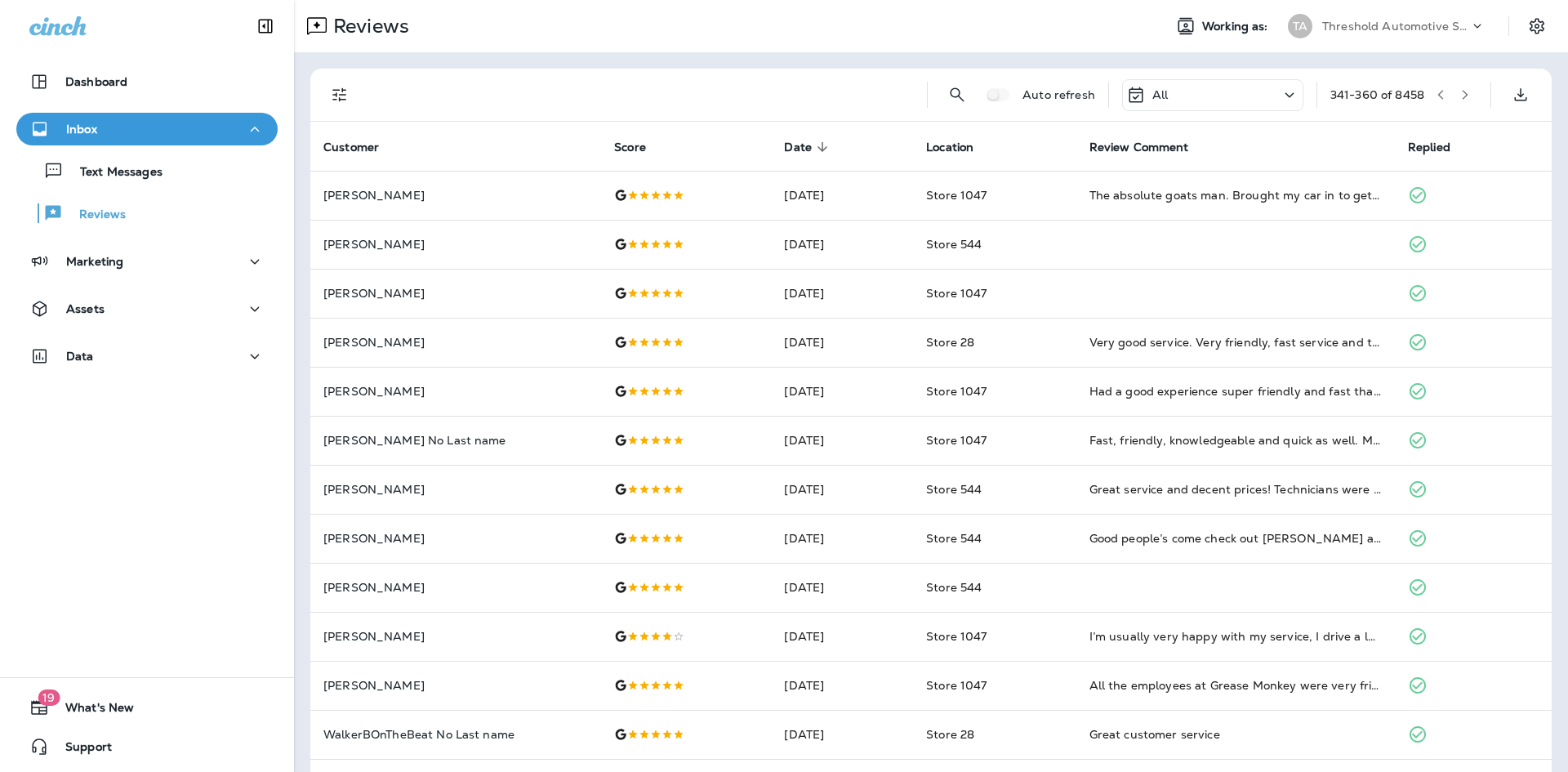
click at [1453, 87] on button "button" at bounding box center [1465, 94] width 24 height 24
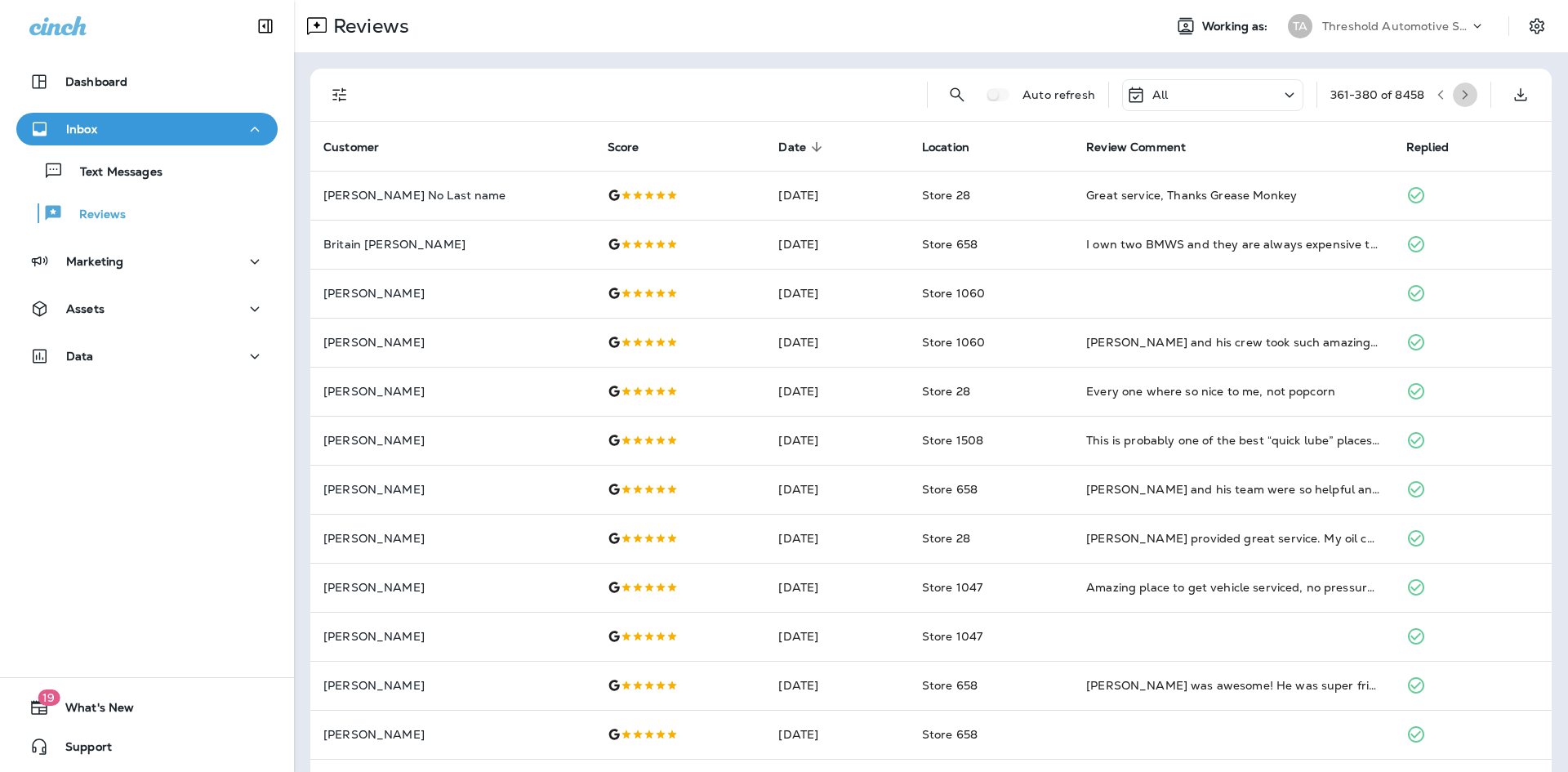
click at [1460, 92] on icon "button" at bounding box center [1466, 94] width 12 height 12
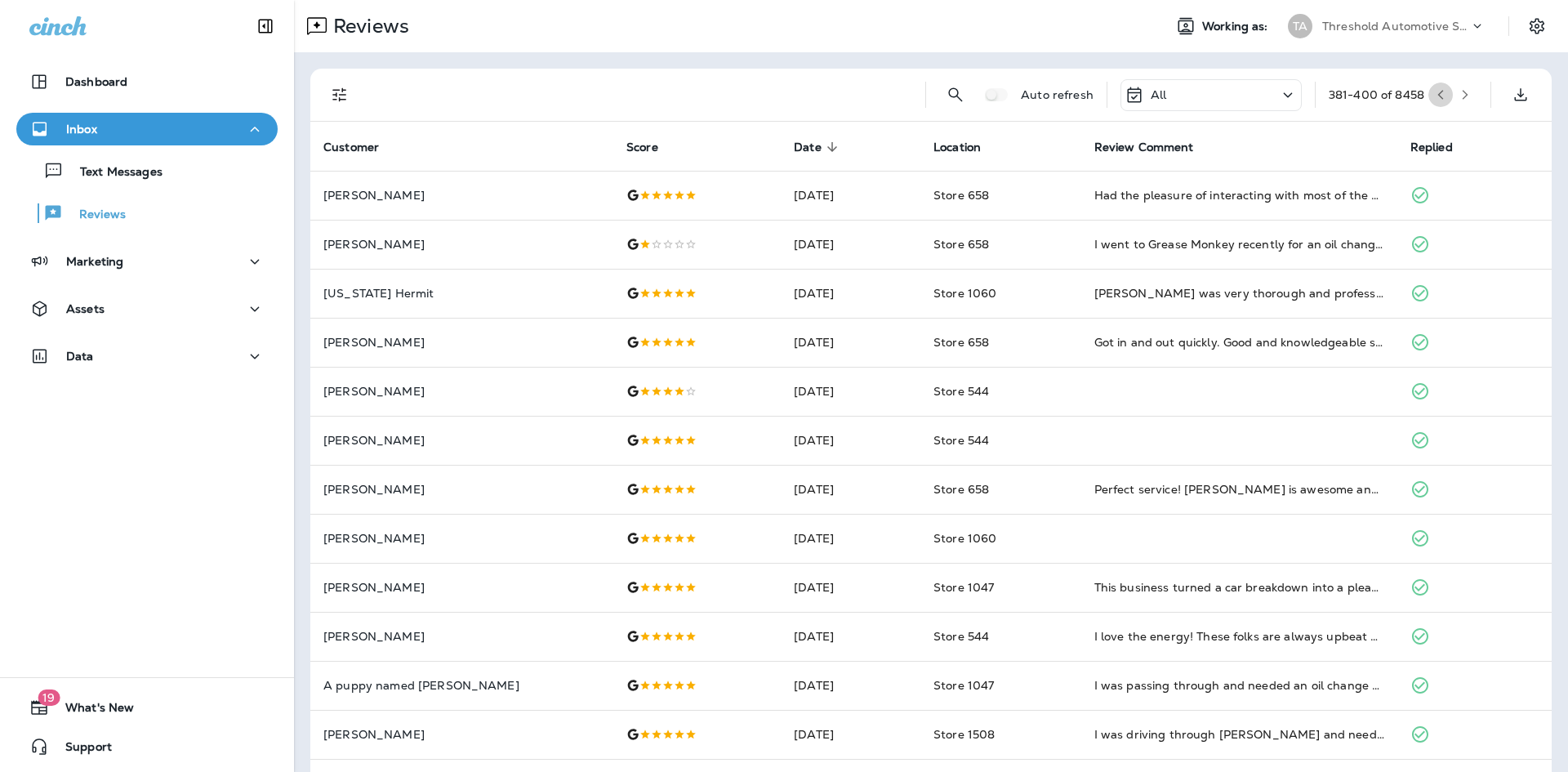
click at [1436, 89] on icon "button" at bounding box center [1441, 94] width 12 height 12
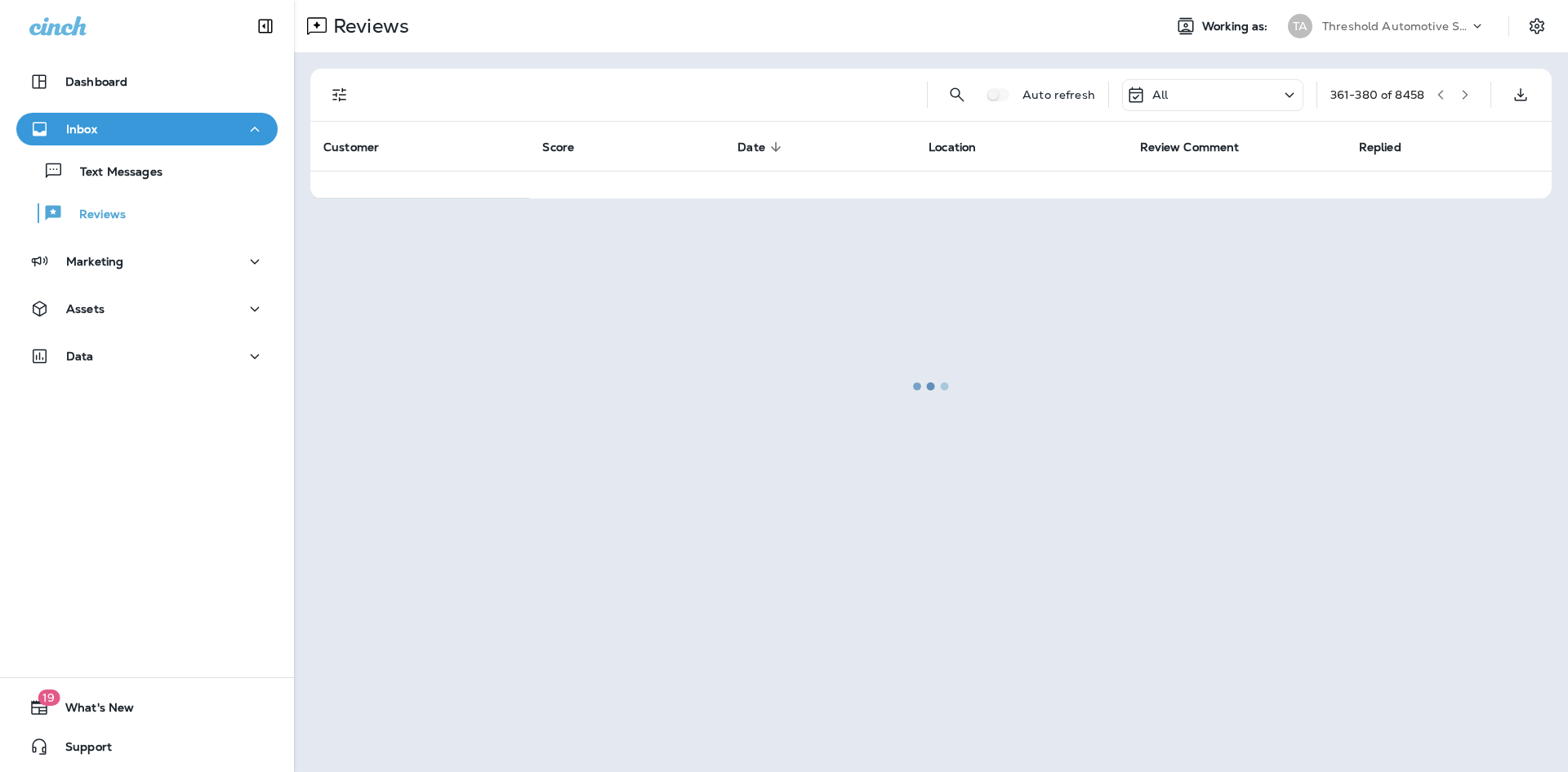
click at [1426, 89] on div at bounding box center [931, 386] width 1271 height 769
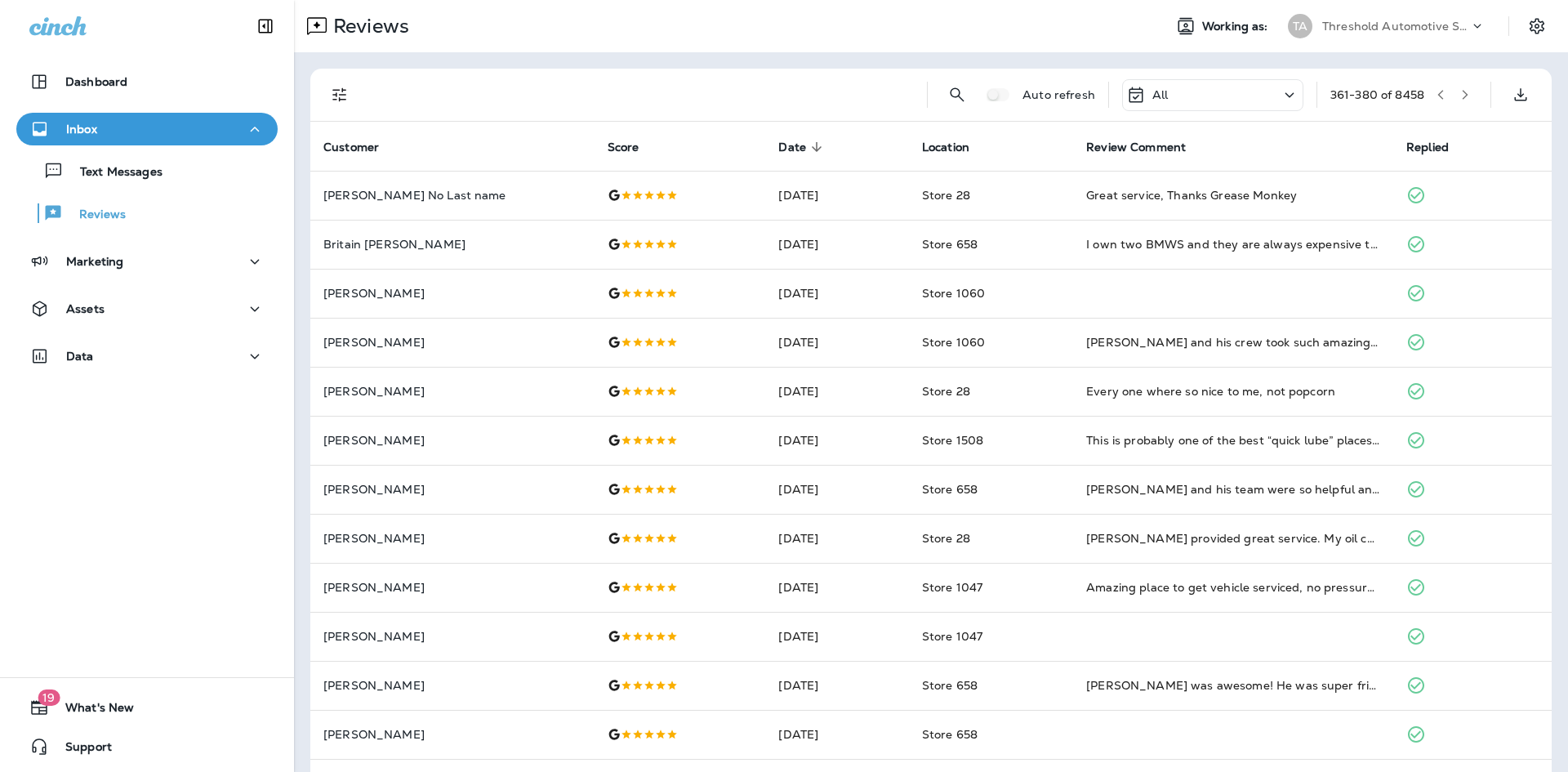
click at [1436, 89] on icon "button" at bounding box center [1441, 94] width 12 height 12
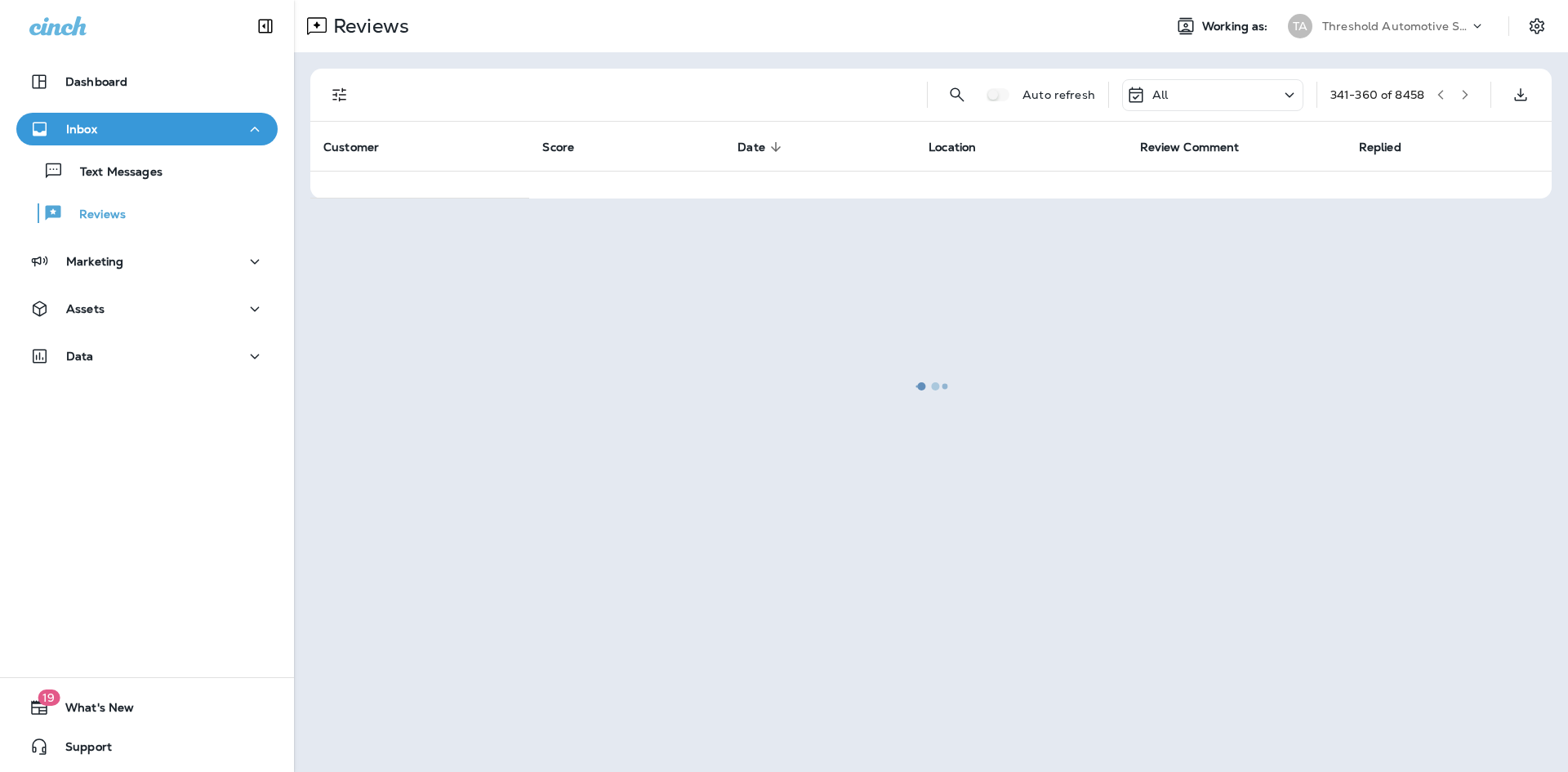
click at [1427, 89] on div at bounding box center [931, 386] width 1271 height 769
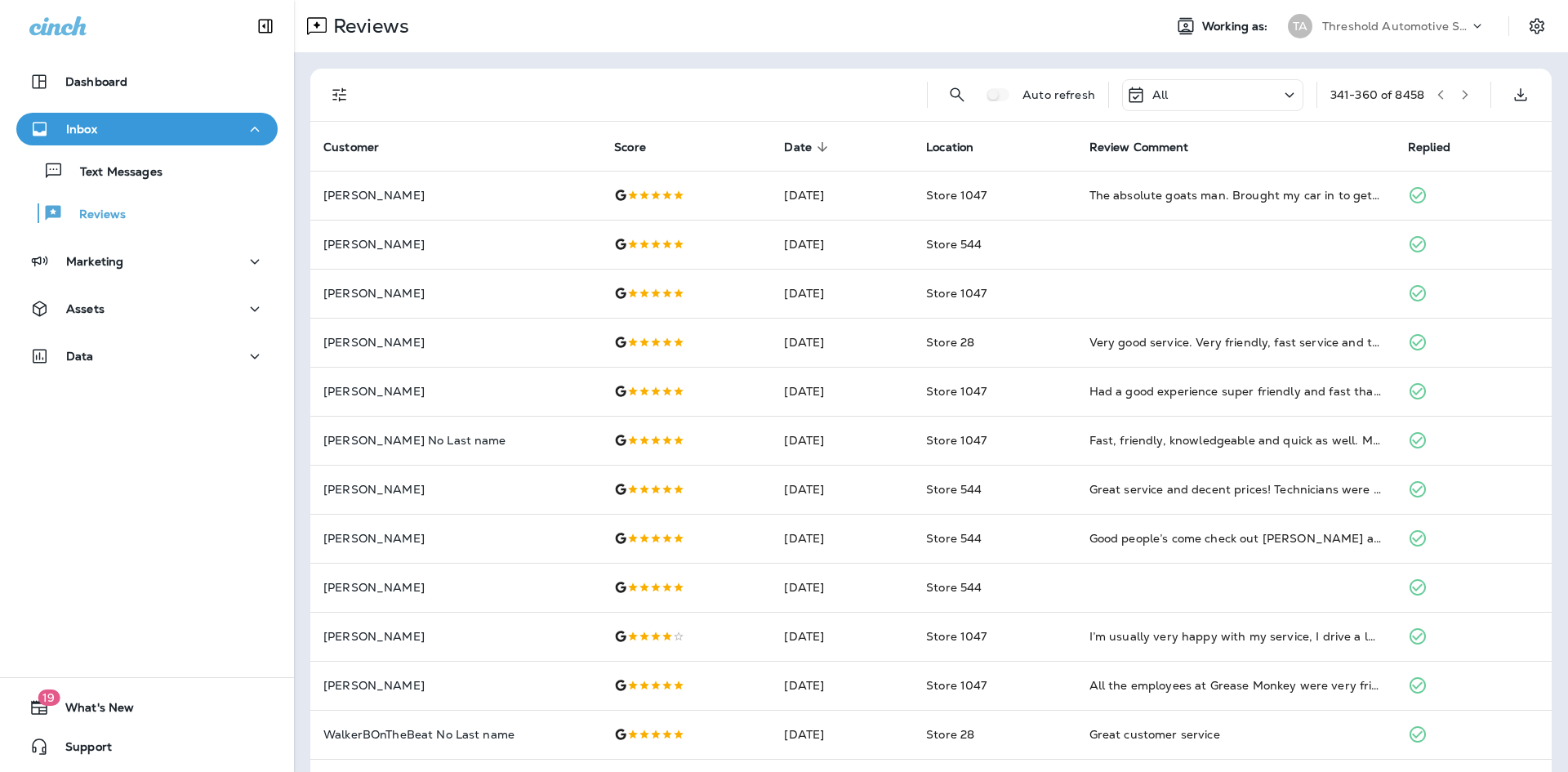
click at [1436, 93] on icon "button" at bounding box center [1441, 94] width 12 height 12
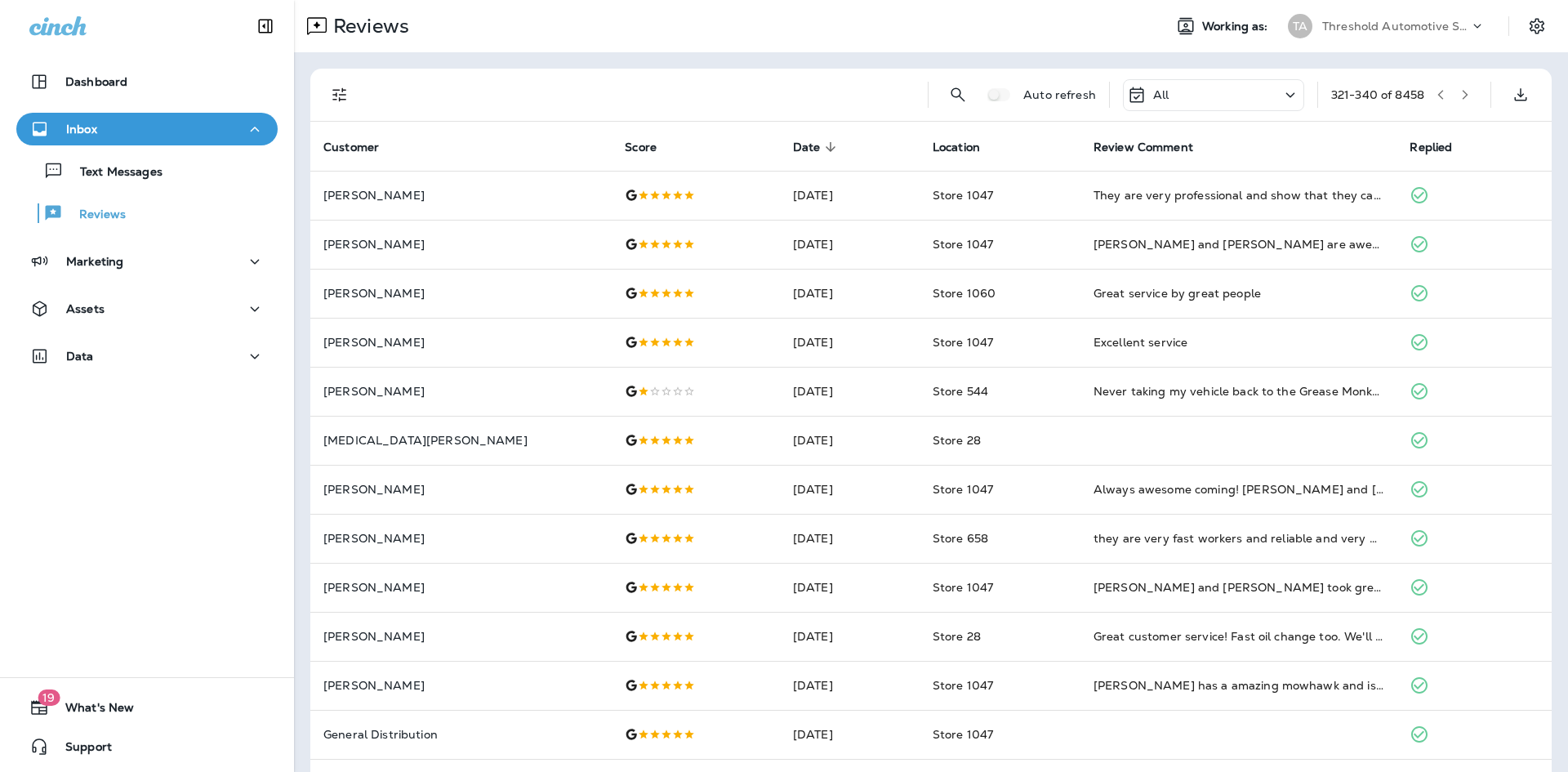
click at [1438, 93] on button "button" at bounding box center [1440, 94] width 24 height 24
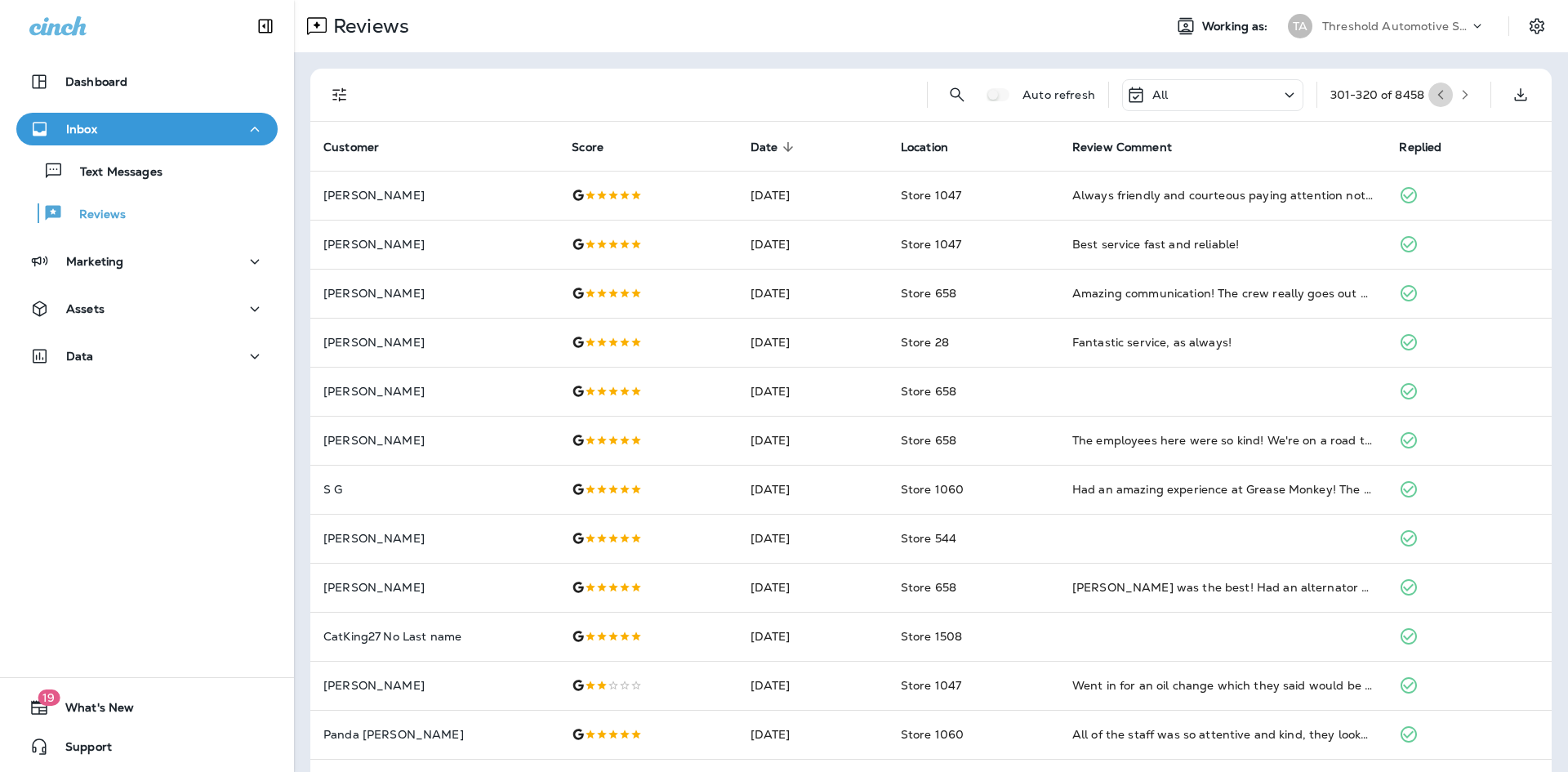
click at [1438, 93] on button "button" at bounding box center [1440, 94] width 24 height 24
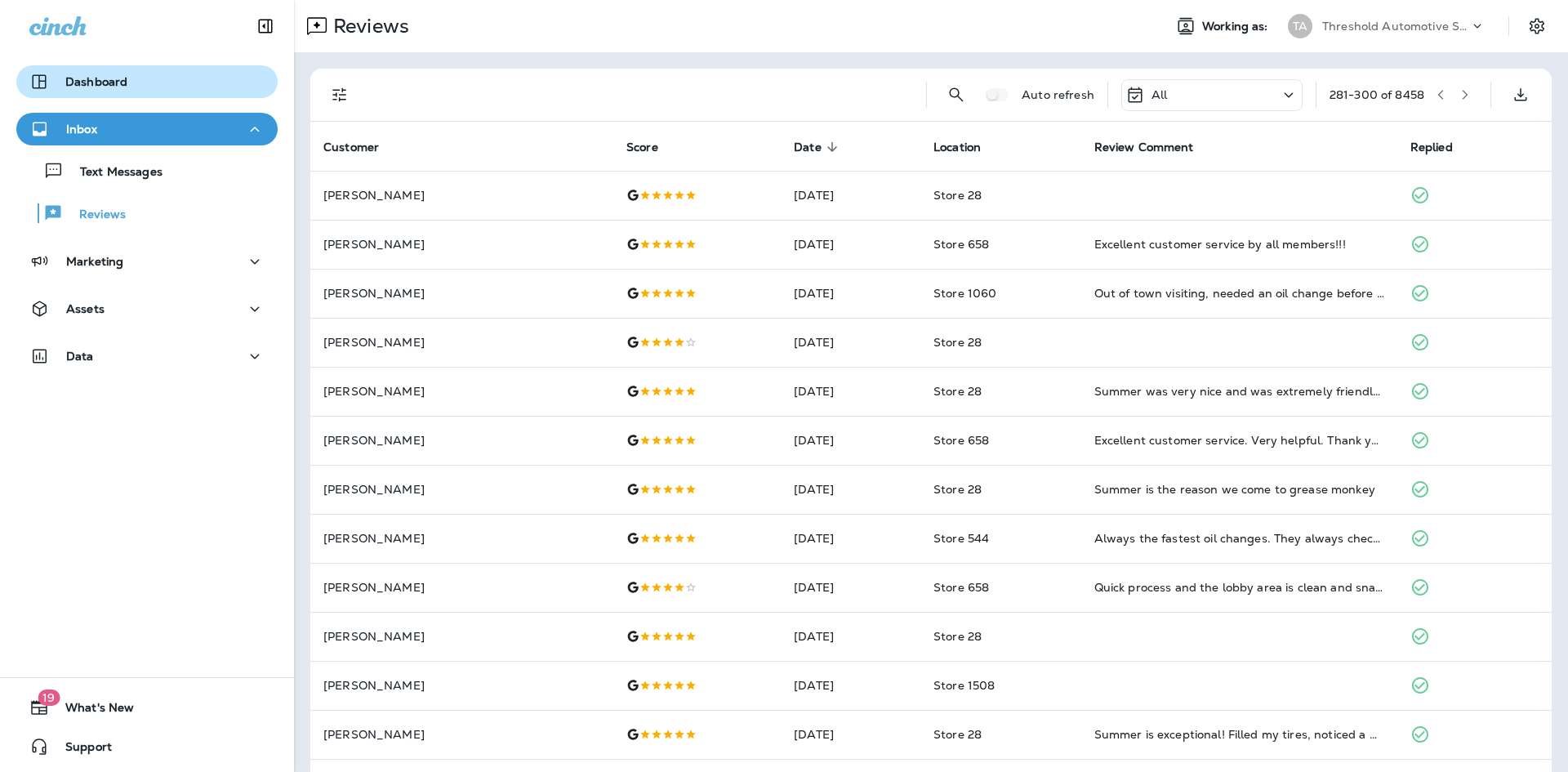
click at [198, 97] on button "Dashboard" at bounding box center [147, 82] width 261 height 33
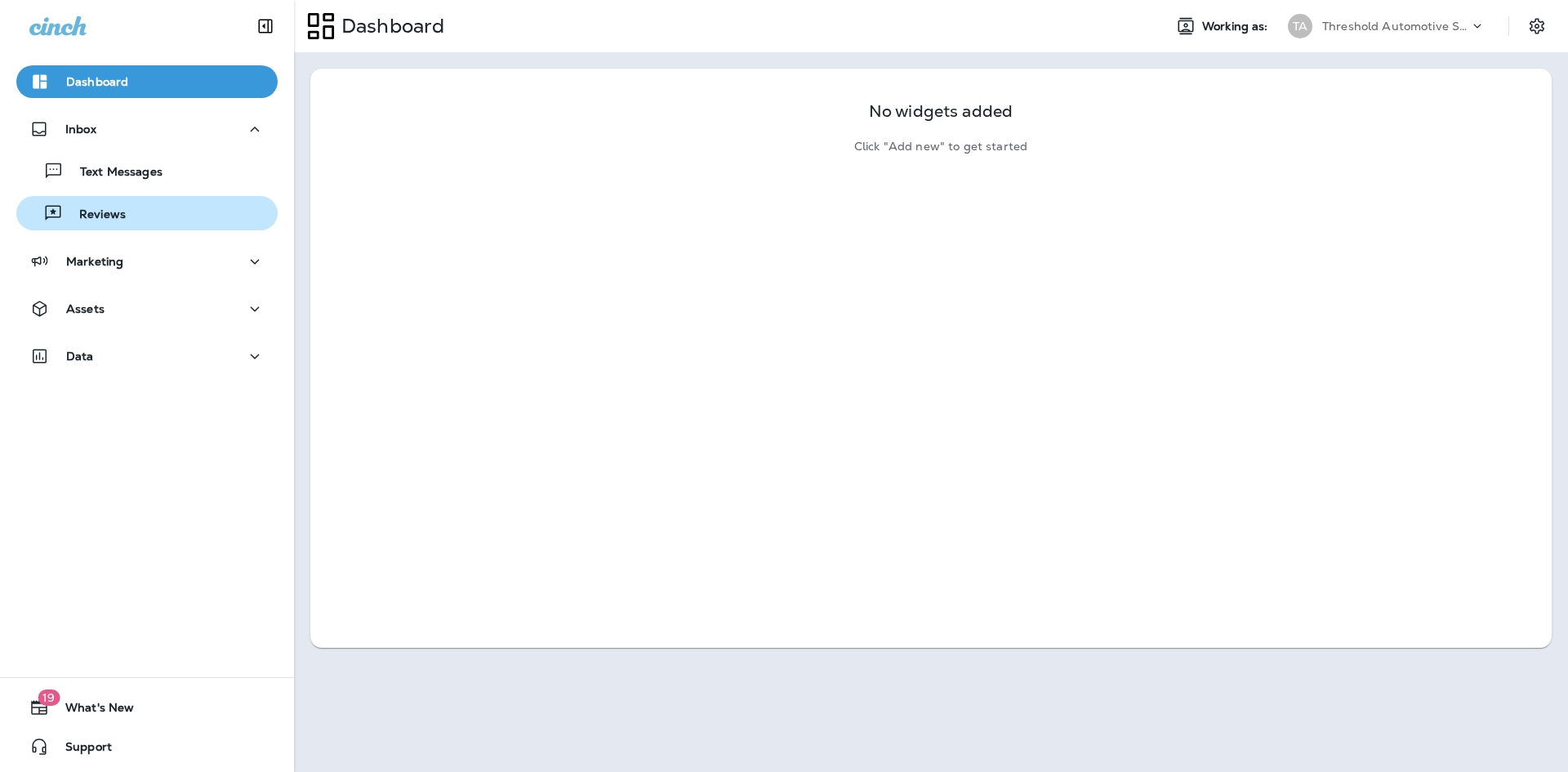
click at [190, 201] on div "Reviews" at bounding box center [147, 213] width 248 height 24
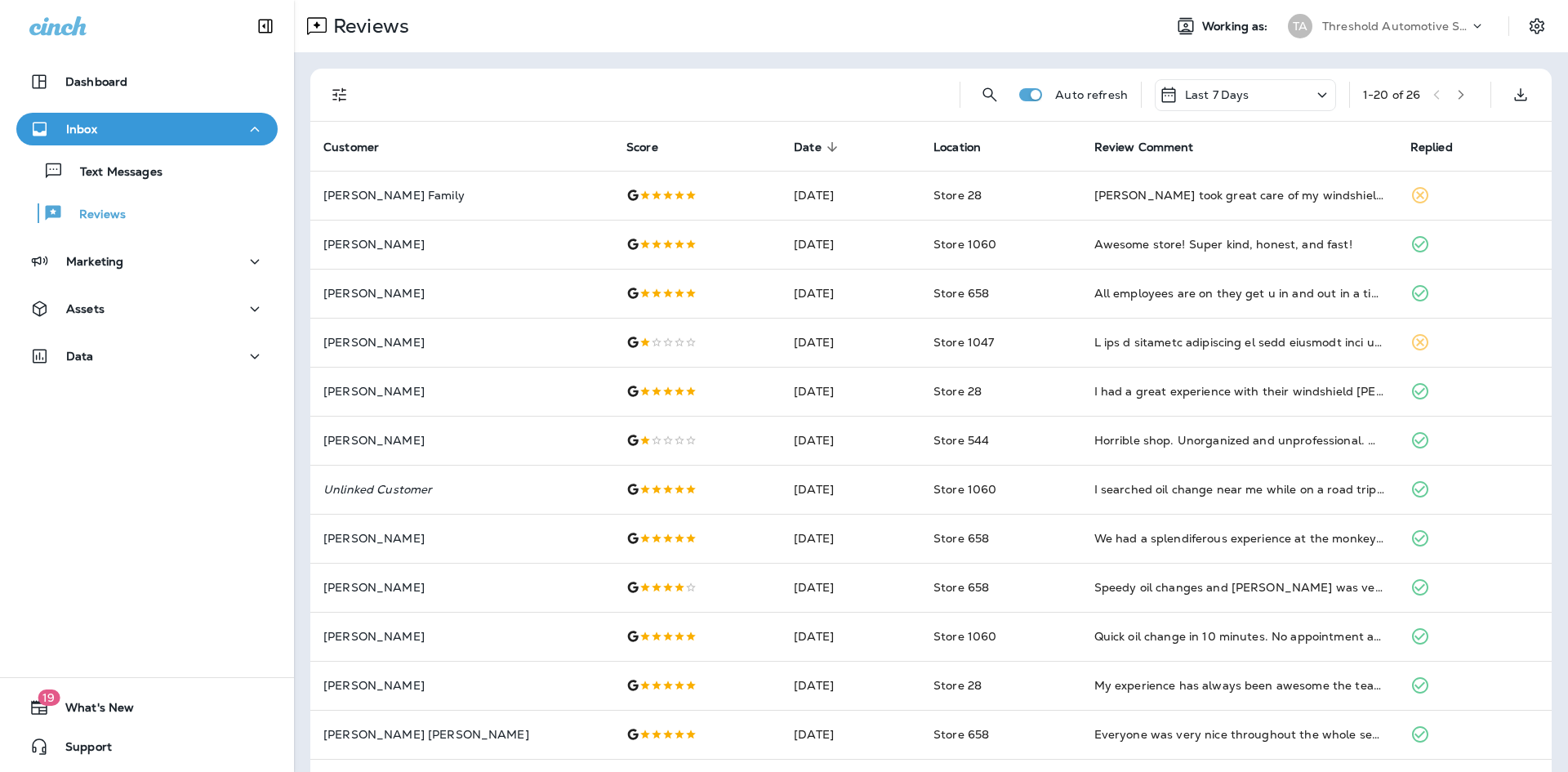
click at [1310, 107] on div "Last 7 Days" at bounding box center [1246, 94] width 181 height 32
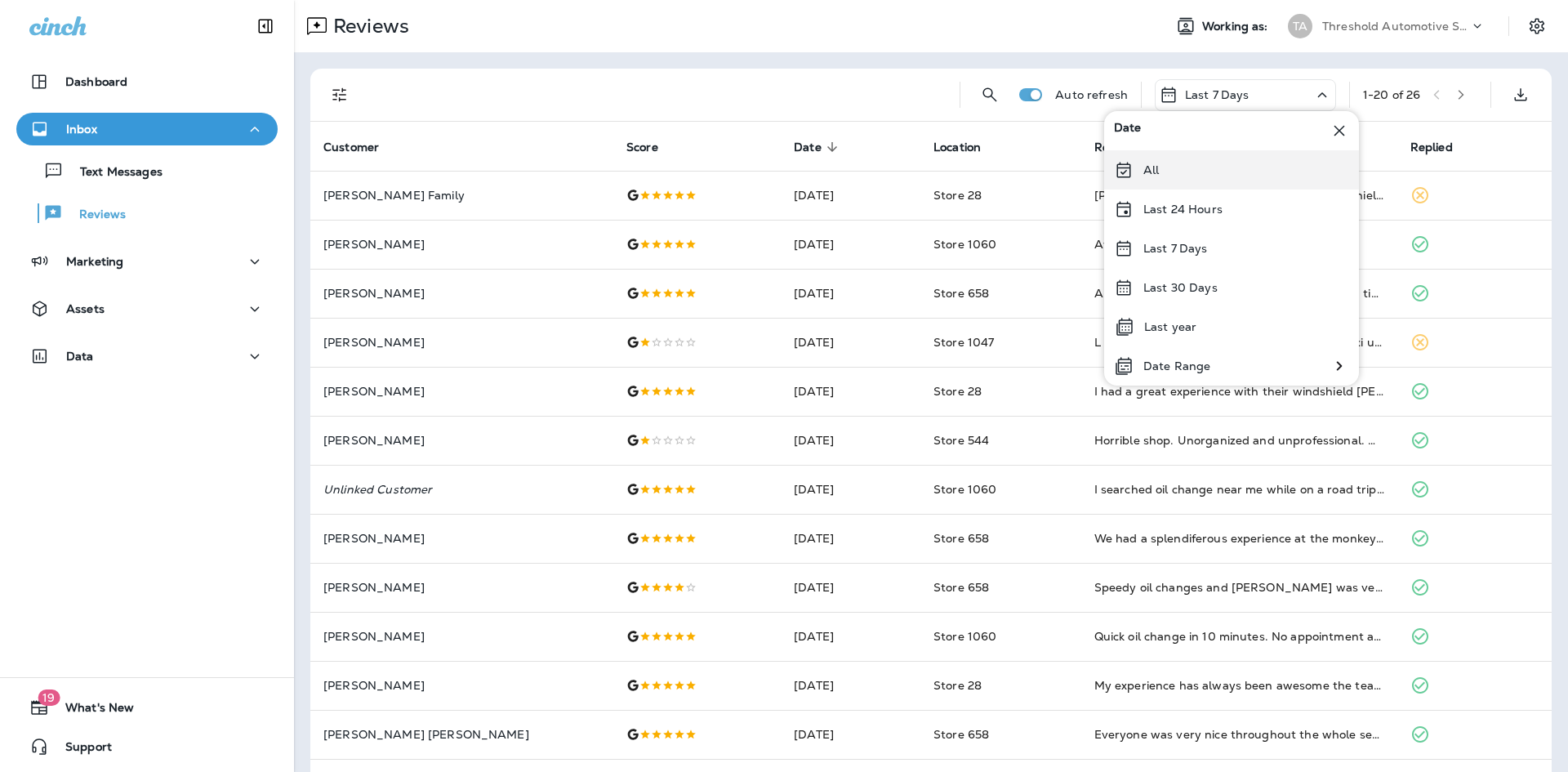
click at [1150, 176] on p "All" at bounding box center [1151, 170] width 15 height 13
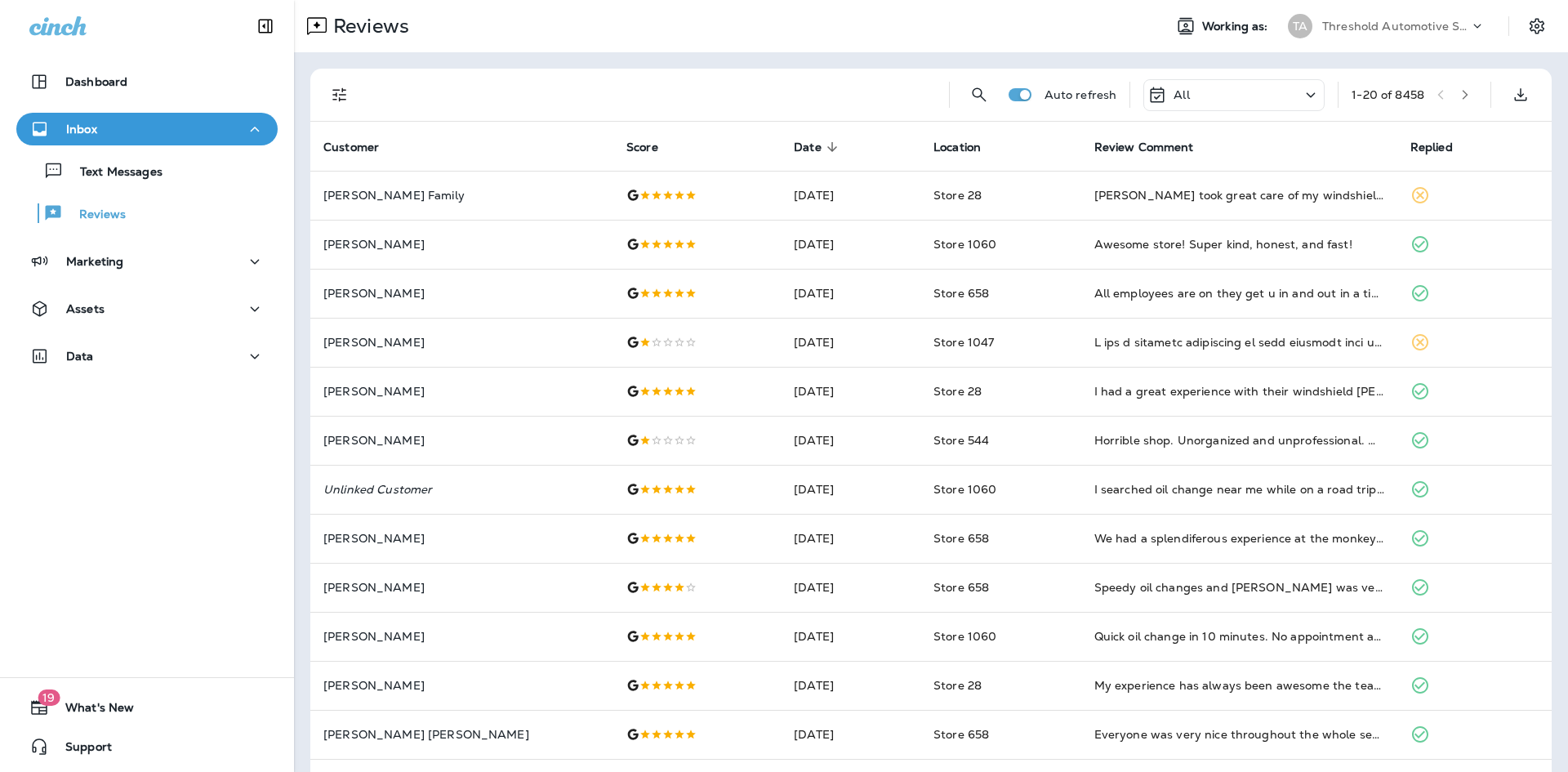
click at [1460, 93] on icon "button" at bounding box center [1466, 94] width 12 height 12
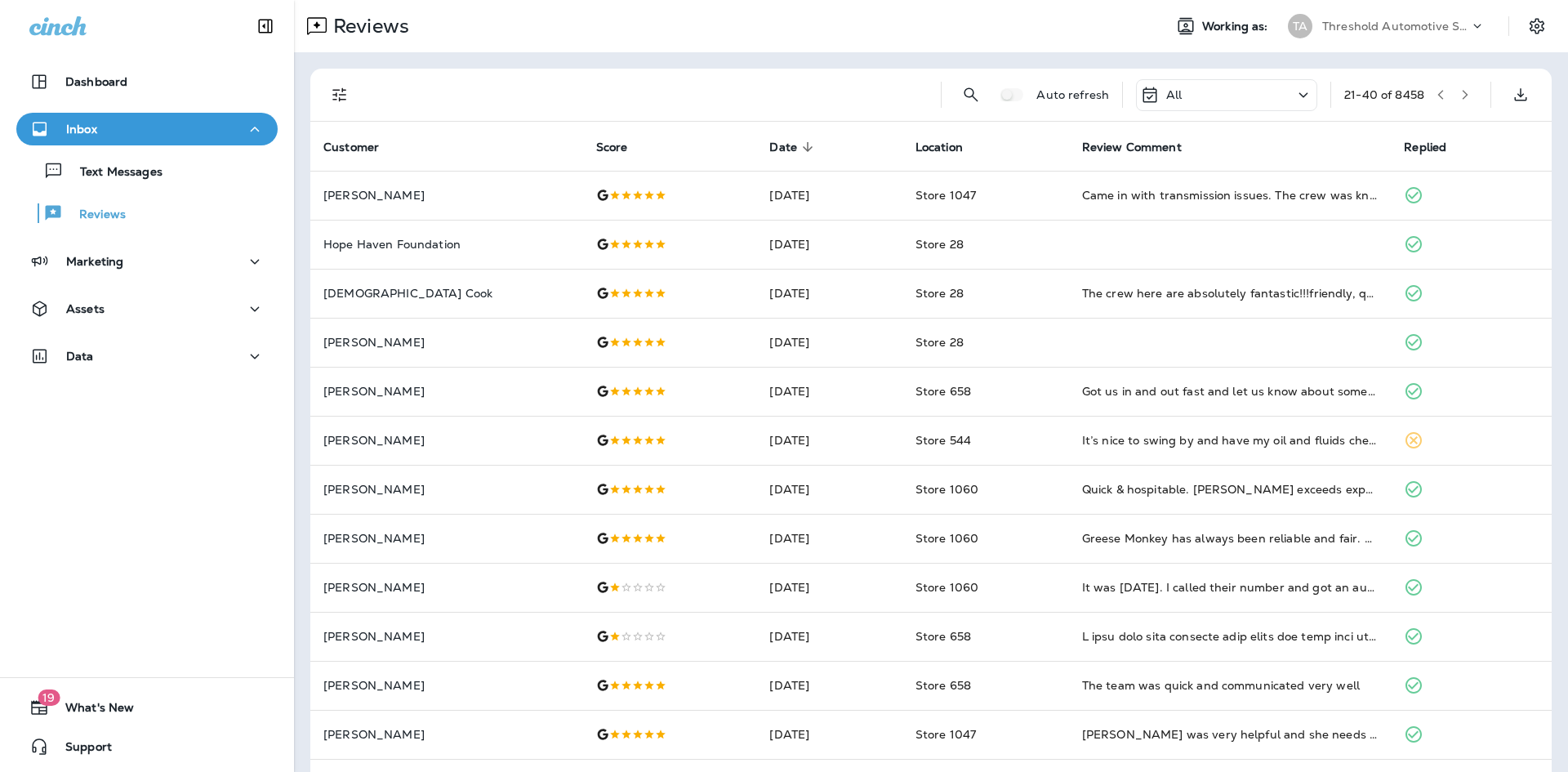
click at [1436, 95] on icon "button" at bounding box center [1441, 94] width 12 height 12
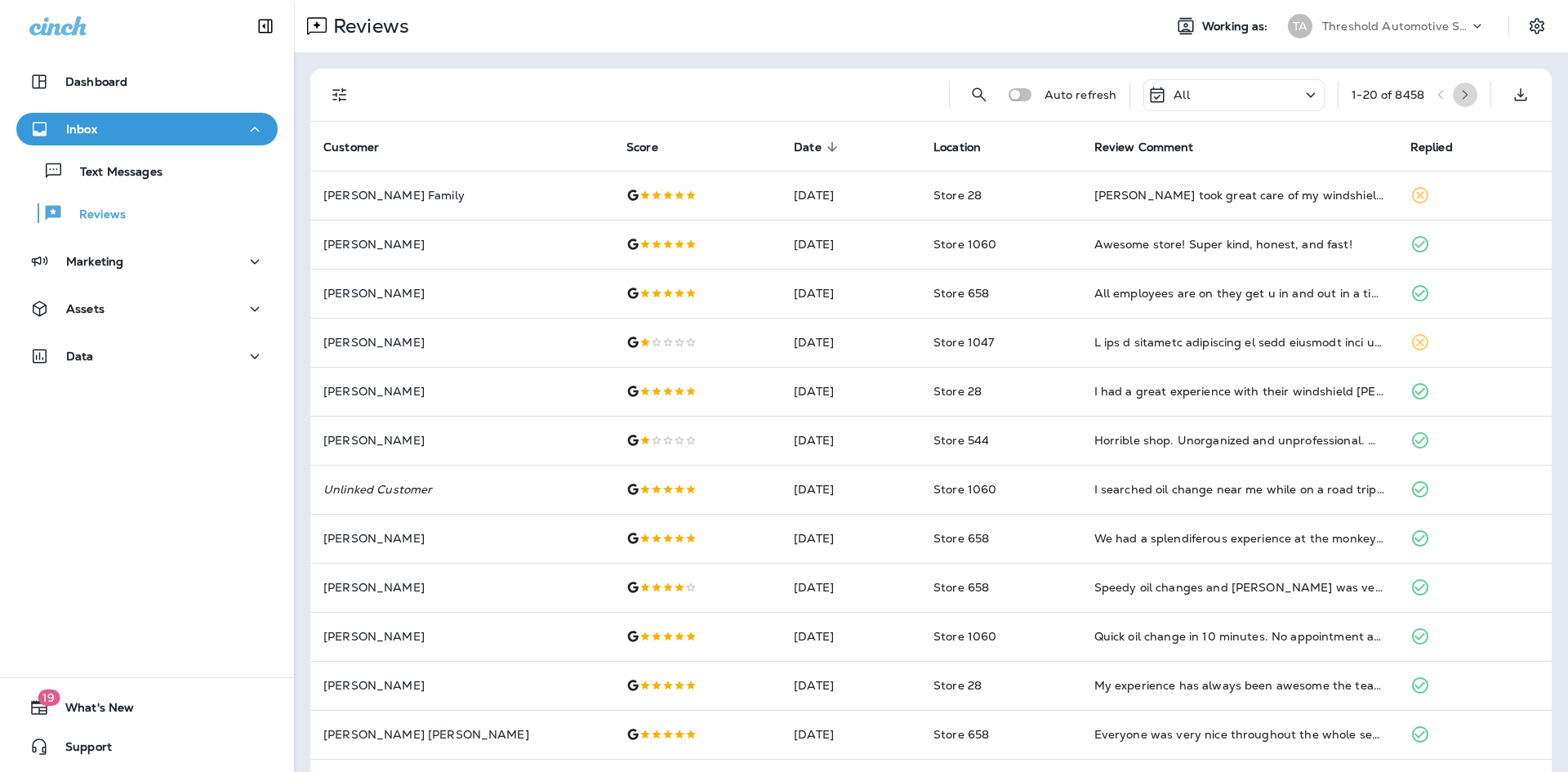
click at [1463, 102] on button "button" at bounding box center [1465, 94] width 24 height 24
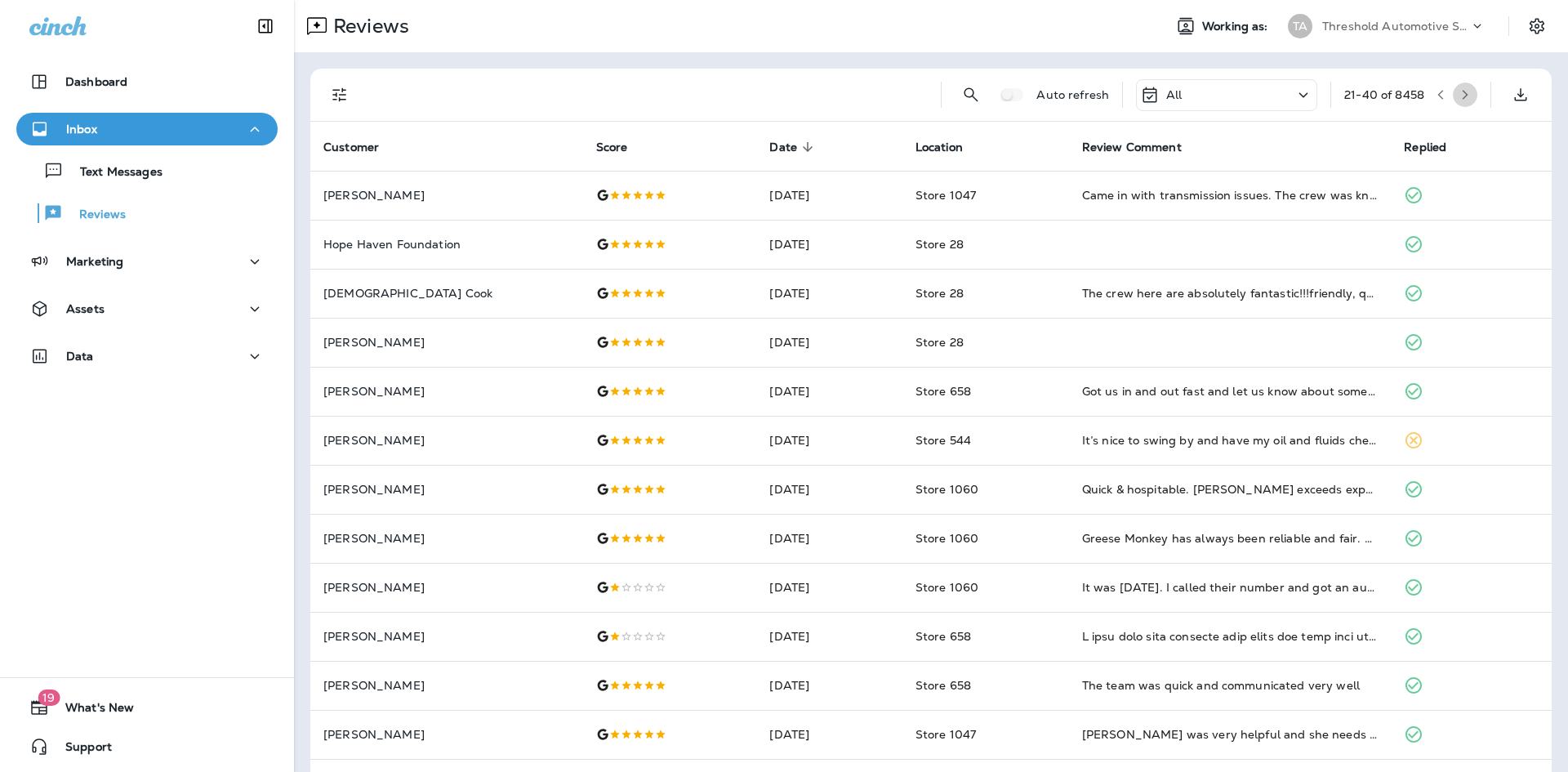
click at [1463, 93] on button "button" at bounding box center [1465, 94] width 24 height 24
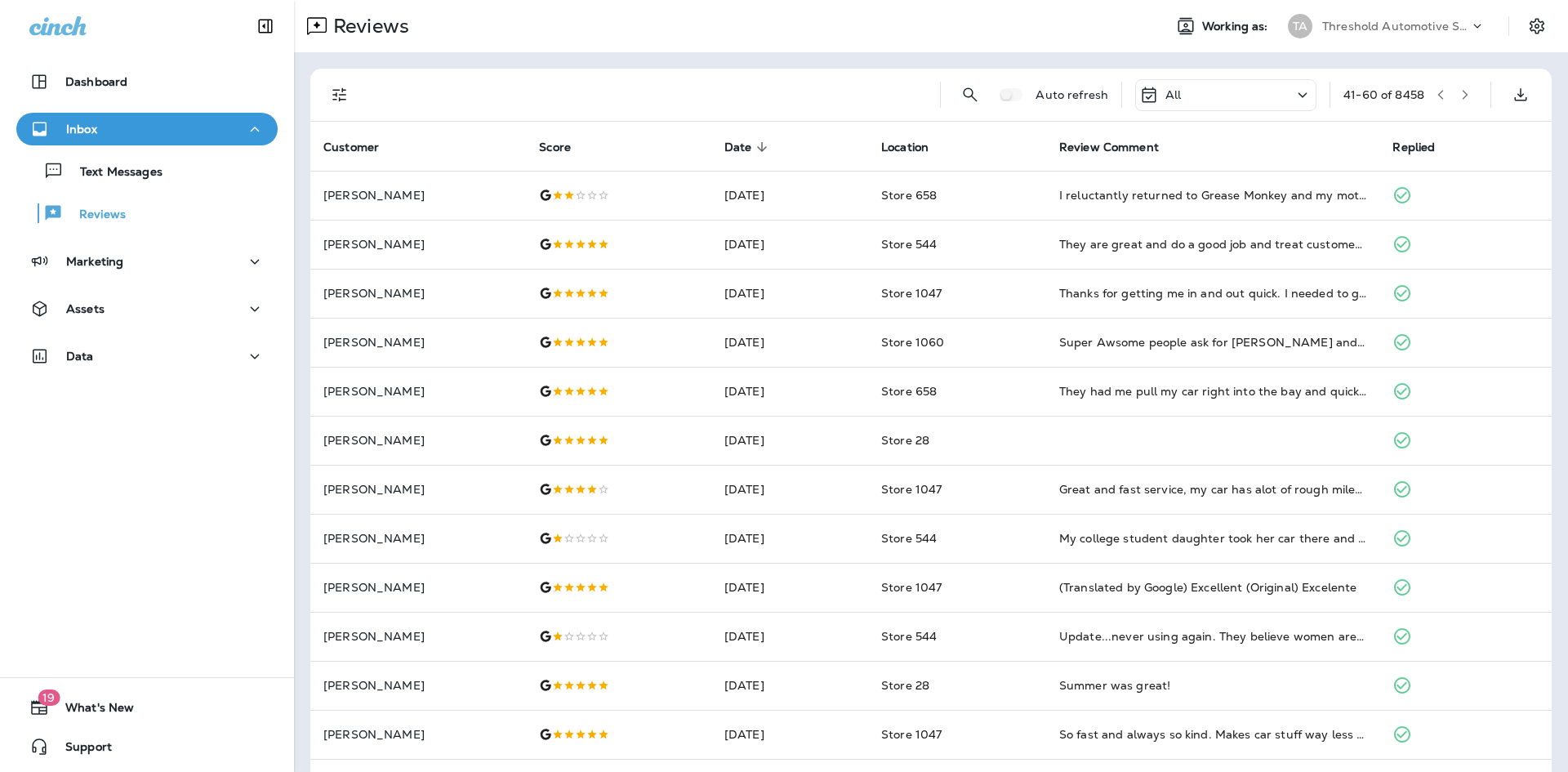
click at [1436, 100] on icon "button" at bounding box center [1441, 94] width 12 height 12
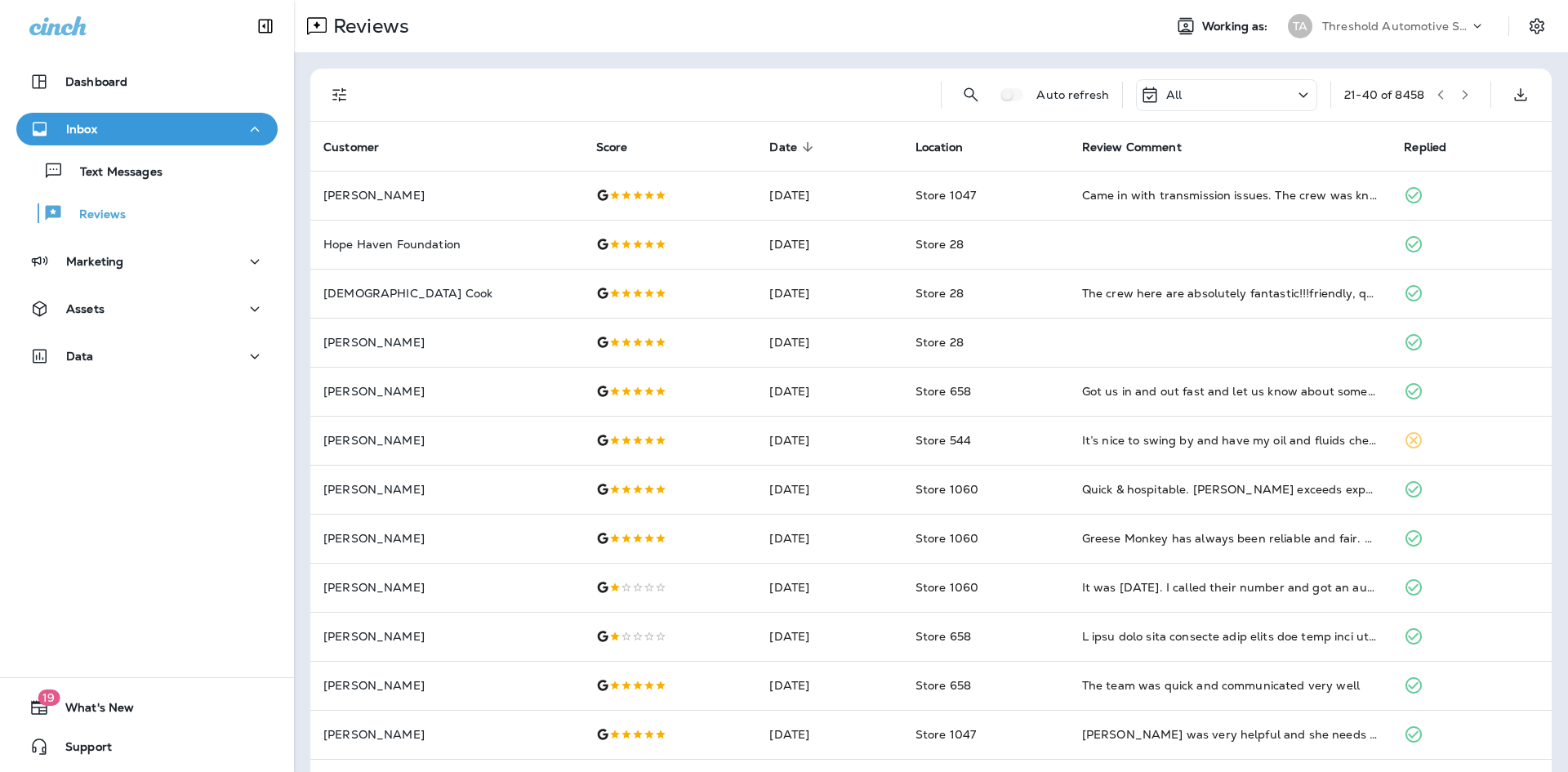
click at [1460, 100] on icon "button" at bounding box center [1466, 94] width 12 height 12
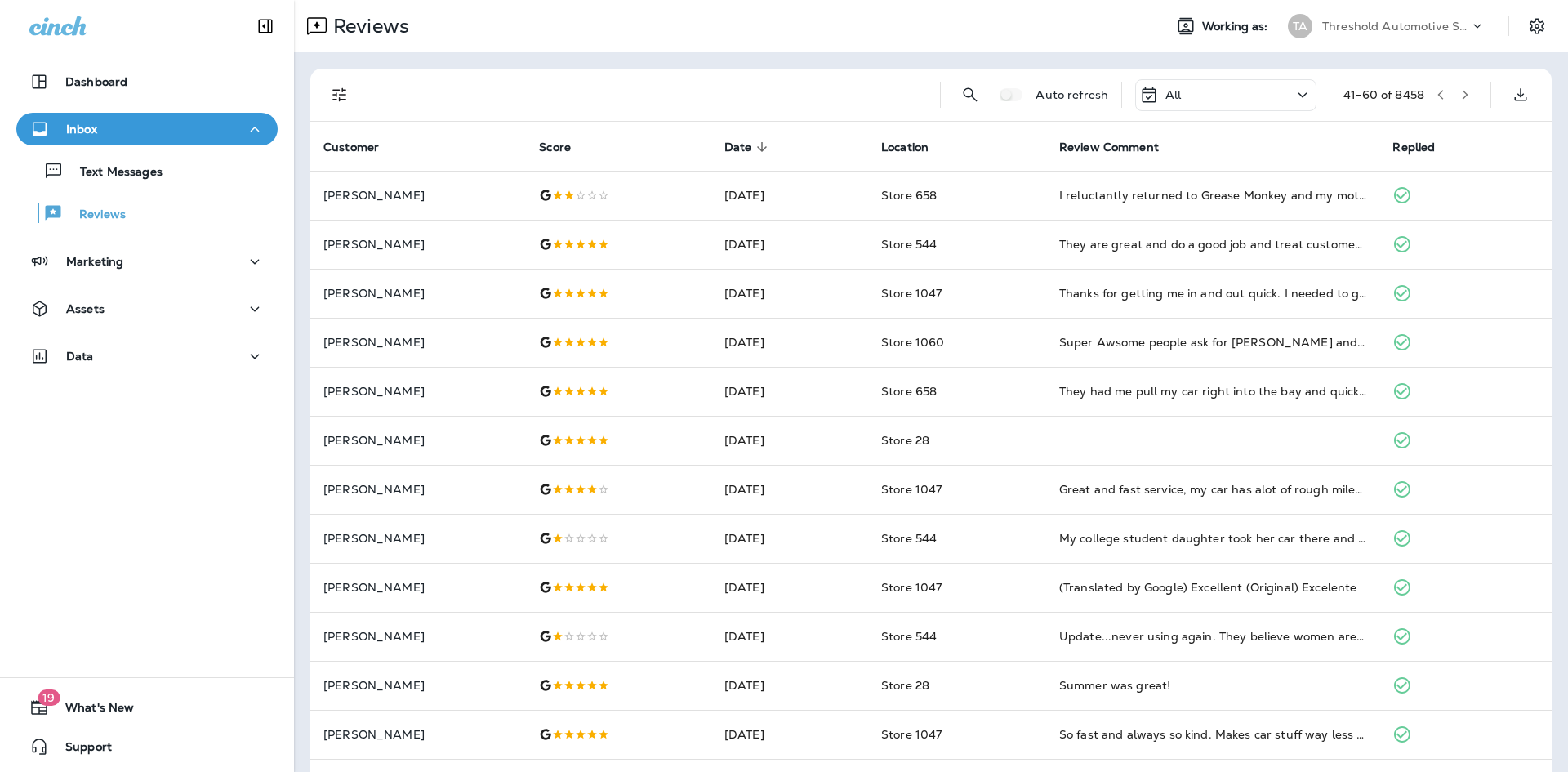
click at [1462, 98] on button "button" at bounding box center [1465, 94] width 24 height 24
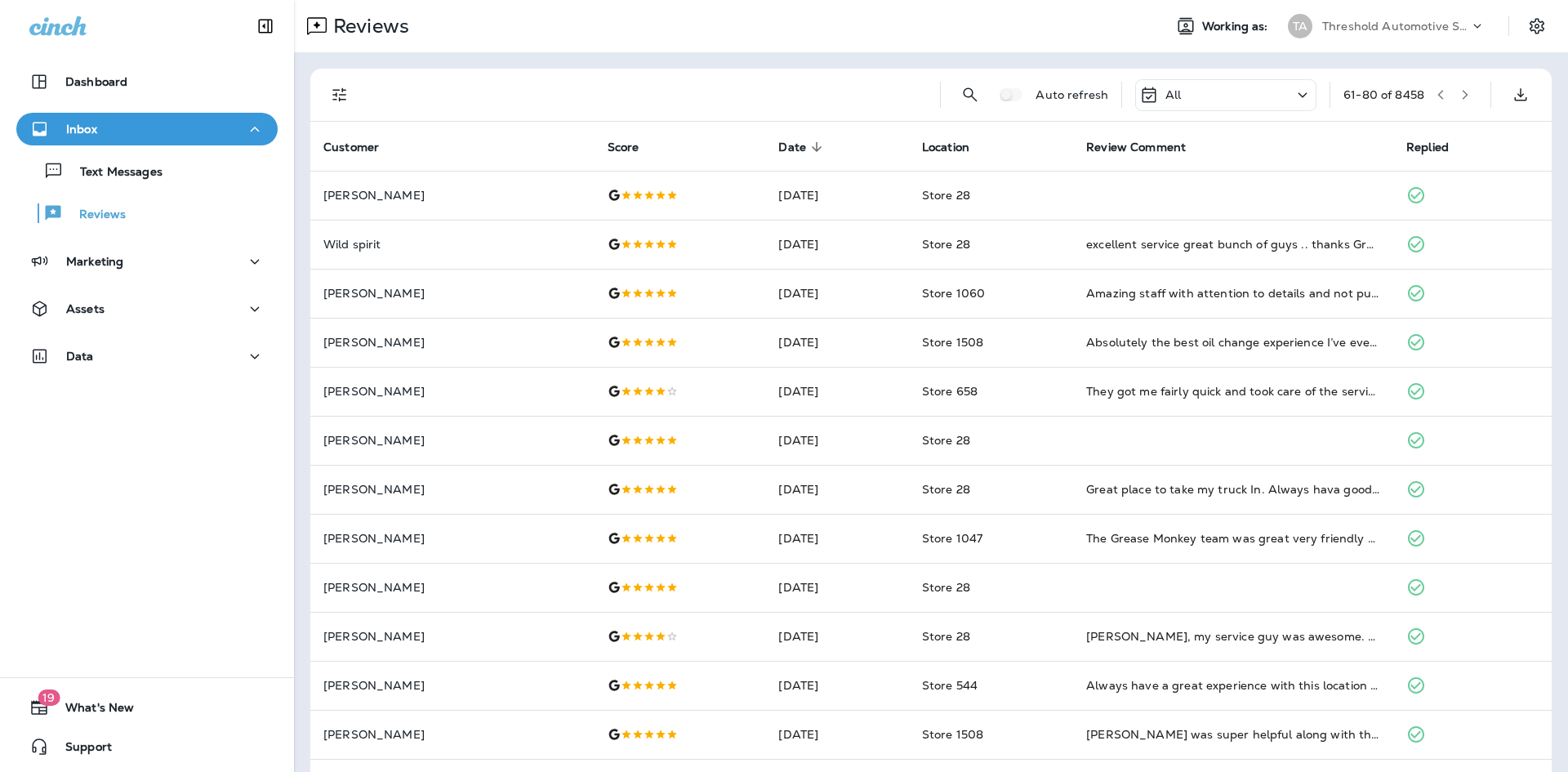
click at [1436, 94] on icon "button" at bounding box center [1441, 94] width 12 height 12
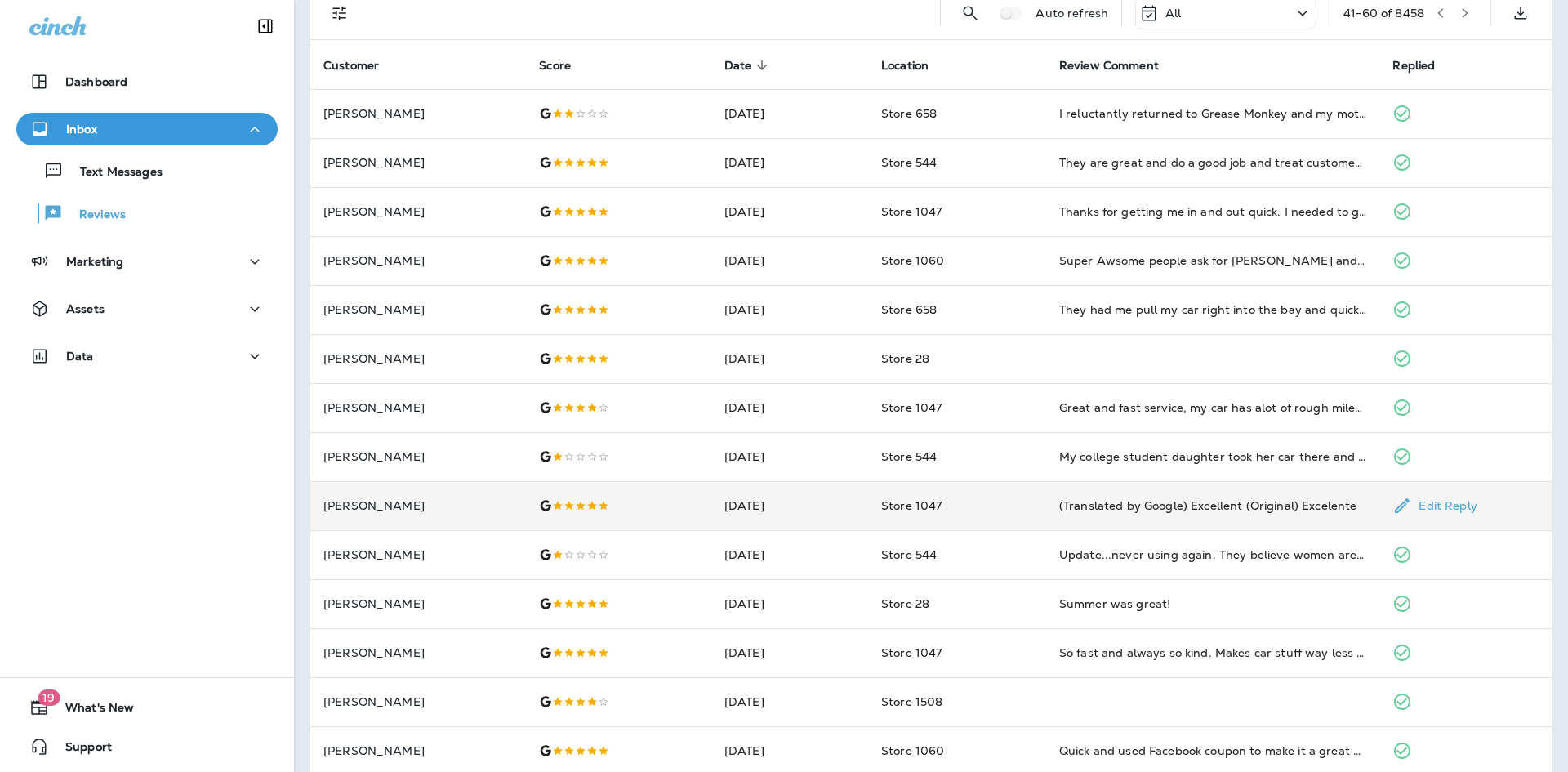
scroll to position [70, 0]
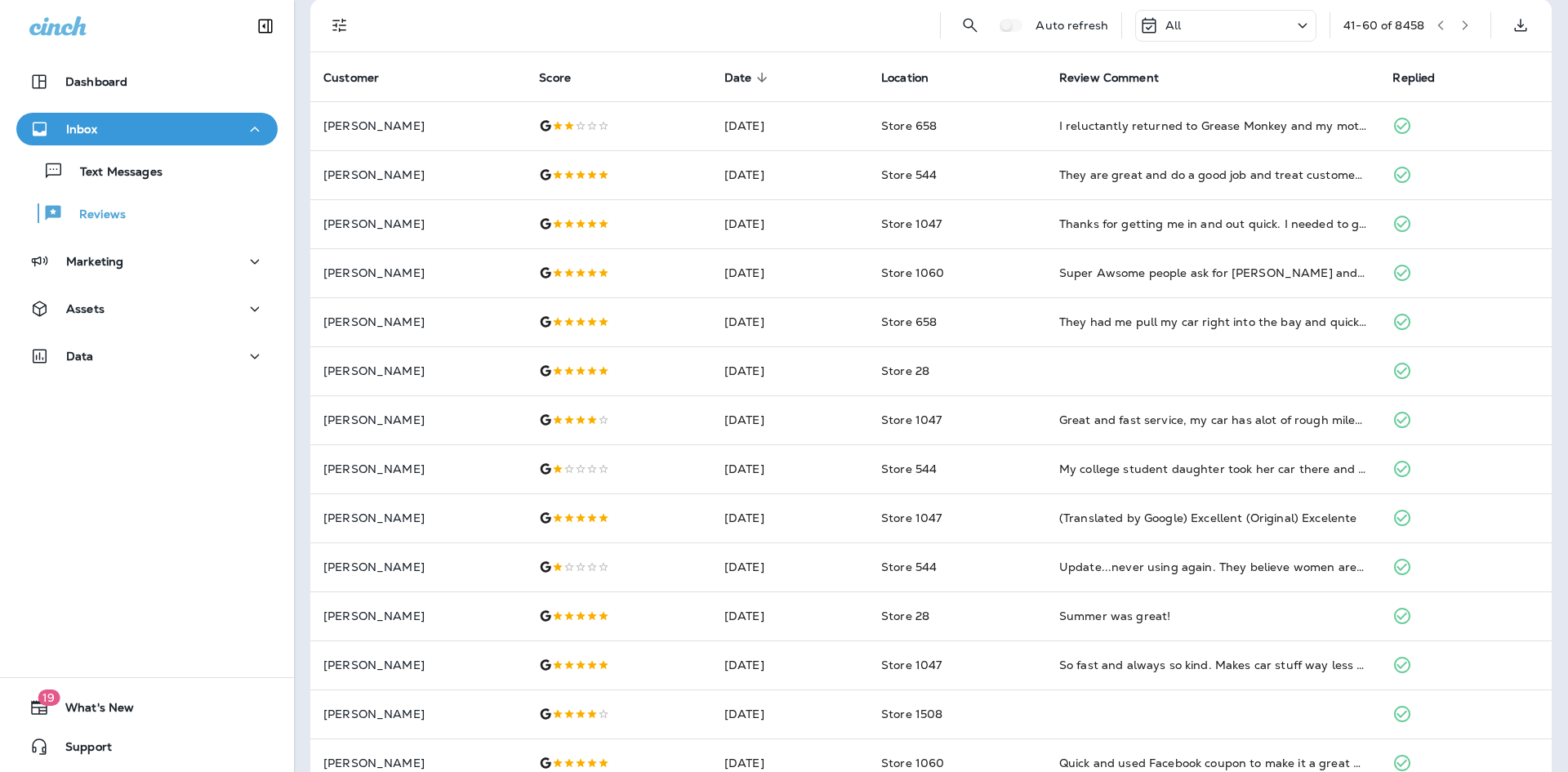
click at [1460, 29] on icon "button" at bounding box center [1466, 25] width 12 height 12
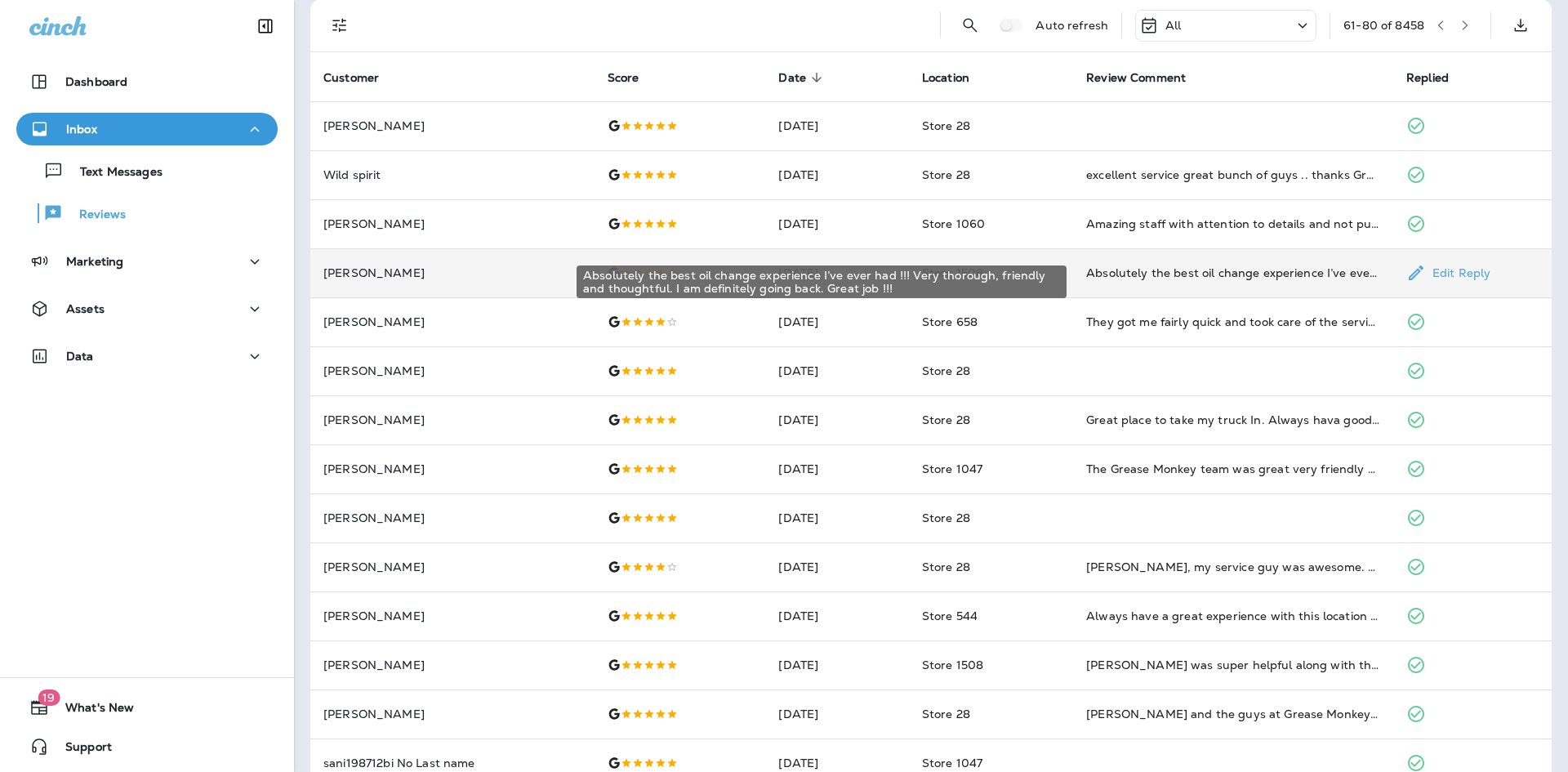
scroll to position [0, 0]
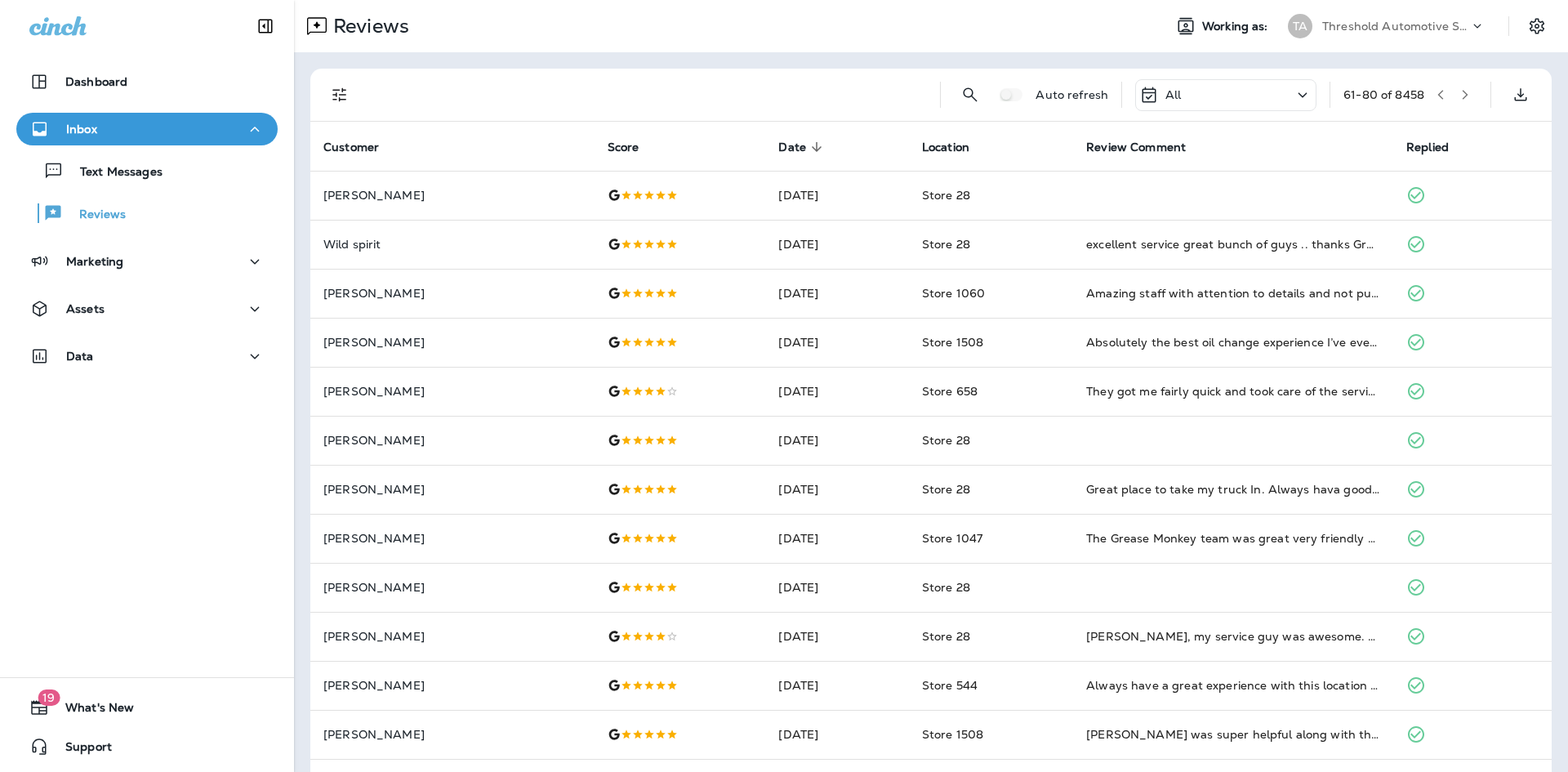
click at [1463, 93] on icon "button" at bounding box center [1466, 94] width 5 height 10
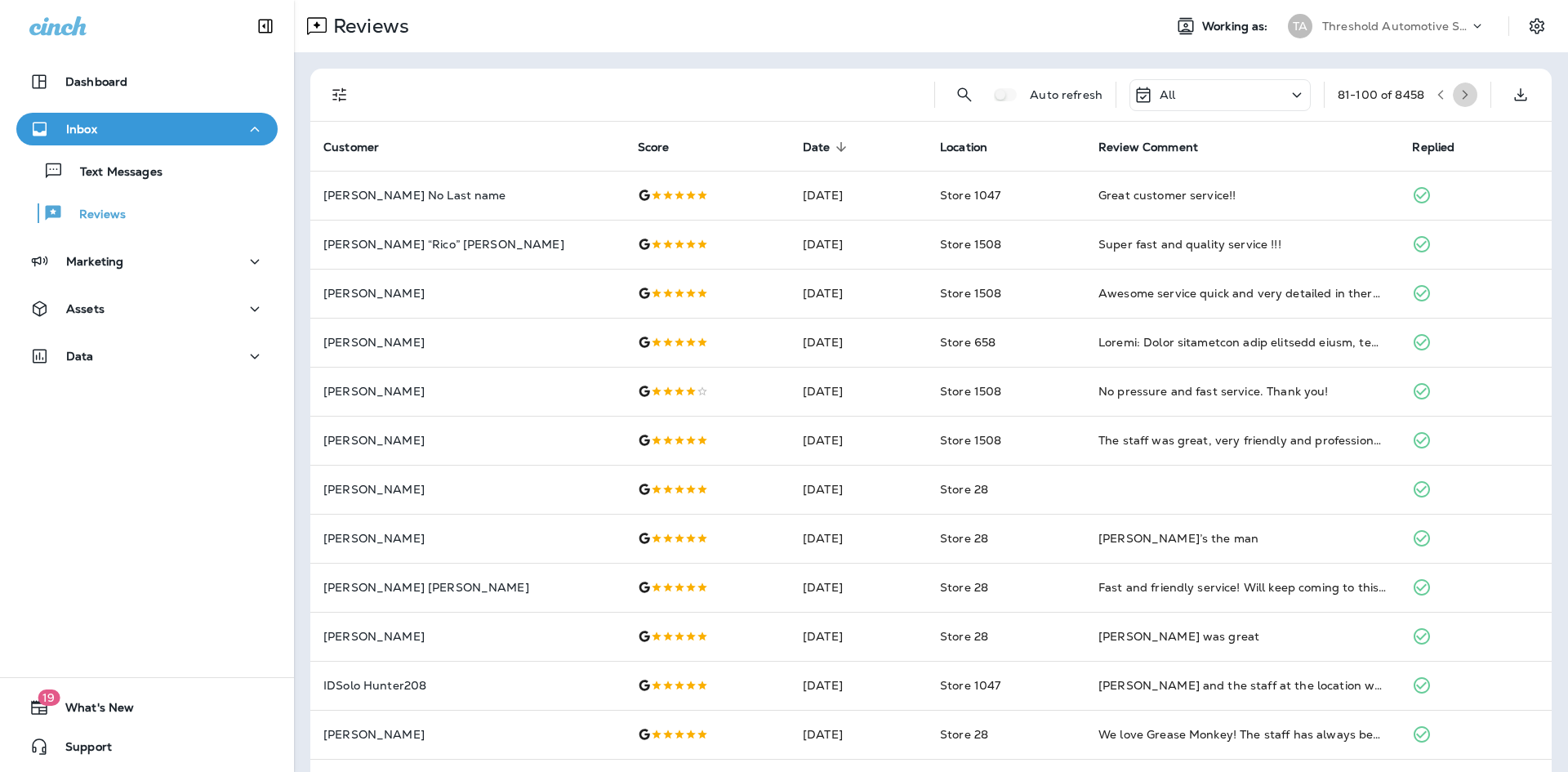
click at [1460, 93] on icon "button" at bounding box center [1466, 94] width 12 height 12
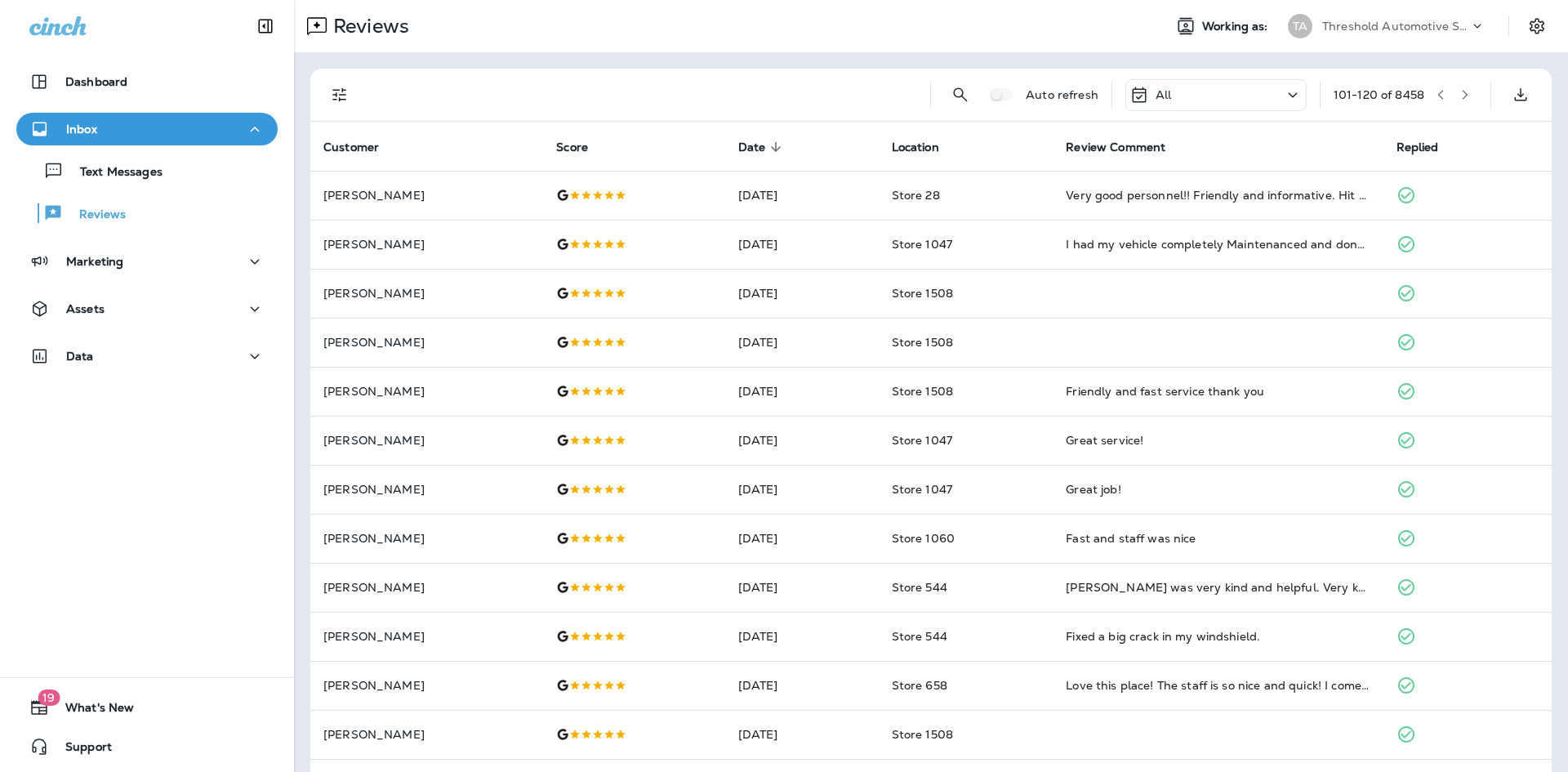
click at [1460, 95] on icon "button" at bounding box center [1466, 94] width 12 height 12
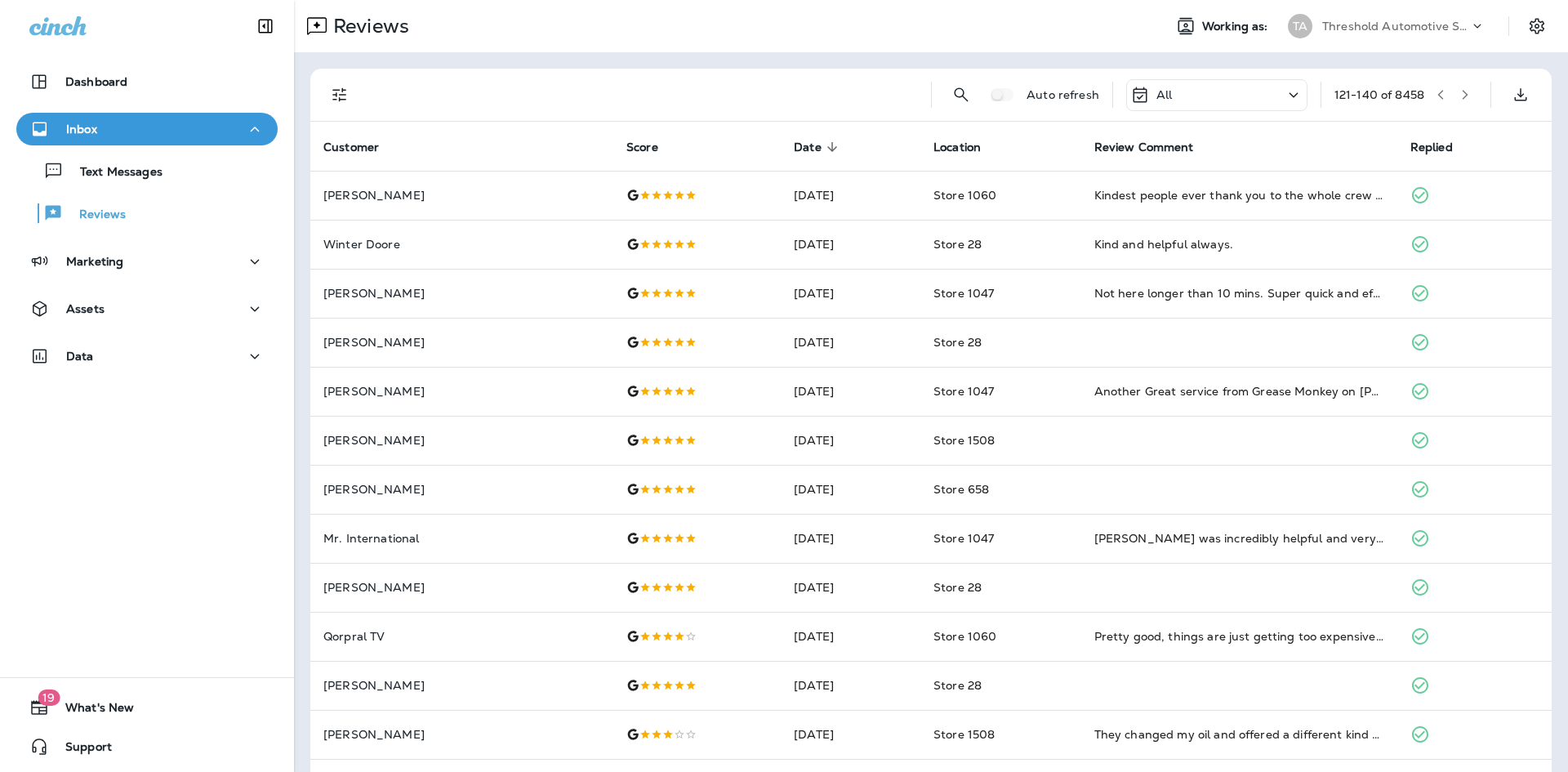
click at [1460, 94] on icon "button" at bounding box center [1466, 94] width 12 height 12
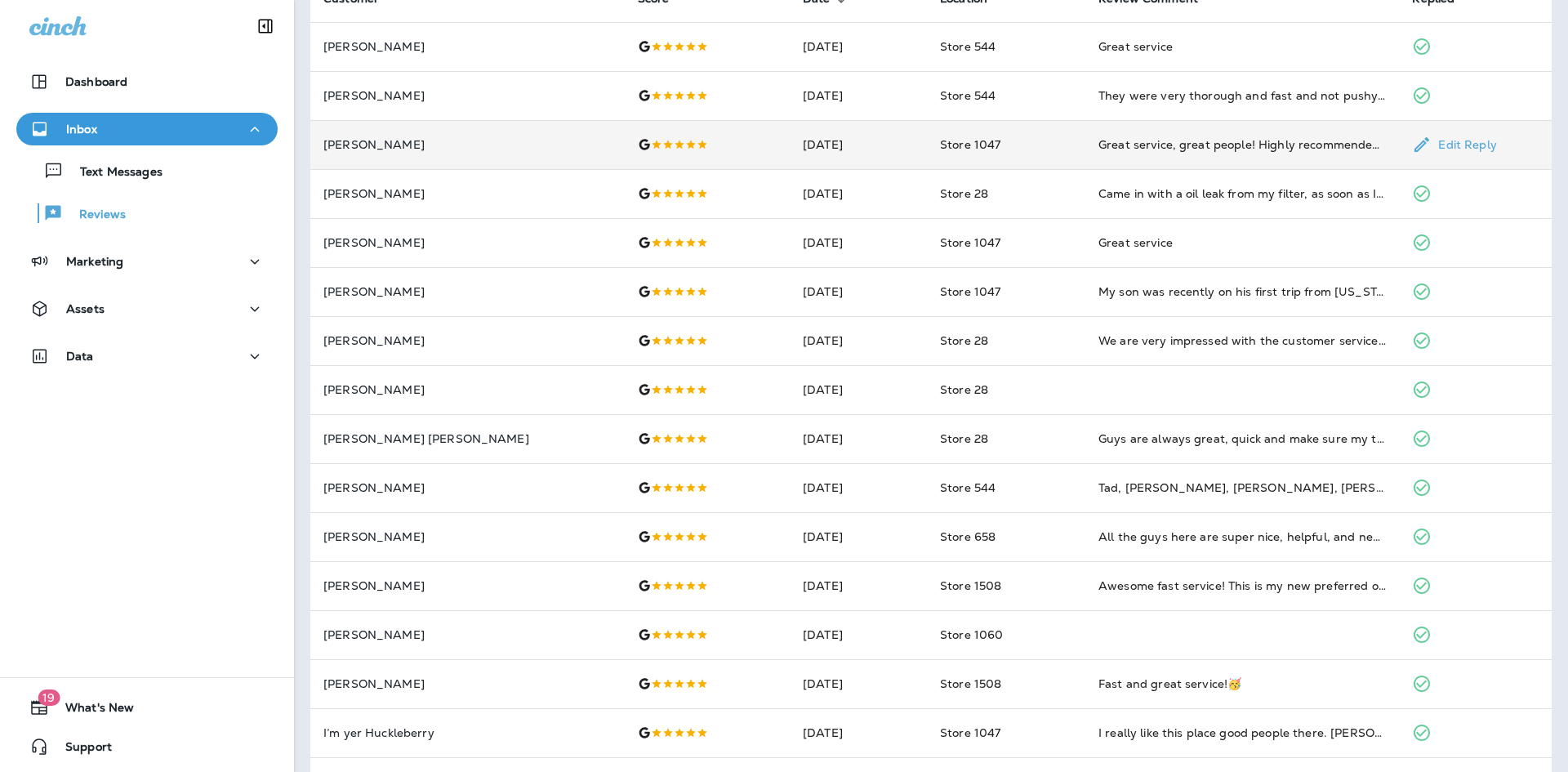
scroll to position [70, 0]
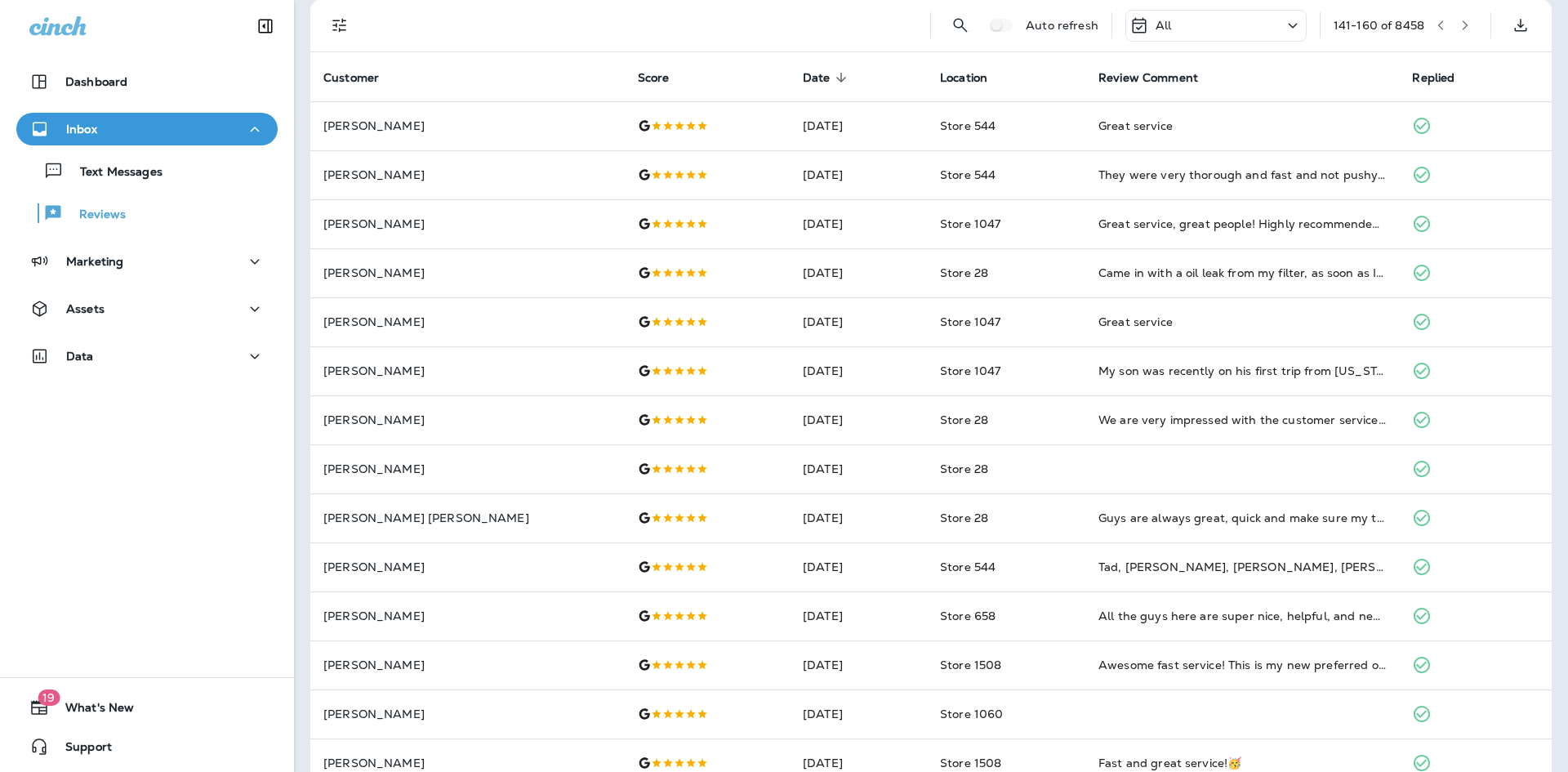
click at [1460, 30] on icon "button" at bounding box center [1466, 25] width 12 height 12
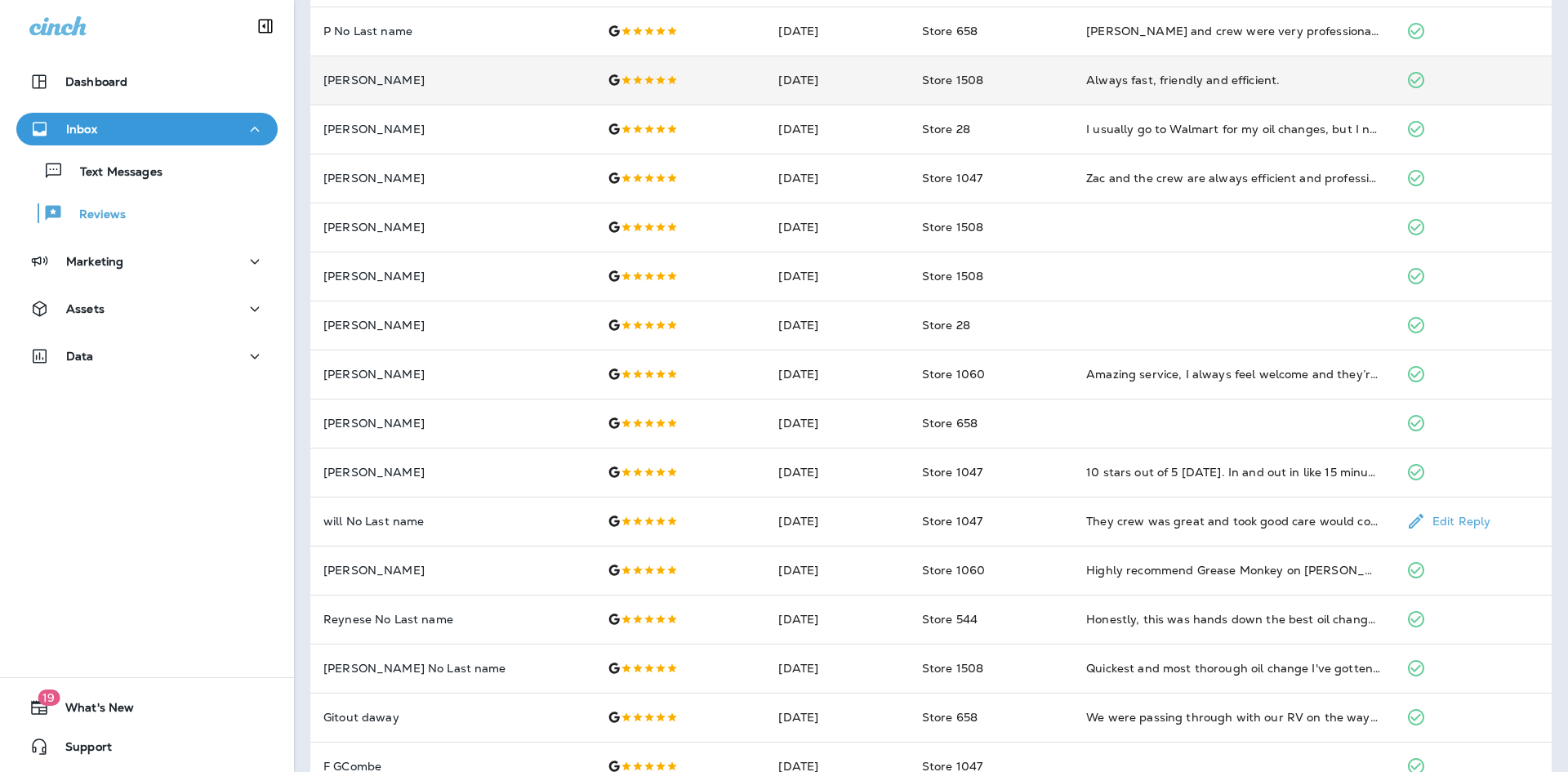
scroll to position [0, 0]
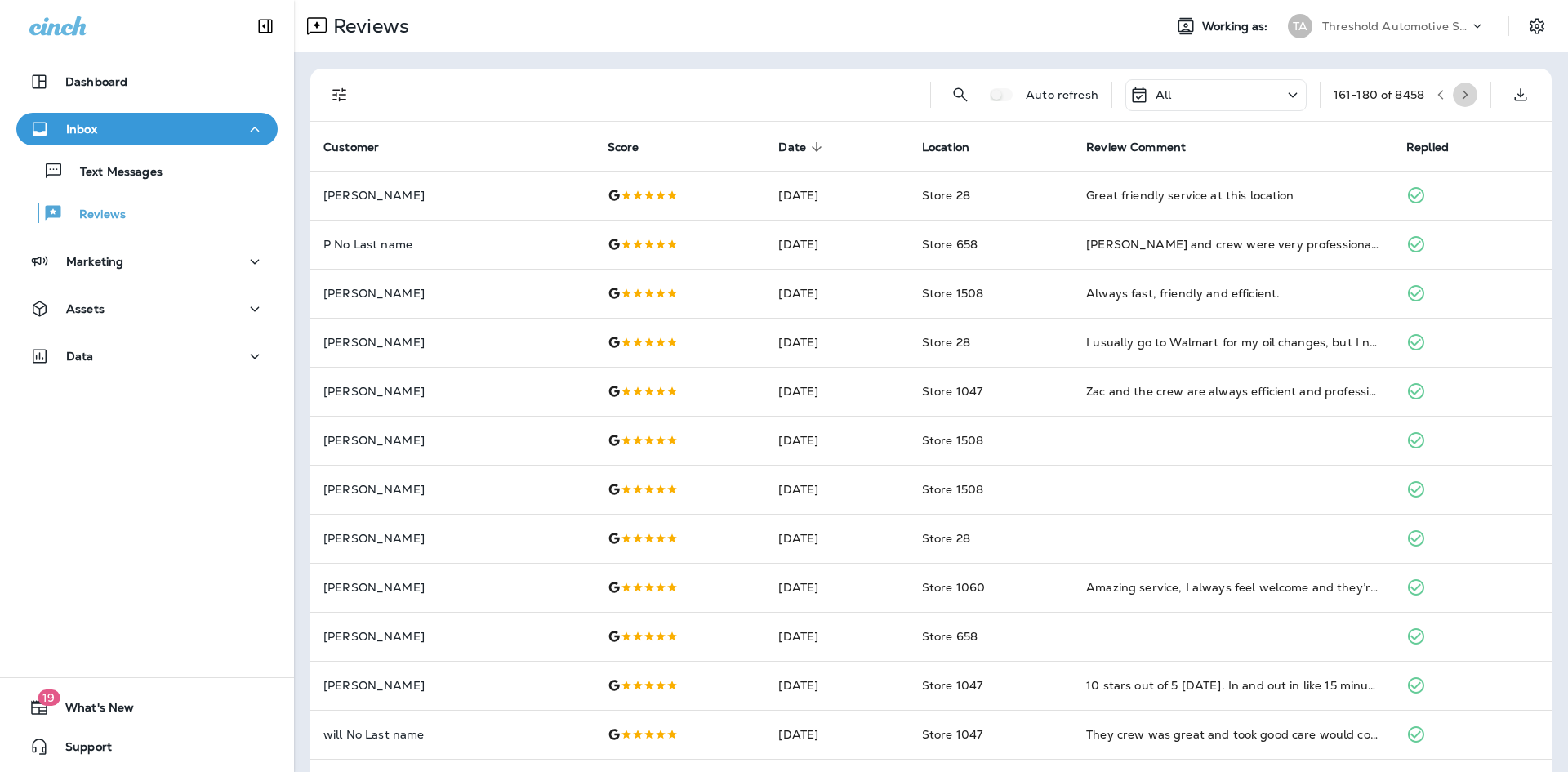
click at [1459, 91] on button "button" at bounding box center [1465, 94] width 24 height 24
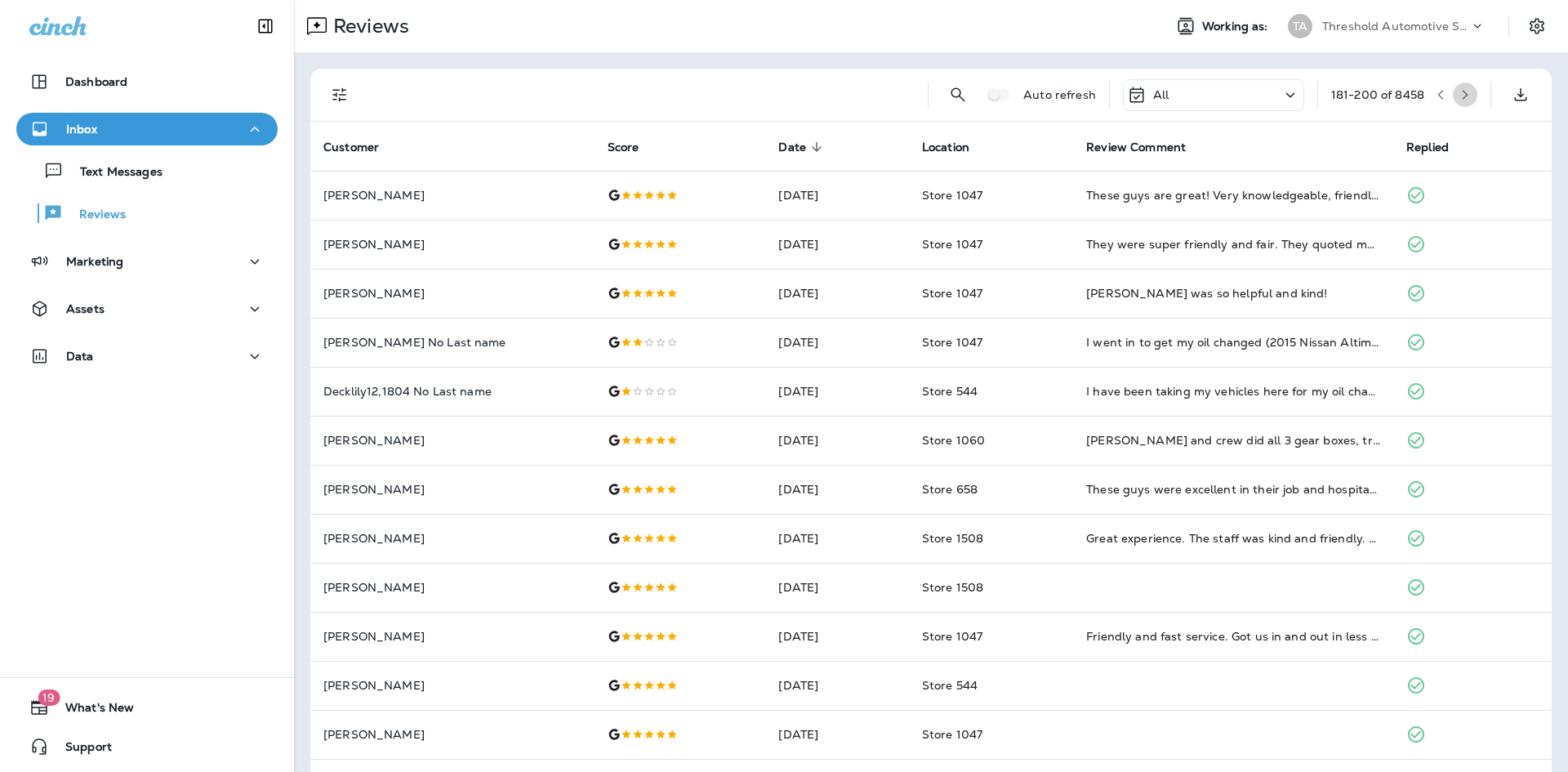
click at [1460, 92] on icon "button" at bounding box center [1466, 94] width 12 height 12
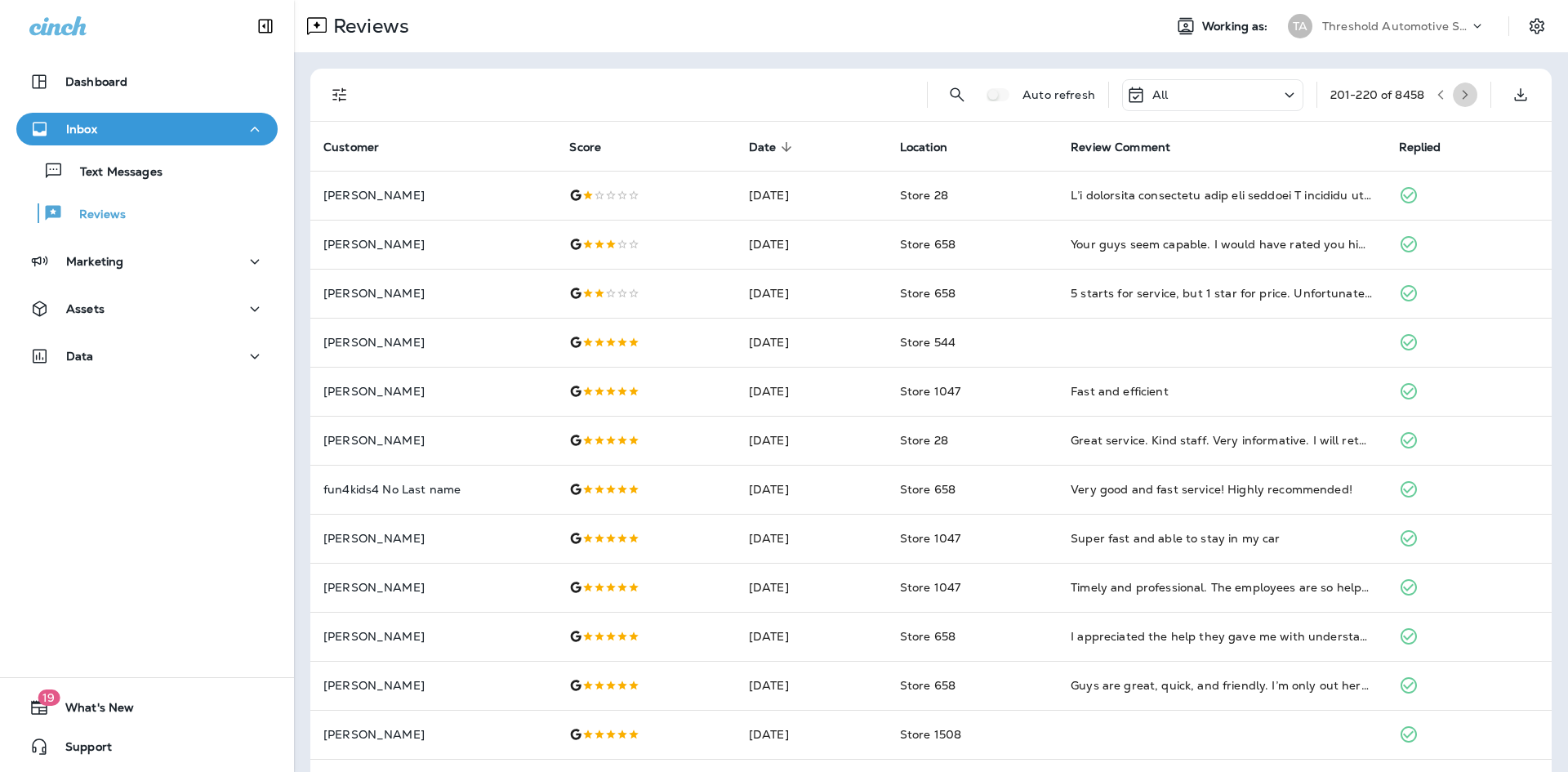
click at [1453, 101] on button "button" at bounding box center [1465, 94] width 24 height 24
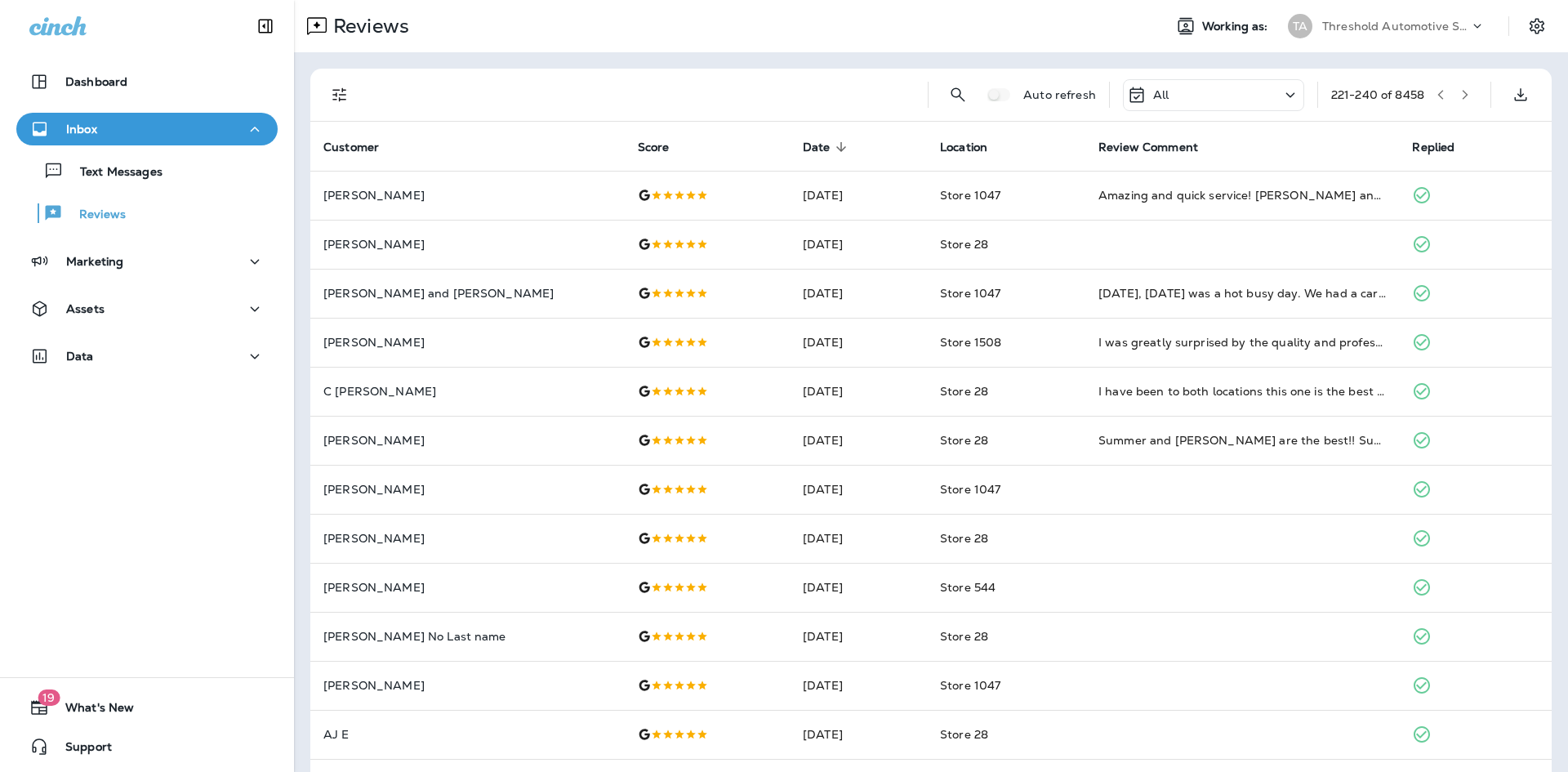
click at [1229, 88] on div "All" at bounding box center [1214, 94] width 181 height 32
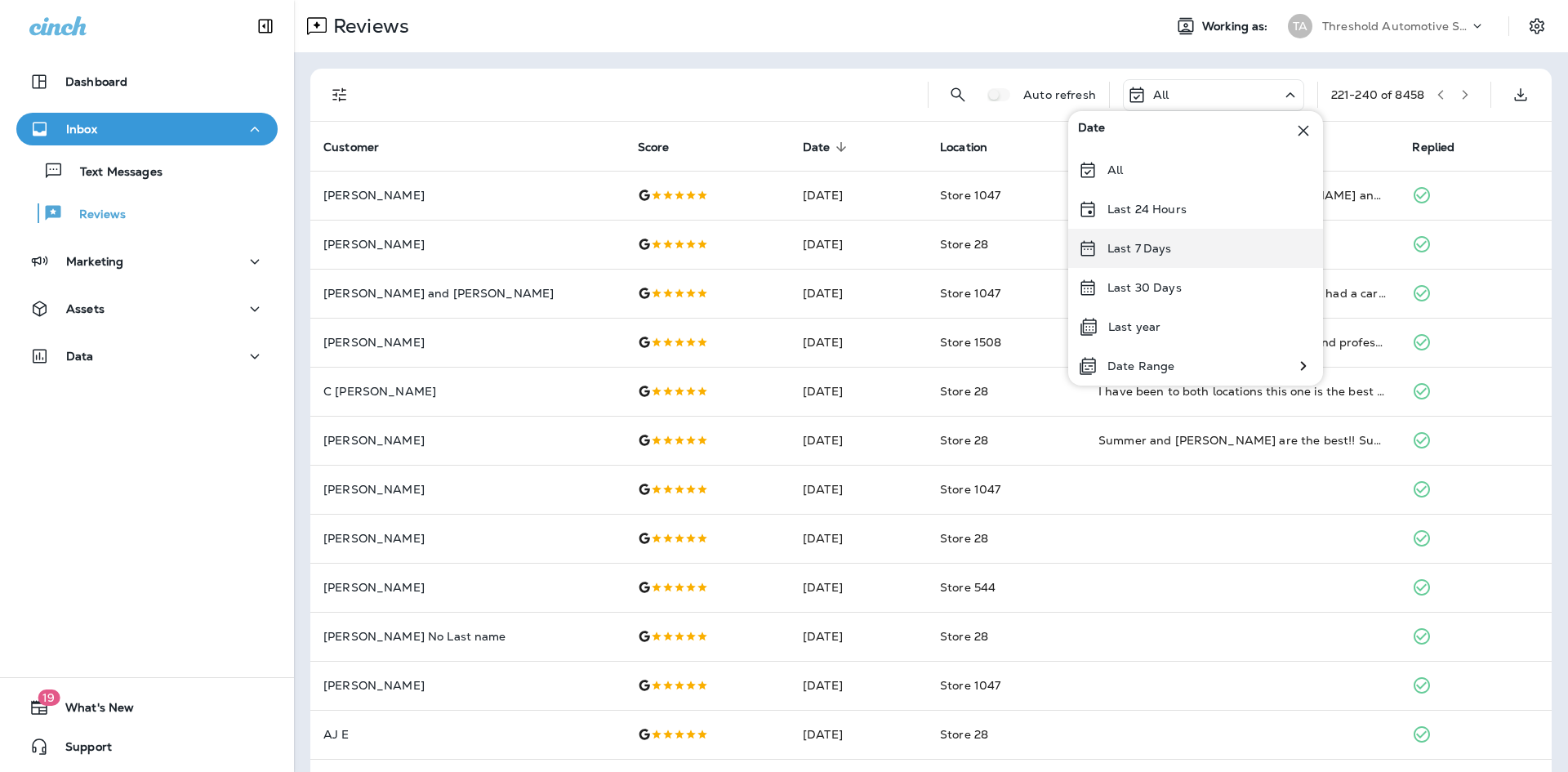
click at [1158, 238] on div "Last 7 Days" at bounding box center [1195, 248] width 255 height 39
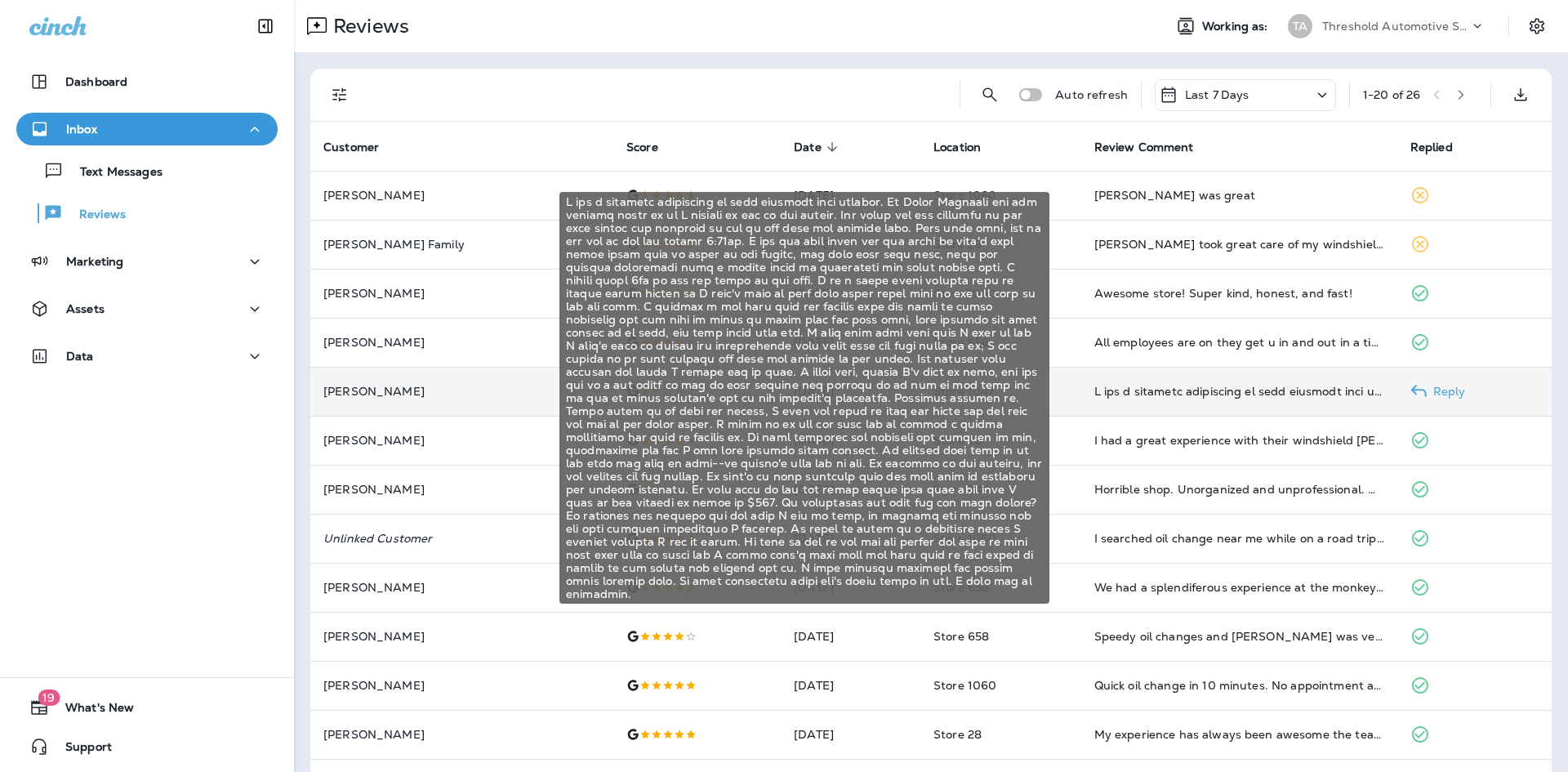
click at [1119, 391] on div "I had a terrible experience at this location last weekend. My Honda Passport ha…" at bounding box center [1240, 391] width 290 height 16
